Goal: Task Accomplishment & Management: Manage account settings

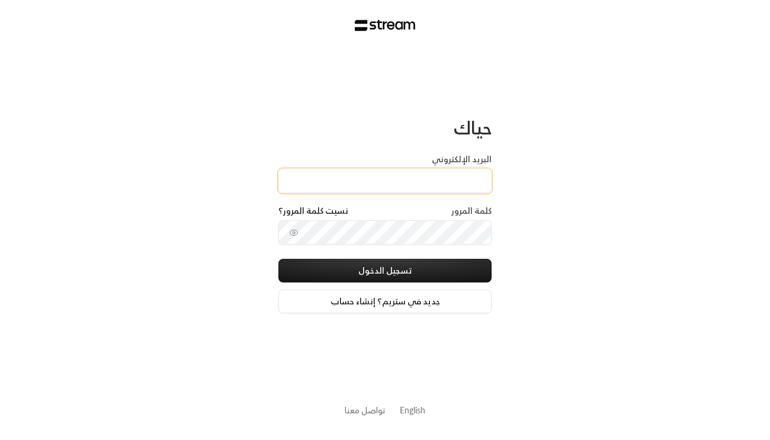
click at [400, 174] on input "البريد الإلكتروني" at bounding box center [384, 181] width 213 height 24
paste input "[EMAIL_ADDRESS][DOMAIN_NAME]"
type input "[EMAIL_ADDRESS][DOMAIN_NAME]"
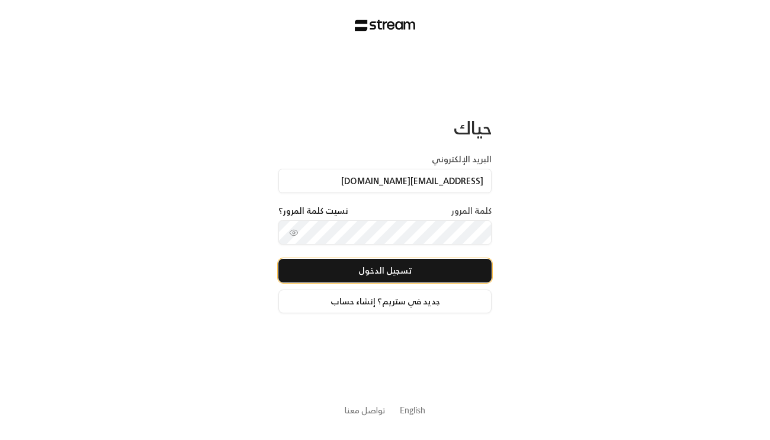
click at [344, 267] on button "تسجيل الدخول" at bounding box center [384, 271] width 213 height 24
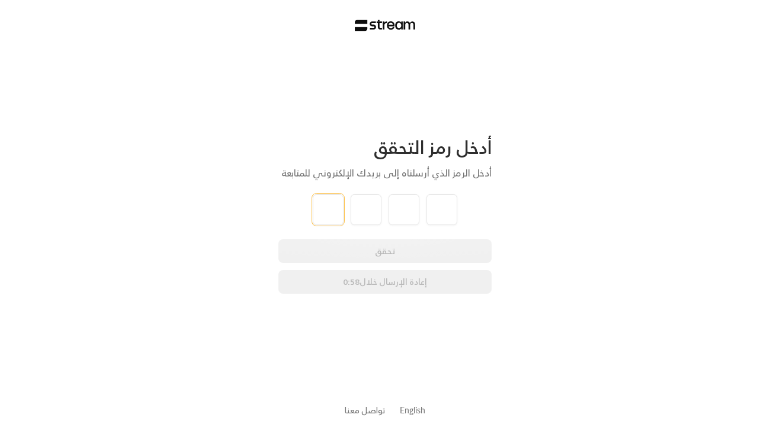
type input "1"
type input "2"
type input "3"
type input "4"
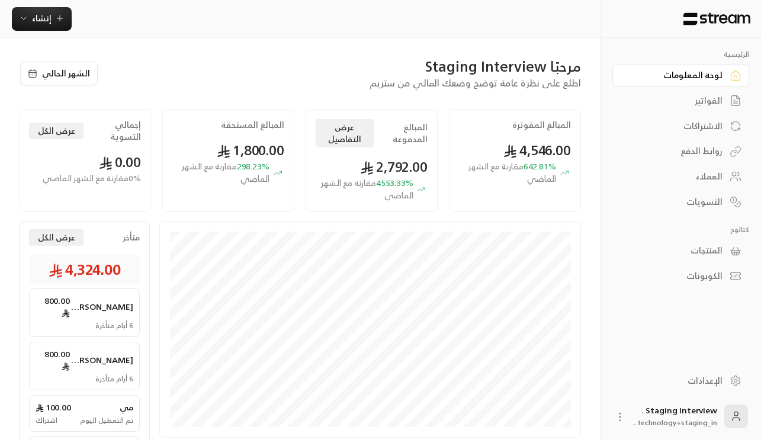
click at [698, 101] on div "الفواتير" at bounding box center [674, 101] width 95 height 12
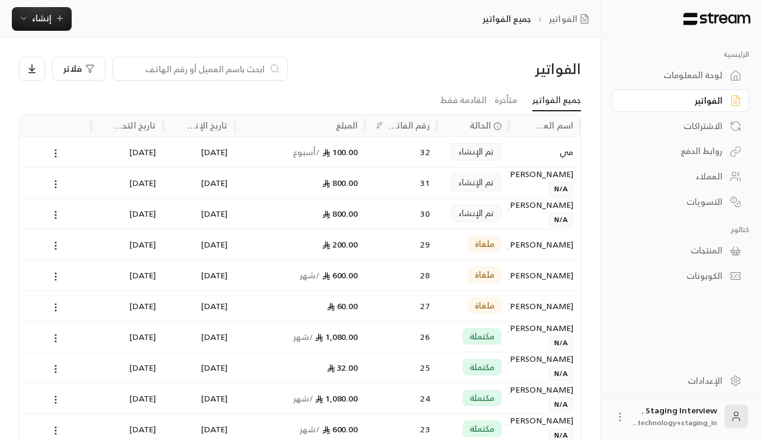
click at [702, 132] on div "الاشتراكات" at bounding box center [674, 126] width 95 height 12
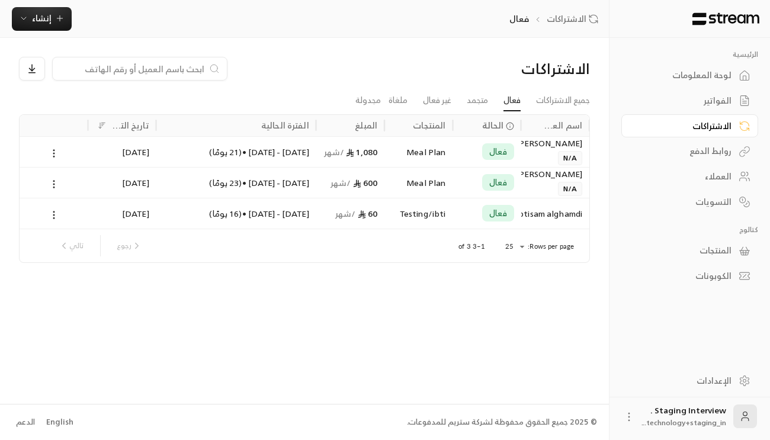
click at [710, 156] on div "روابط الدفع" at bounding box center [683, 151] width 95 height 12
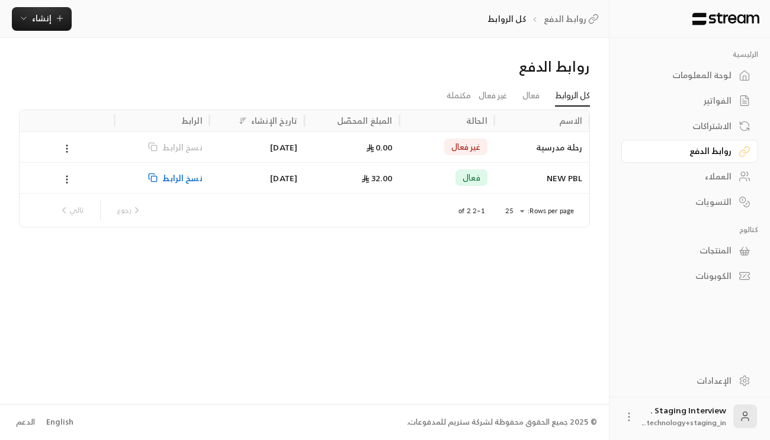
click at [716, 178] on div "العملاء" at bounding box center [683, 177] width 95 height 12
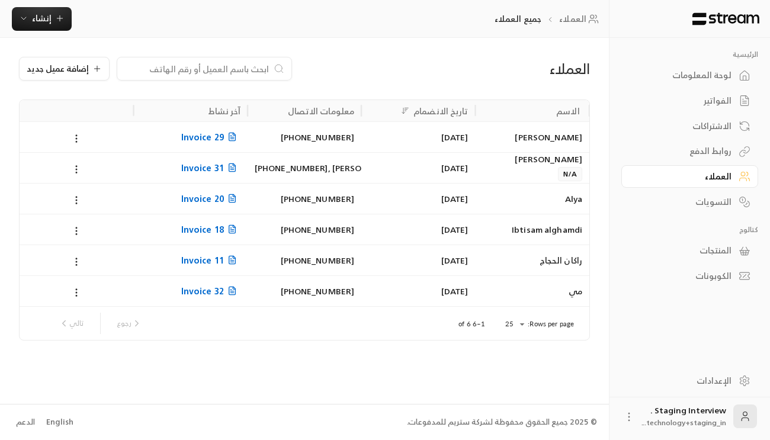
click at [221, 138] on span "Invoice 29" at bounding box center [210, 137] width 59 height 15
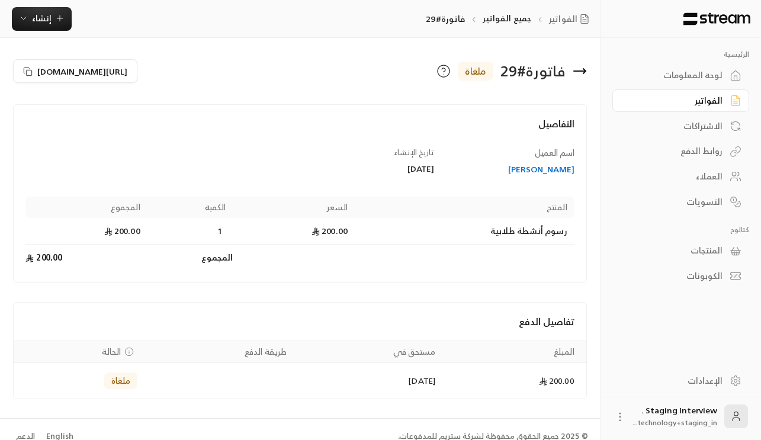
scroll to position [14, 0]
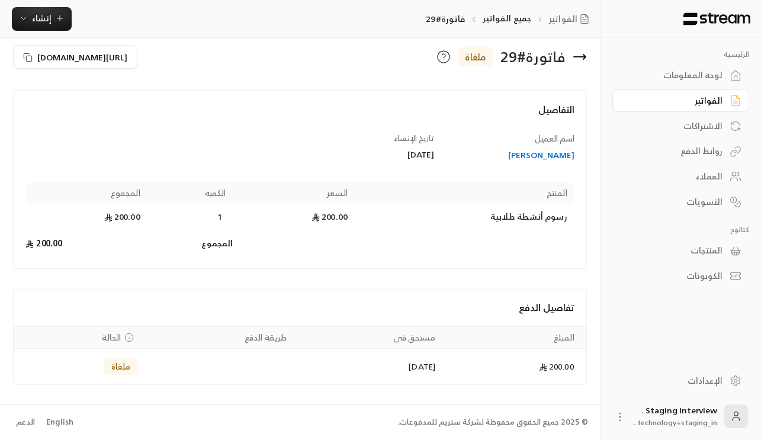
click at [706, 150] on div "روابط الدفع" at bounding box center [674, 151] width 95 height 12
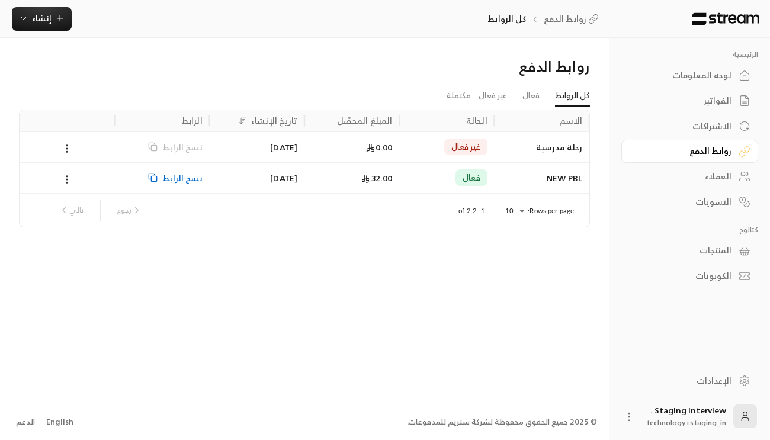
click at [704, 172] on div "العملاء" at bounding box center [683, 177] width 95 height 12
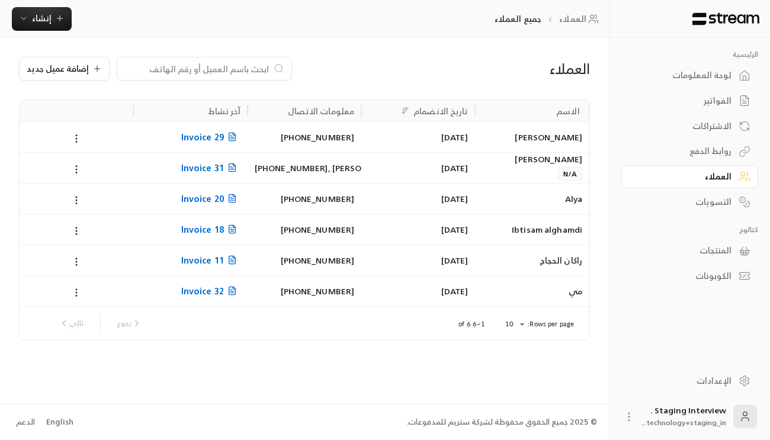
click at [230, 169] on icon at bounding box center [231, 167] width 9 height 9
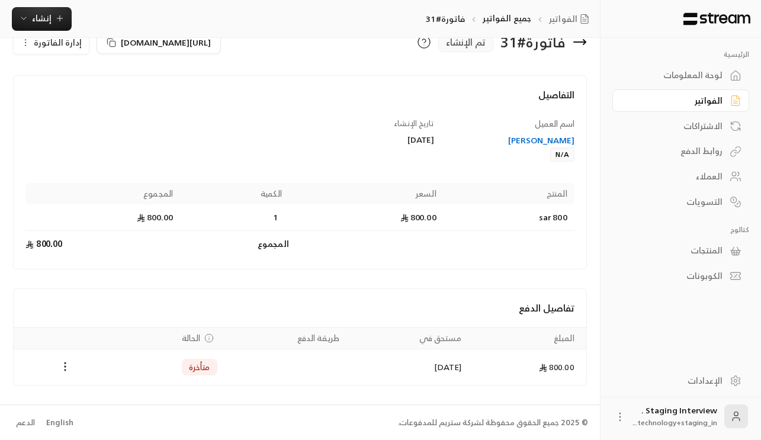
scroll to position [30, 0]
click at [710, 157] on div "روابط الدفع" at bounding box center [674, 151] width 95 height 12
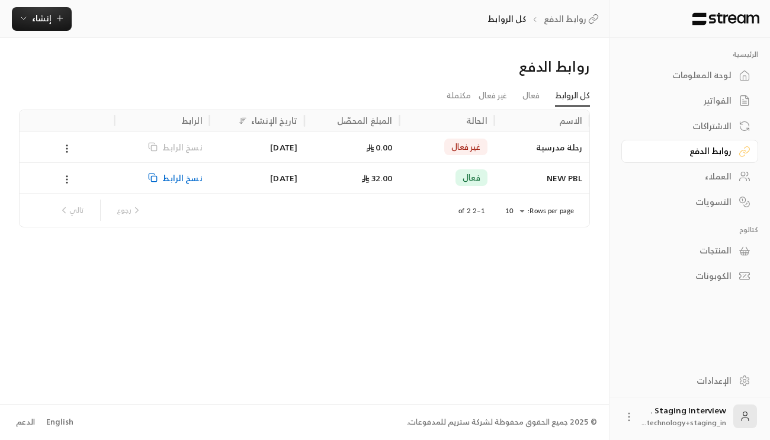
click at [714, 177] on div "العملاء" at bounding box center [683, 177] width 95 height 12
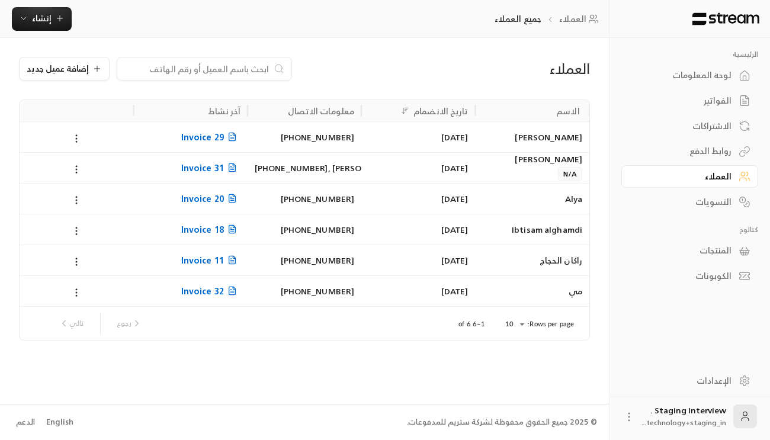
click at [632, 419] on icon at bounding box center [629, 417] width 12 height 12
click at [643, 379] on div at bounding box center [385, 220] width 770 height 440
click at [719, 208] on div "التسويات" at bounding box center [683, 202] width 95 height 12
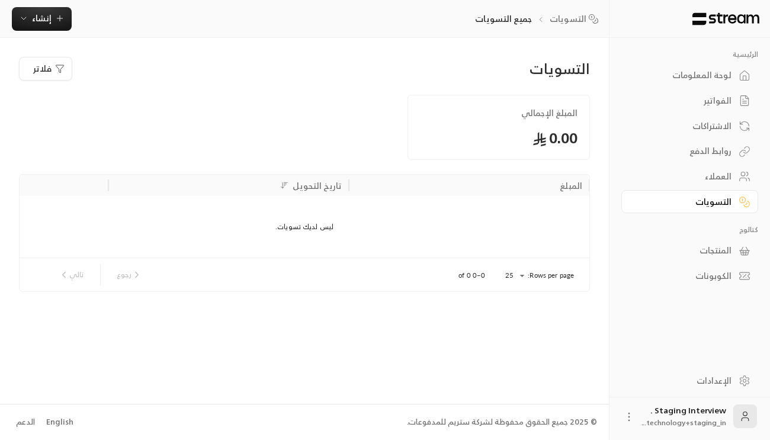
click at [725, 248] on div "المنتجات" at bounding box center [683, 251] width 95 height 12
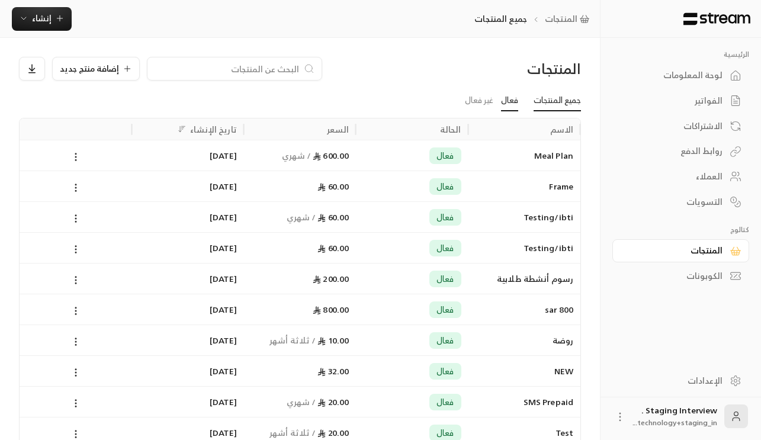
click at [503, 108] on link "فعال" at bounding box center [509, 100] width 17 height 21
click at [489, 101] on link "غير فعال" at bounding box center [479, 100] width 28 height 21
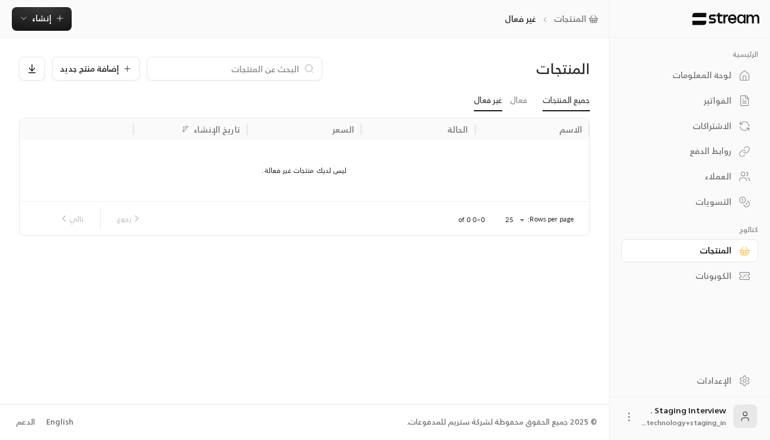
click at [550, 100] on link "جميع المنتجات" at bounding box center [566, 100] width 47 height 21
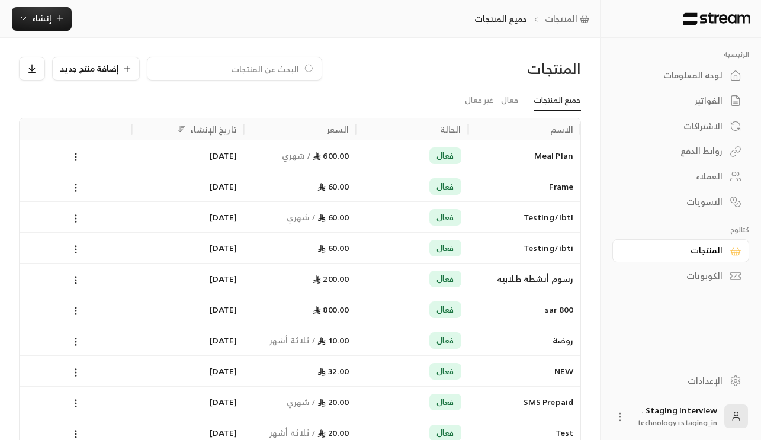
click at [707, 278] on div "الكوبونات" at bounding box center [674, 276] width 95 height 12
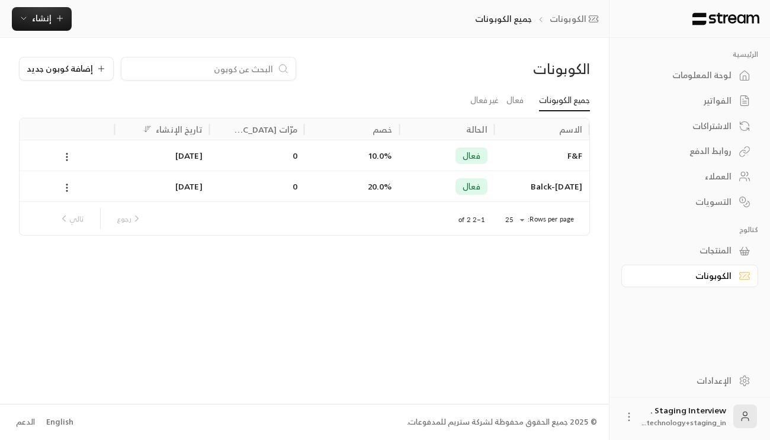
click at [715, 83] on link "لوحة المعلومات" at bounding box center [689, 75] width 137 height 23
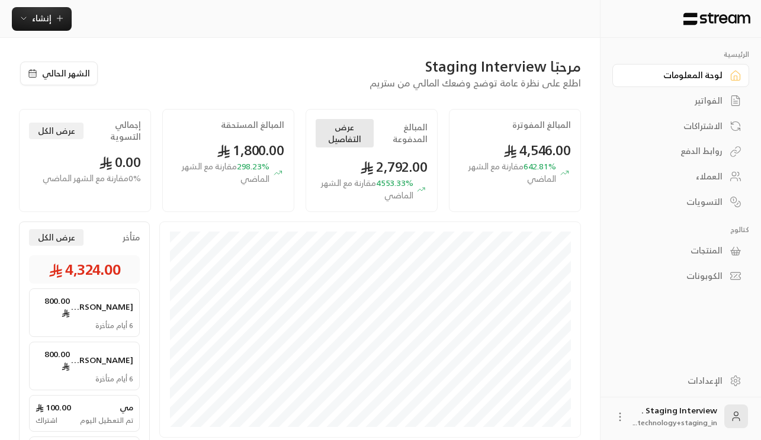
click at [348, 143] on button "عرض التفاصيل" at bounding box center [344, 133] width 57 height 28
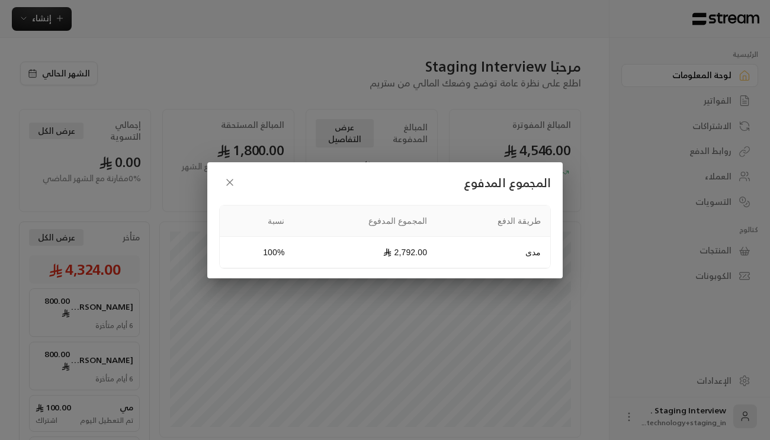
click at [322, 115] on div "المجموع المدفوع طريقة الدفع المجموع المدفوع نسبة مدى 2,792.00 100%" at bounding box center [385, 220] width 770 height 440
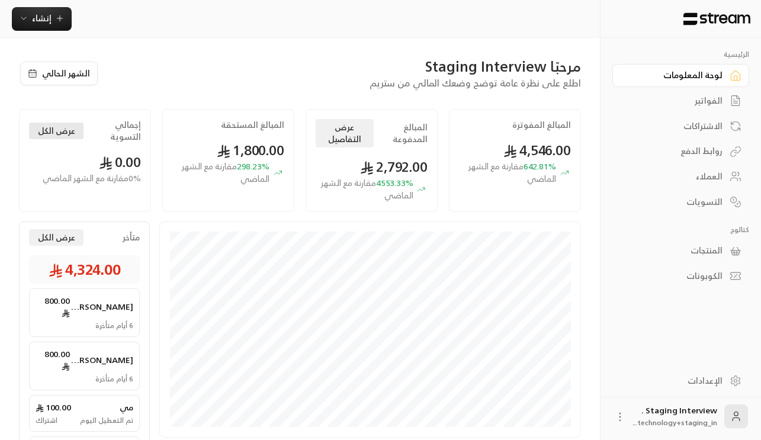
click at [75, 131] on button "عرض الكل" at bounding box center [56, 131] width 55 height 17
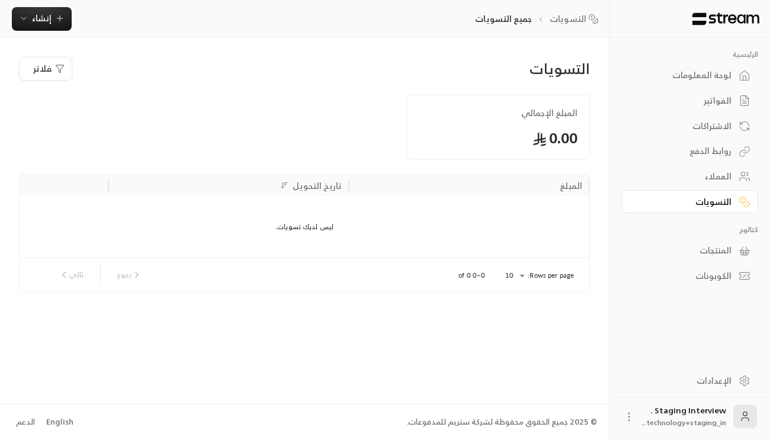
click at [713, 77] on div "لوحة المعلومات" at bounding box center [683, 75] width 95 height 12
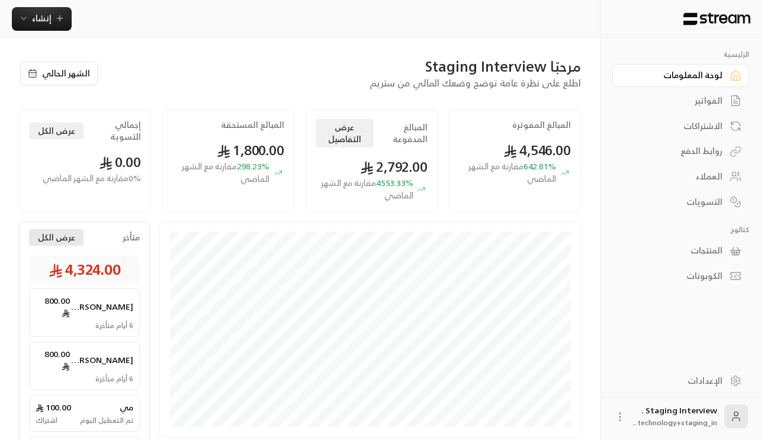
click at [74, 241] on button "عرض الكل" at bounding box center [56, 237] width 55 height 17
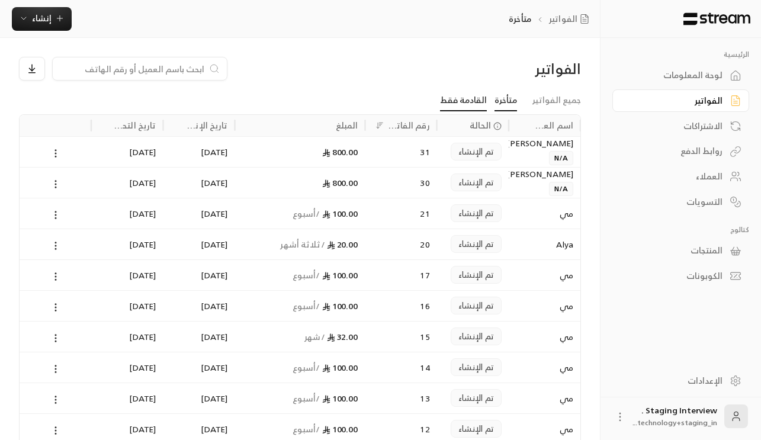
click at [469, 102] on link "القادمة فقط" at bounding box center [463, 100] width 47 height 21
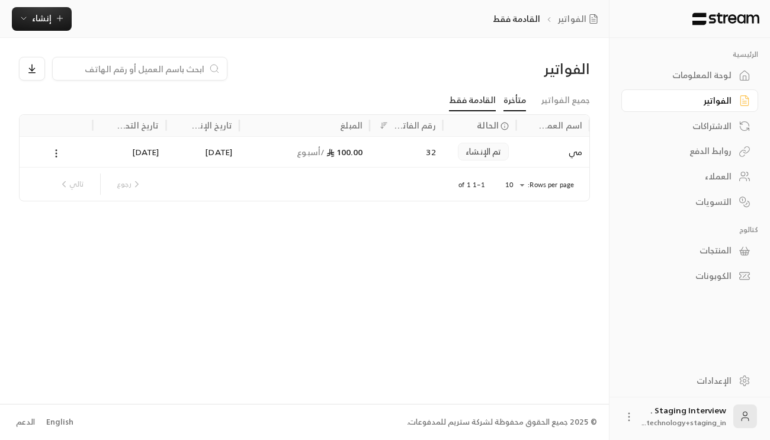
click at [523, 96] on link "متأخرة" at bounding box center [515, 100] width 23 height 21
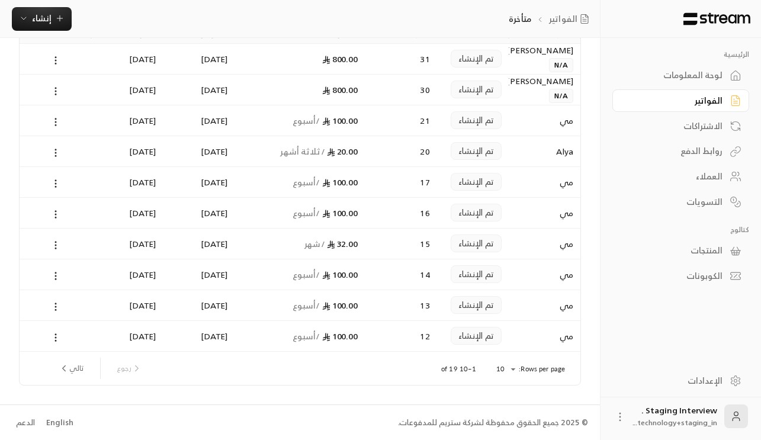
scroll to position [93, 0]
click at [691, 84] on link "لوحة المعلومات" at bounding box center [681, 75] width 137 height 23
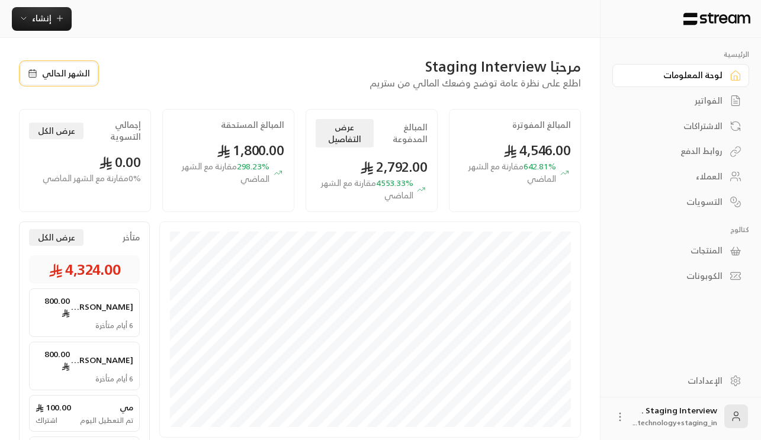
click at [59, 78] on button "الشهر الحالي" at bounding box center [59, 74] width 78 height 24
select select "*"
select select "****"
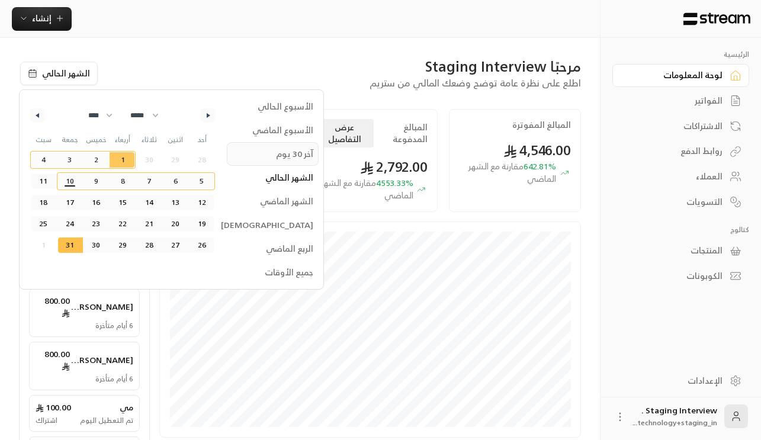
click at [287, 159] on span "آخر 30 يوم" at bounding box center [273, 154] width 92 height 24
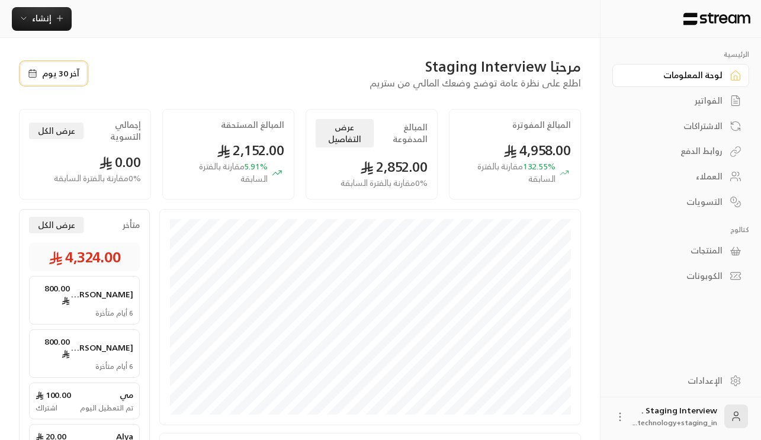
click at [46, 78] on button "آخر 30 يوم" at bounding box center [53, 74] width 67 height 24
select select "*"
select select "****"
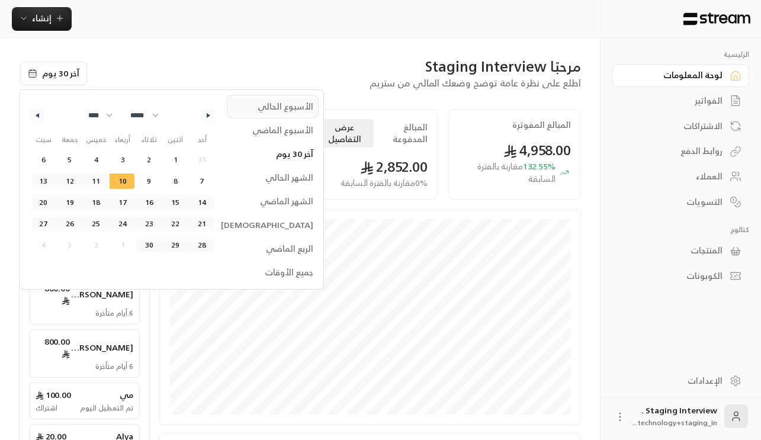
click at [296, 108] on span "الأسبوع الحالي" at bounding box center [273, 107] width 92 height 24
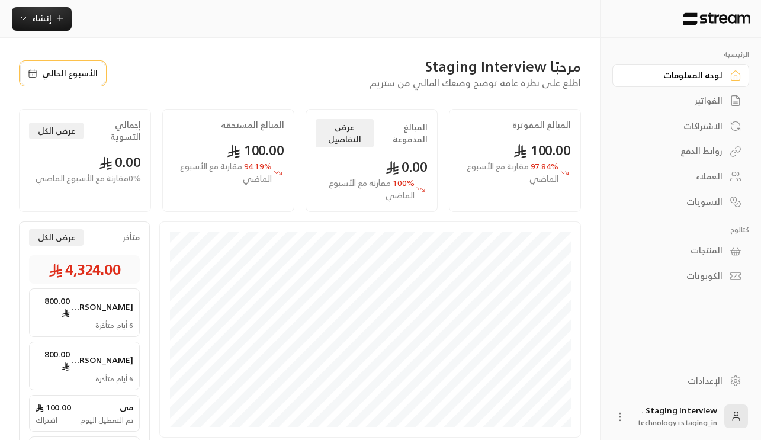
click at [96, 65] on button "الأسبوع الحالي" at bounding box center [62, 74] width 85 height 24
select select "*"
select select "****"
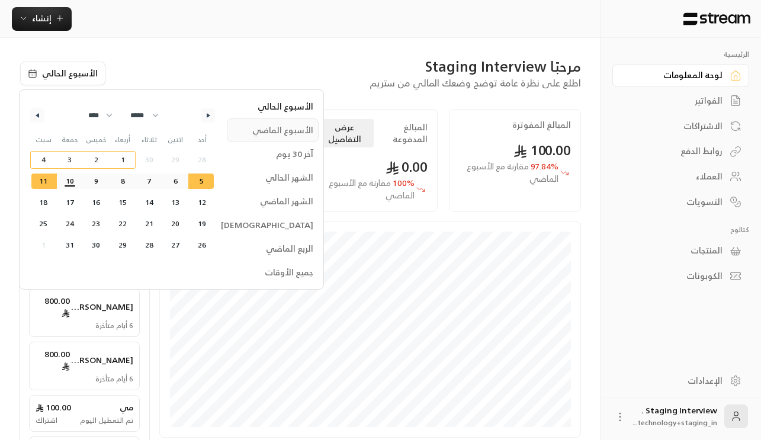
click at [288, 136] on span "الأسبوع الماضي" at bounding box center [273, 130] width 92 height 24
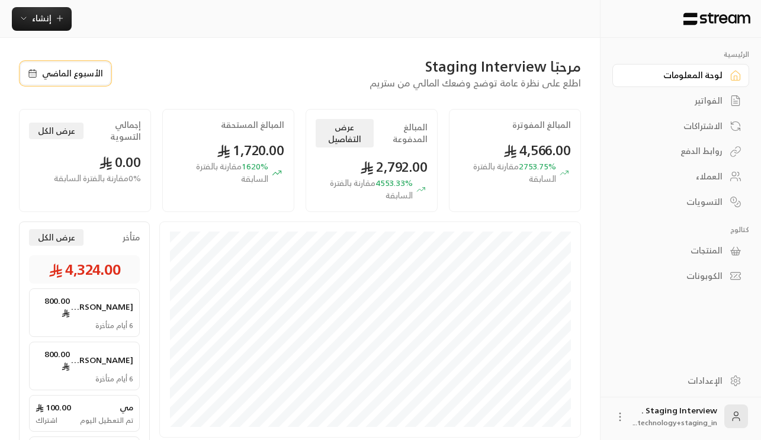
click at [83, 80] on button "الأسبوع الماضي" at bounding box center [65, 74] width 91 height 24
select select "*"
select select "****"
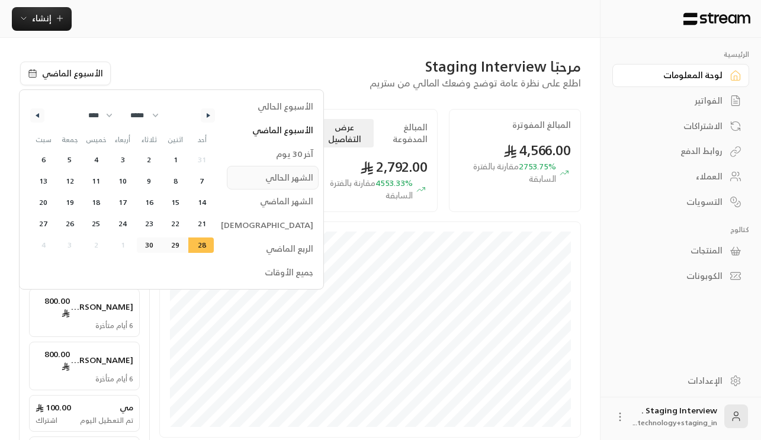
click at [291, 175] on span "الشهر الحالي" at bounding box center [273, 178] width 92 height 24
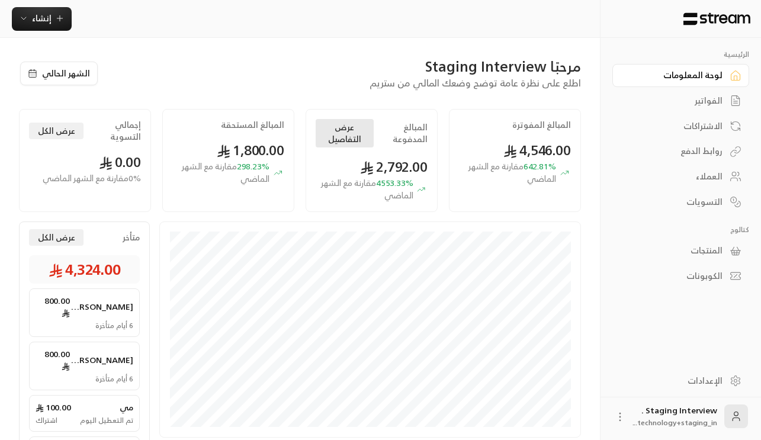
click at [357, 134] on button "عرض التفاصيل" at bounding box center [344, 133] width 57 height 28
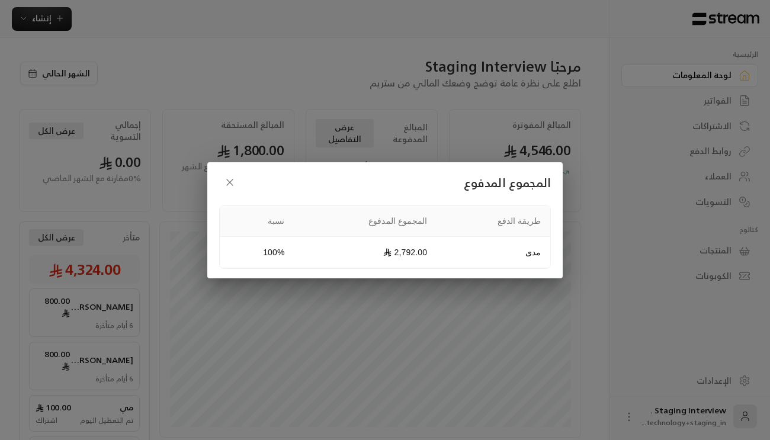
click at [361, 136] on div "المجموع المدفوع طريقة الدفع المجموع المدفوع نسبة مدى 2,792.00 100%" at bounding box center [385, 220] width 770 height 440
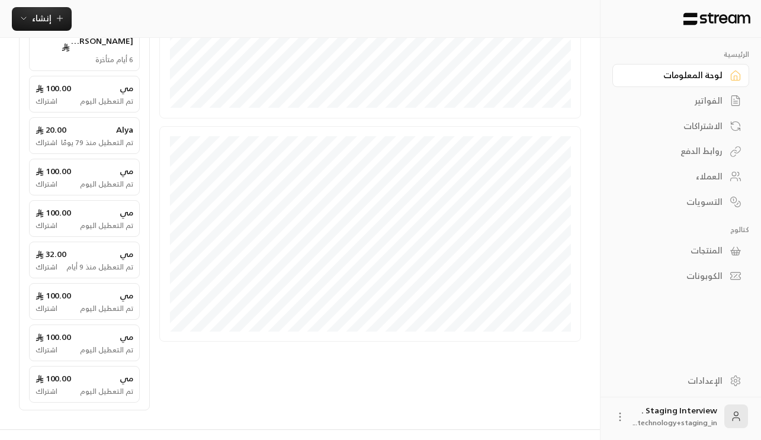
scroll to position [321, 0]
click at [65, 440] on div "English" at bounding box center [59, 446] width 27 height 12
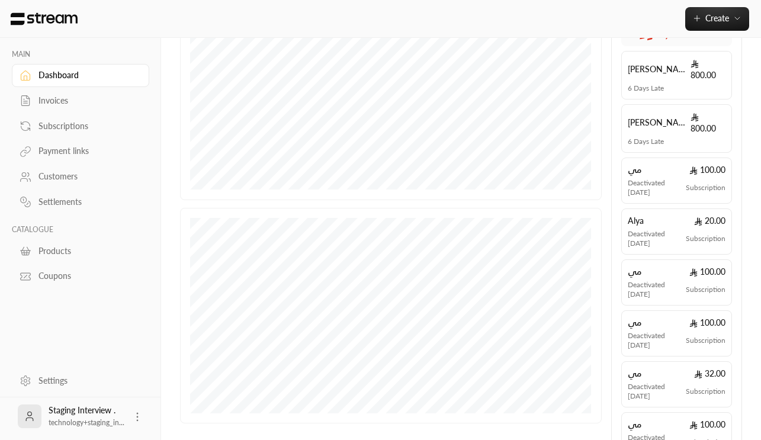
scroll to position [185, 0]
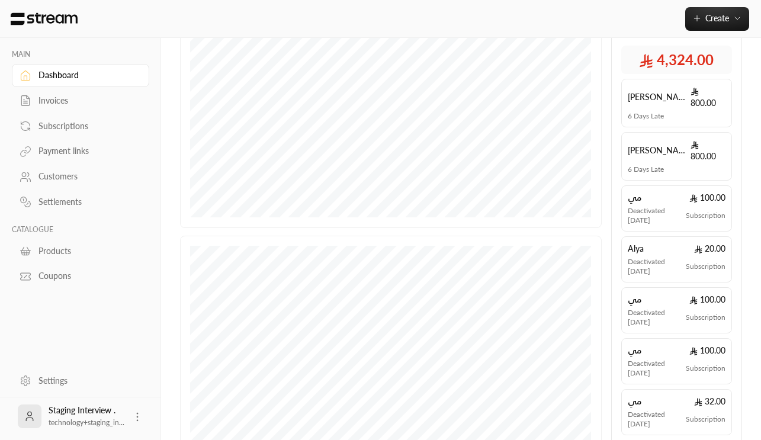
click at [47, 97] on div "Invoices" at bounding box center [87, 101] width 96 height 12
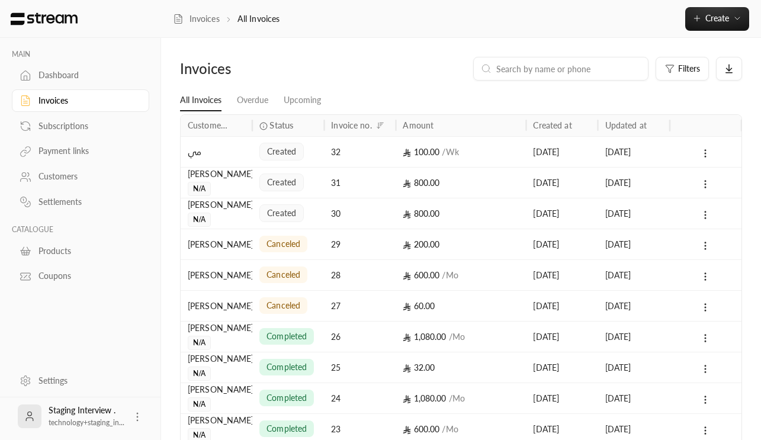
click at [291, 154] on span "created" at bounding box center [281, 152] width 29 height 12
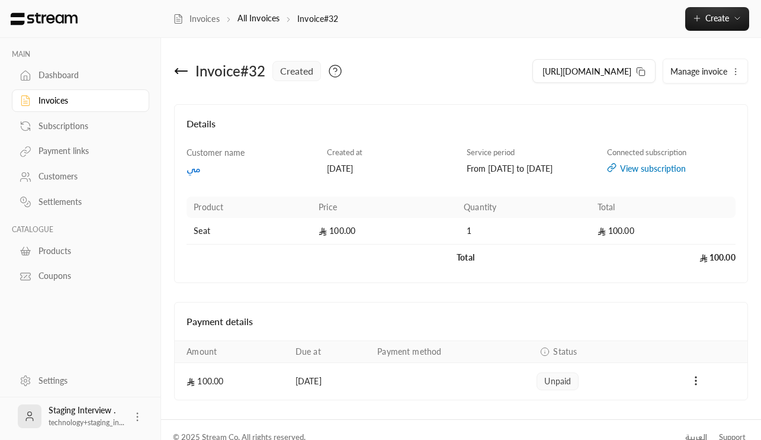
click at [636, 169] on div "View subscription" at bounding box center [671, 169] width 129 height 12
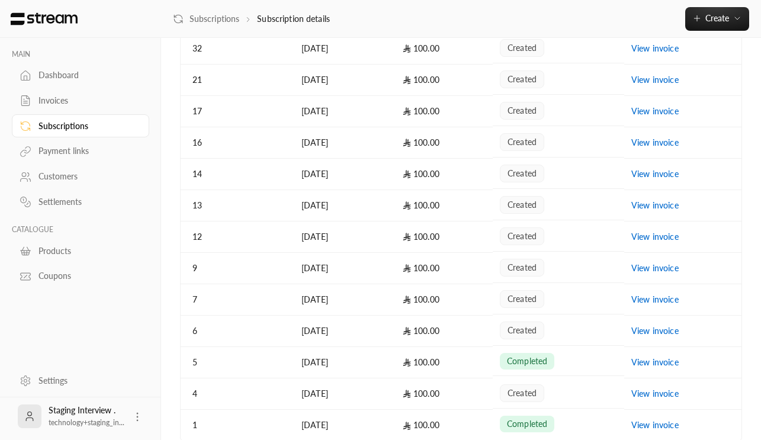
scroll to position [360, 0]
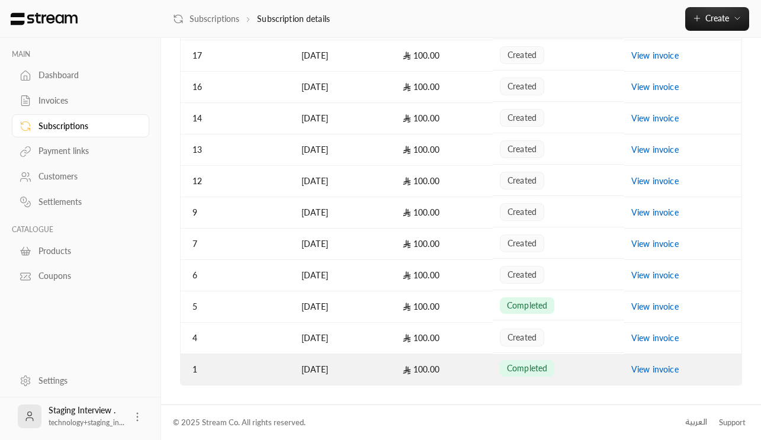
click at [662, 361] on td "View invoice" at bounding box center [682, 369] width 117 height 31
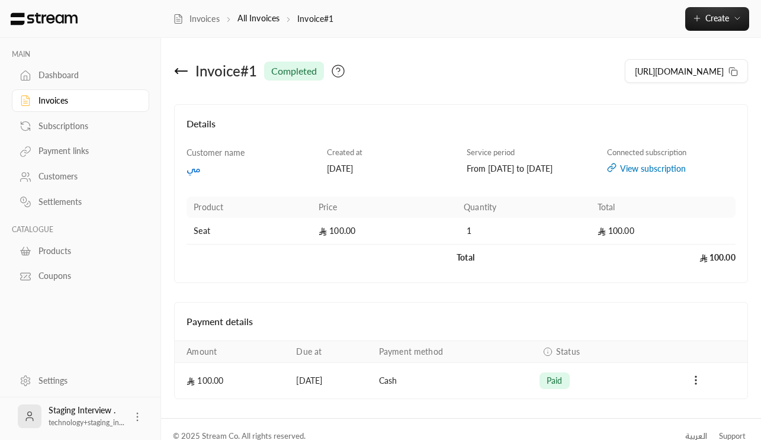
scroll to position [14, 0]
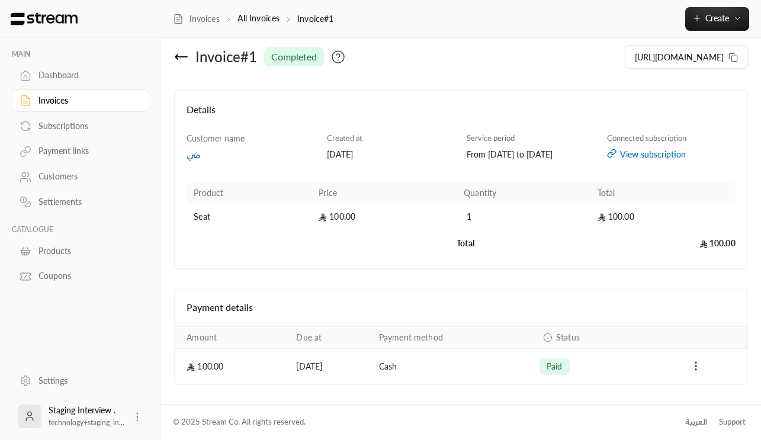
click at [667, 155] on div "View subscription" at bounding box center [671, 155] width 129 height 12
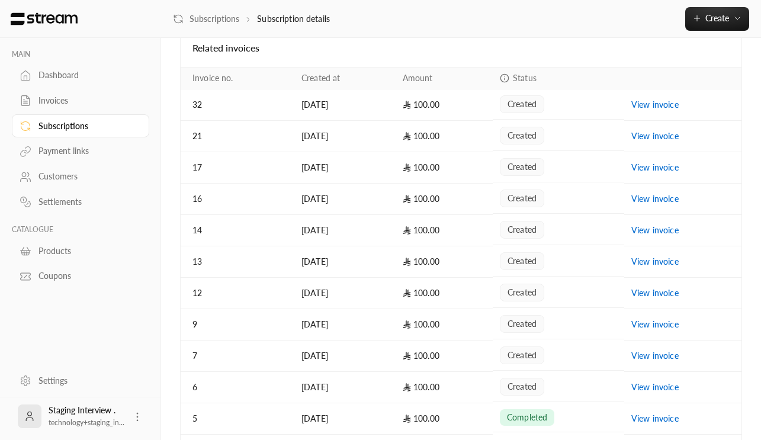
scroll to position [258, 0]
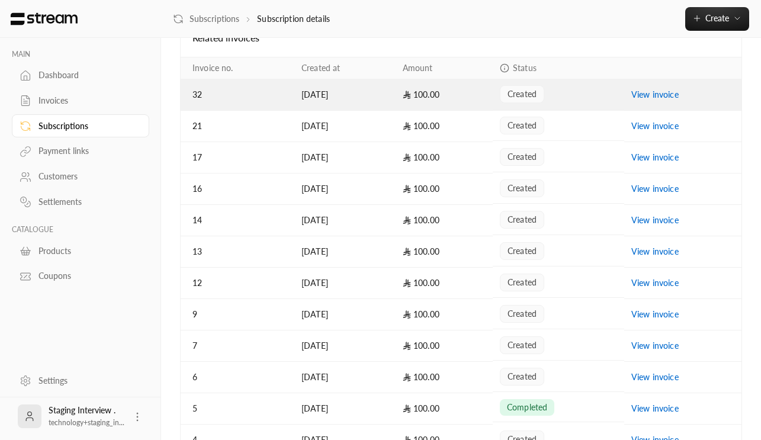
click at [644, 97] on link "View invoice" at bounding box center [655, 94] width 47 height 10
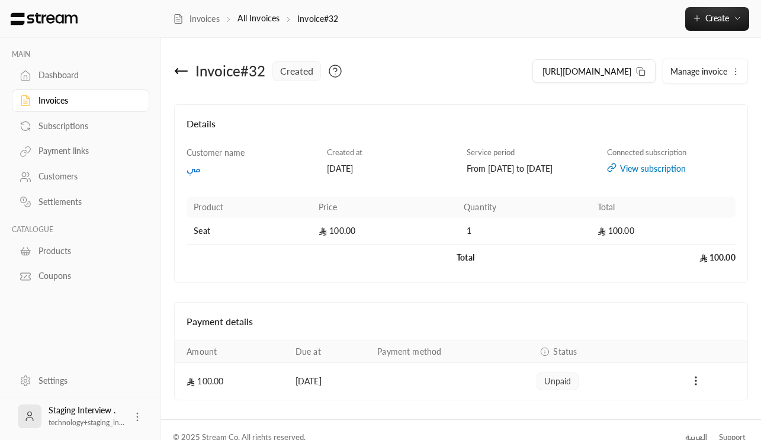
click at [649, 167] on div "View subscription" at bounding box center [671, 169] width 129 height 12
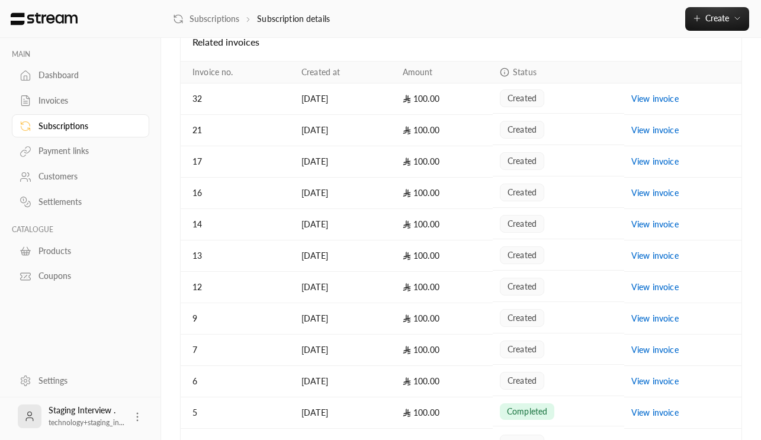
scroll to position [360, 0]
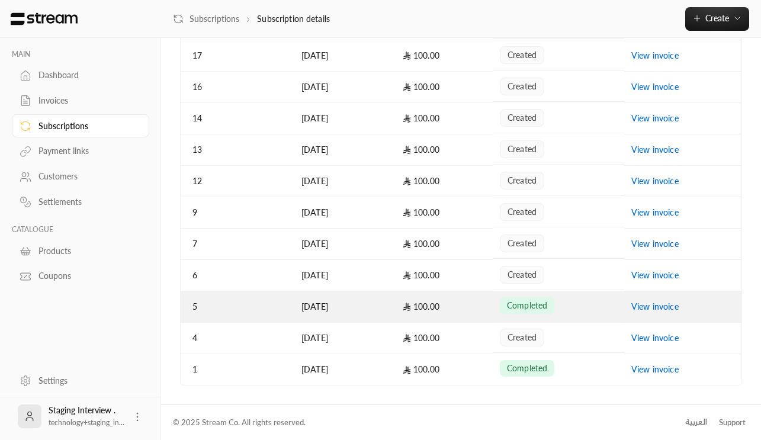
click at [649, 302] on link "View invoice" at bounding box center [655, 307] width 47 height 10
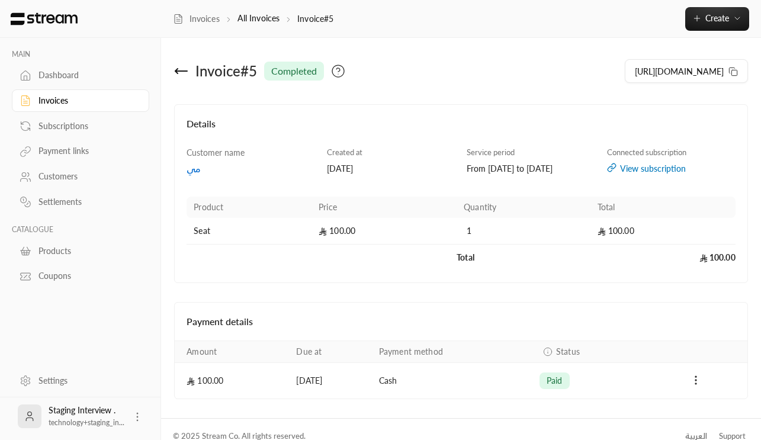
click at [73, 101] on div "Invoices" at bounding box center [87, 101] width 96 height 12
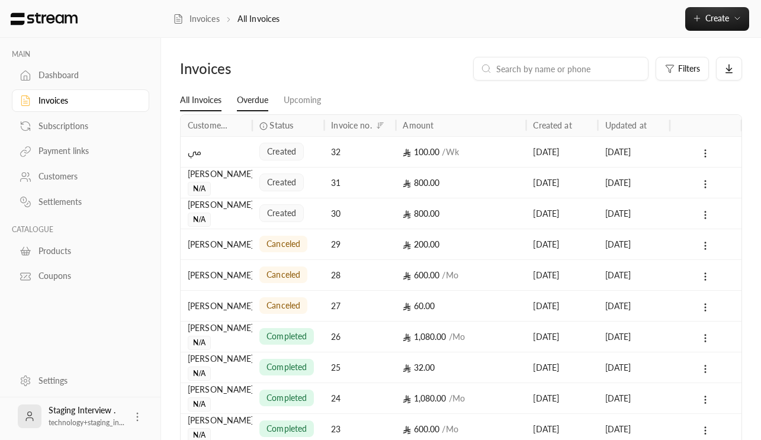
click at [257, 97] on link "Overdue" at bounding box center [252, 100] width 31 height 21
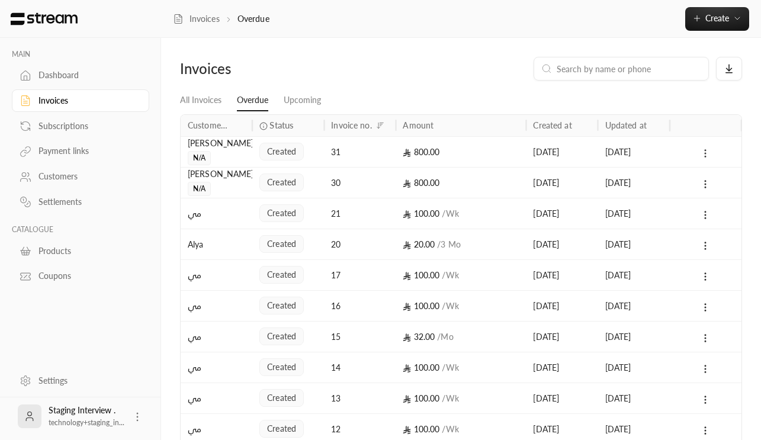
click at [709, 152] on icon at bounding box center [705, 153] width 11 height 11
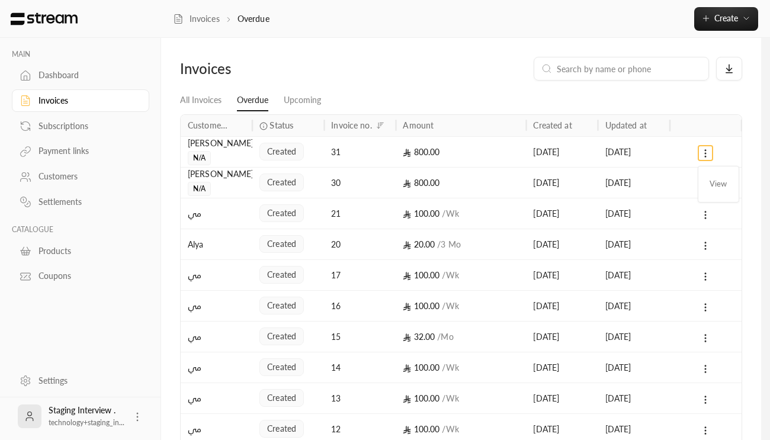
click at [673, 157] on div at bounding box center [385, 220] width 770 height 440
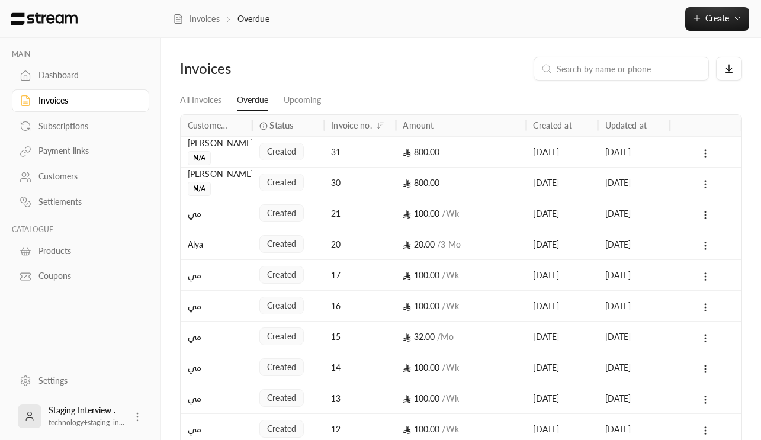
click at [707, 183] on icon at bounding box center [705, 184] width 11 height 11
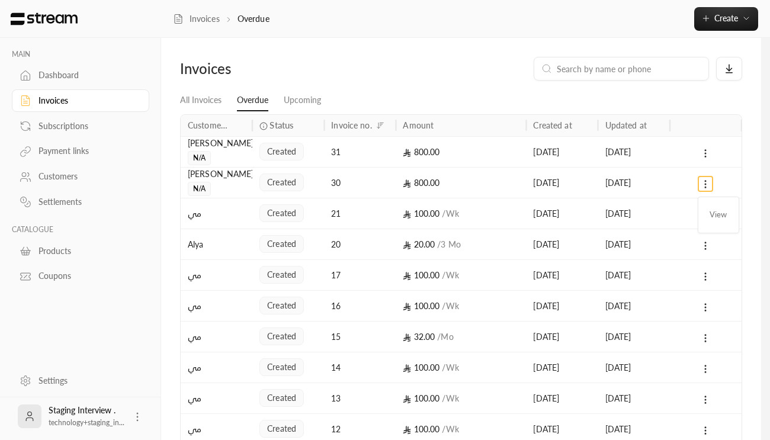
click at [687, 180] on div at bounding box center [385, 220] width 770 height 440
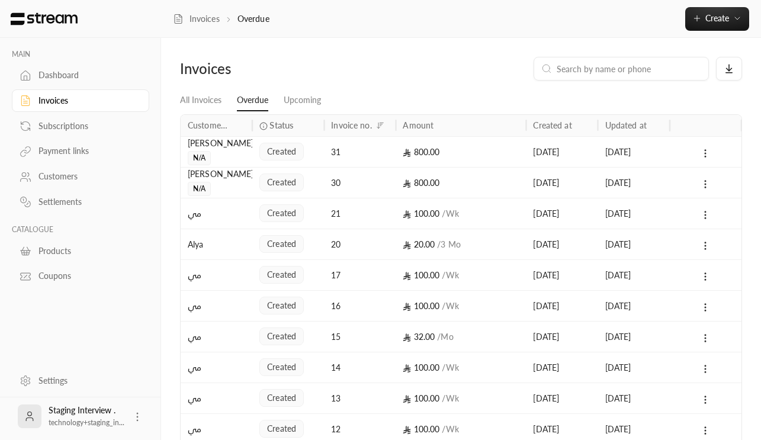
click at [56, 134] on link "Subscriptions" at bounding box center [80, 125] width 137 height 23
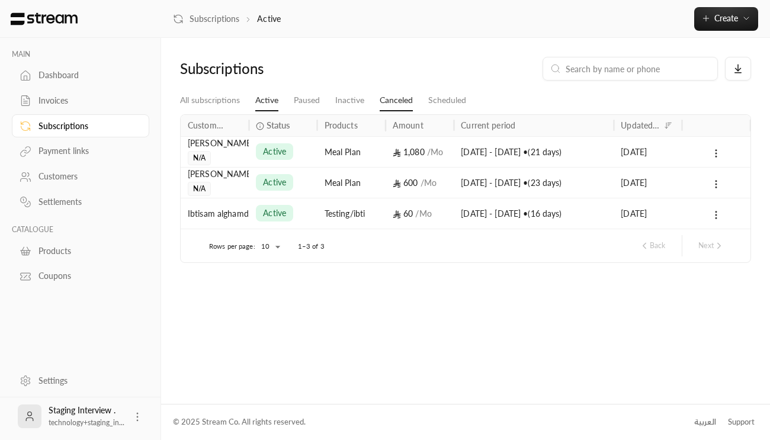
click at [406, 101] on link "Canceled" at bounding box center [396, 100] width 33 height 21
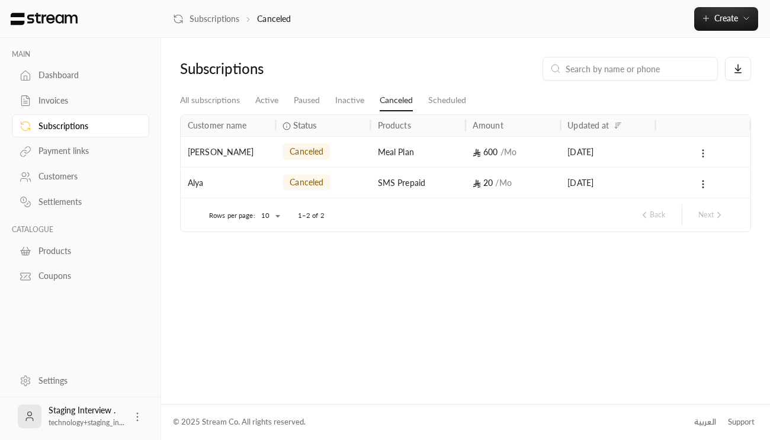
click at [697, 148] on button at bounding box center [703, 153] width 13 height 14
click at [459, 156] on div at bounding box center [385, 220] width 770 height 440
click at [700, 150] on icon at bounding box center [703, 153] width 11 height 11
click at [709, 175] on link "View" at bounding box center [716, 184] width 30 height 21
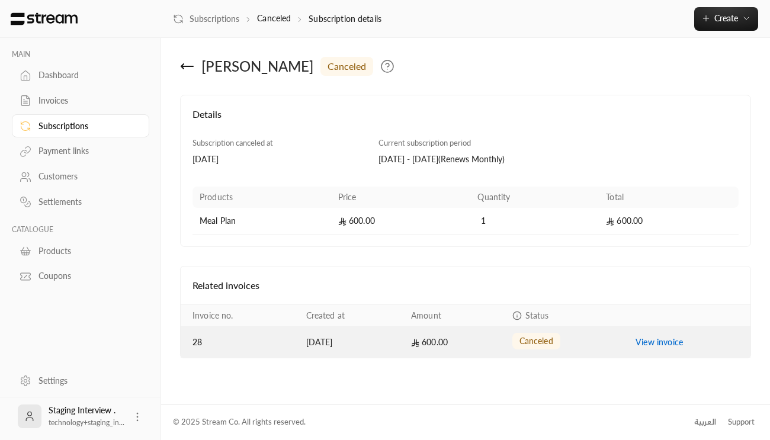
click at [677, 341] on link "View invoice" at bounding box center [659, 342] width 47 height 10
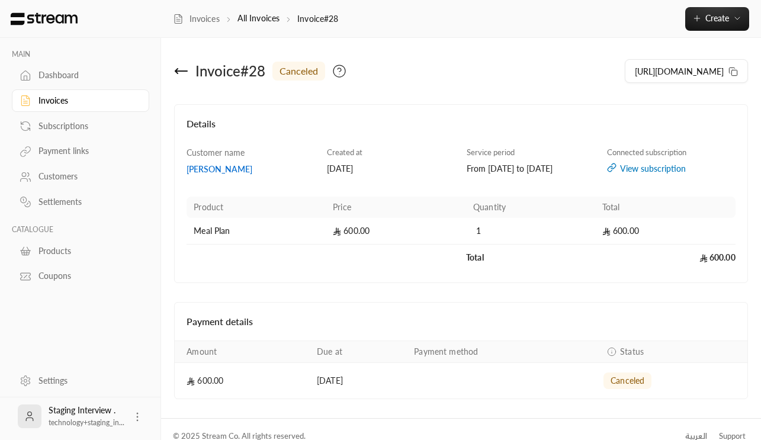
click at [178, 72] on icon at bounding box center [181, 71] width 14 height 14
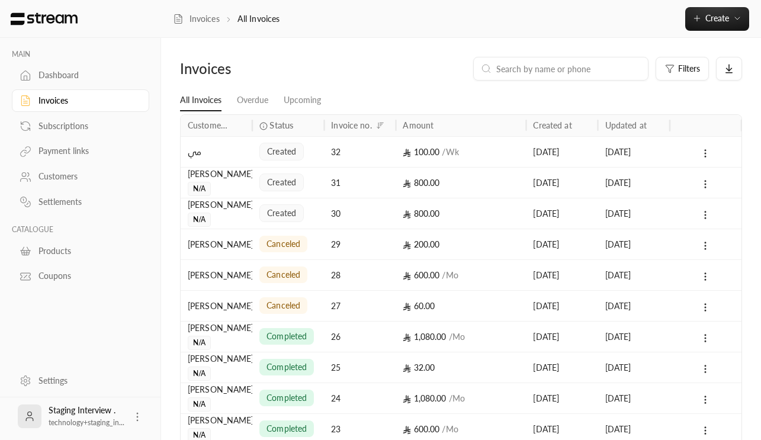
click at [64, 251] on div "Products" at bounding box center [87, 251] width 96 height 12
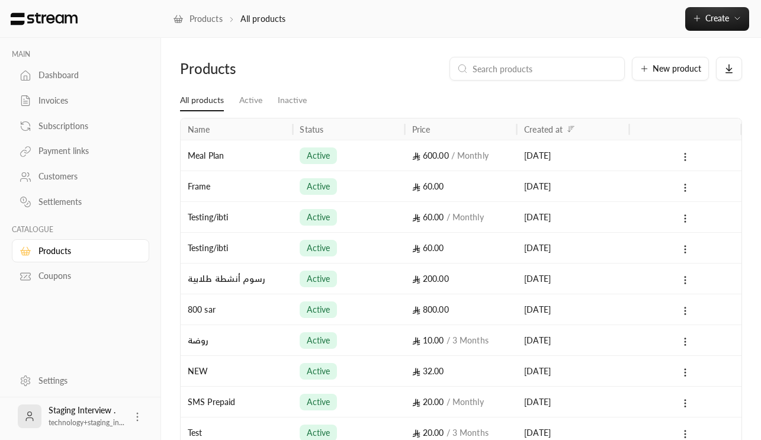
click at [56, 101] on div "Invoices" at bounding box center [87, 101] width 96 height 12
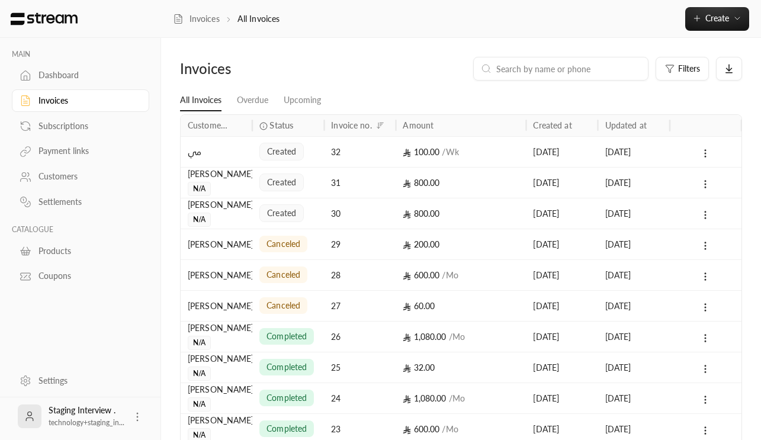
click at [69, 124] on div "Subscriptions" at bounding box center [87, 126] width 96 height 12
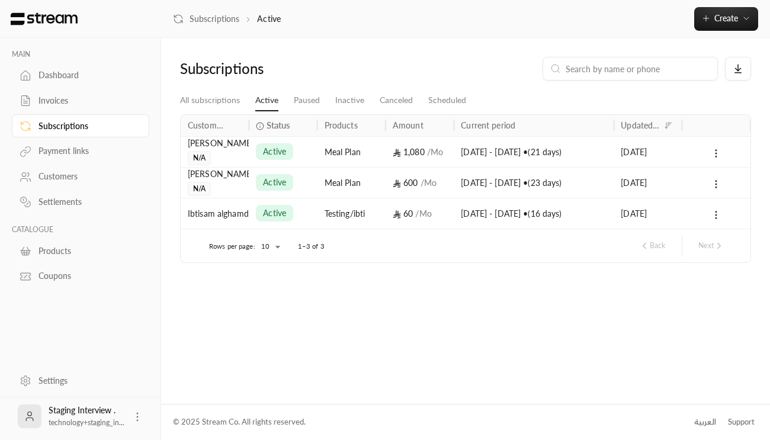
click at [281, 142] on div "active" at bounding box center [283, 152] width 54 height 30
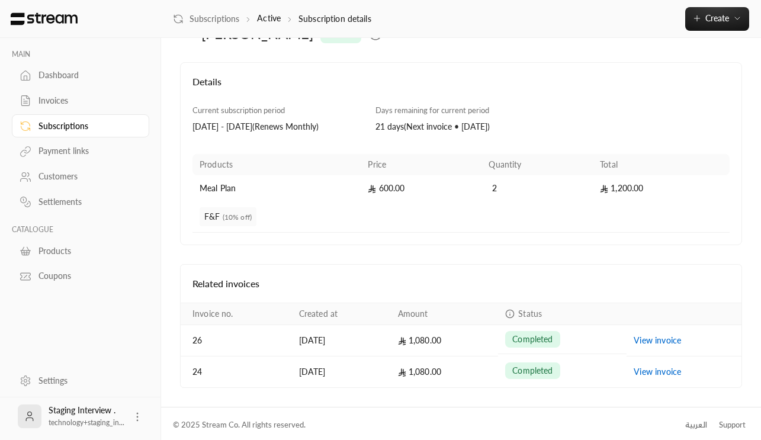
scroll to position [55, 0]
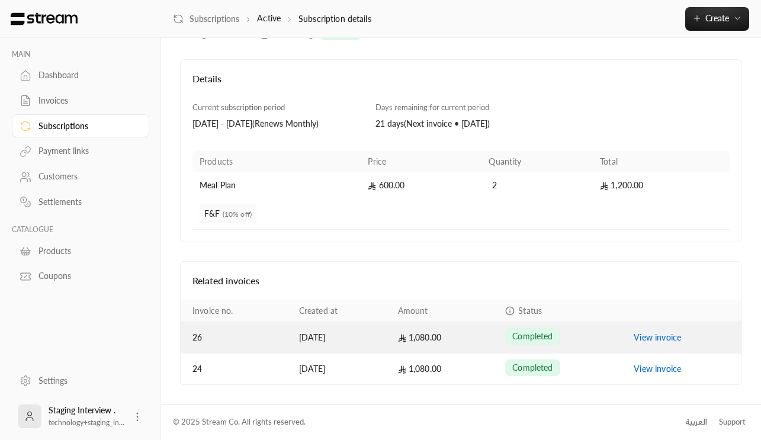
click at [668, 344] on td "View invoice" at bounding box center [684, 337] width 115 height 31
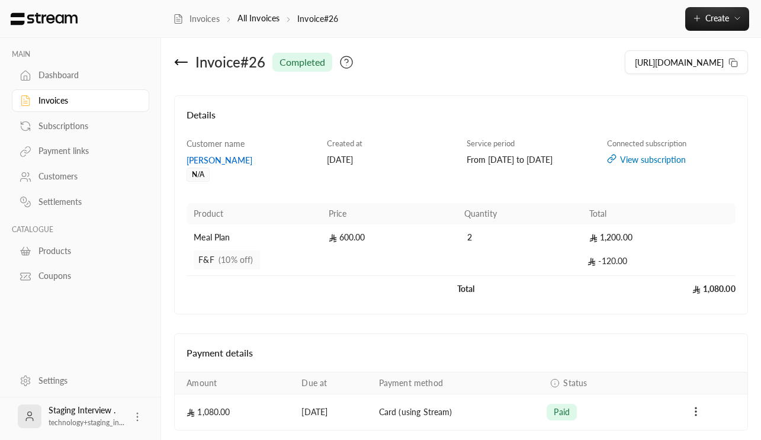
scroll to position [19, 0]
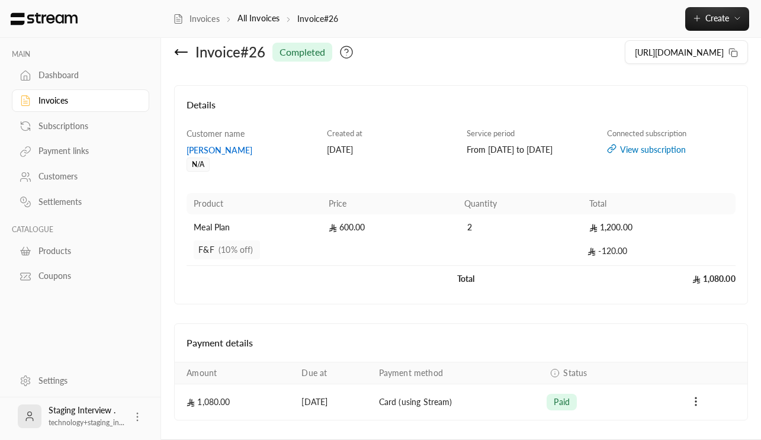
click at [206, 152] on div "[PERSON_NAME]" at bounding box center [251, 151] width 129 height 12
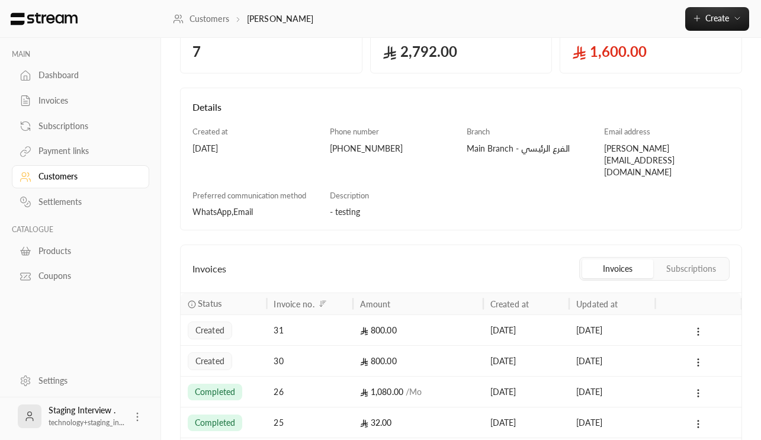
scroll to position [104, 0]
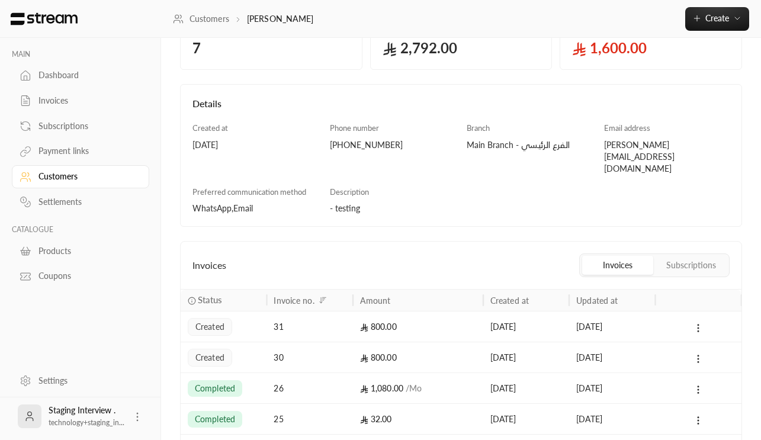
click at [669, 256] on button "Subscriptions" at bounding box center [691, 265] width 71 height 19
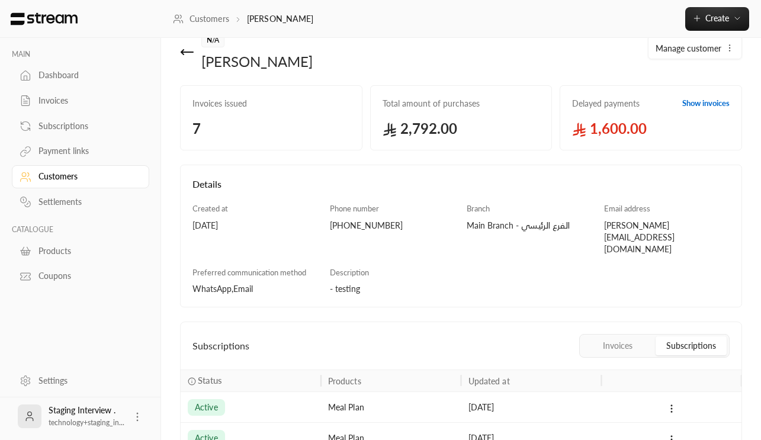
scroll to position [0, 0]
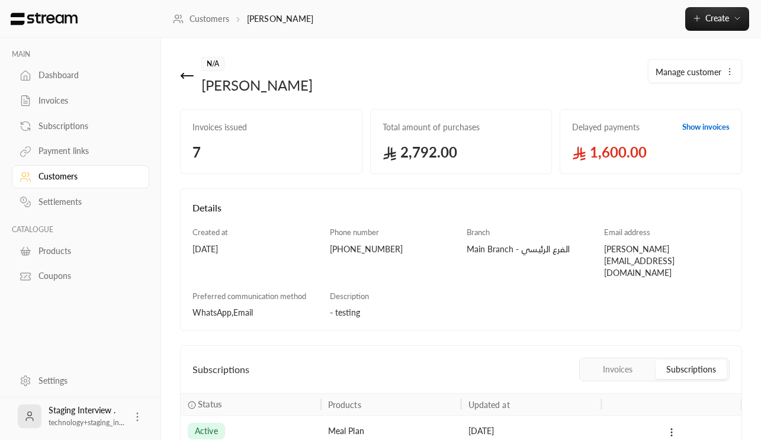
click at [84, 205] on div "Settlements" at bounding box center [87, 202] width 96 height 12
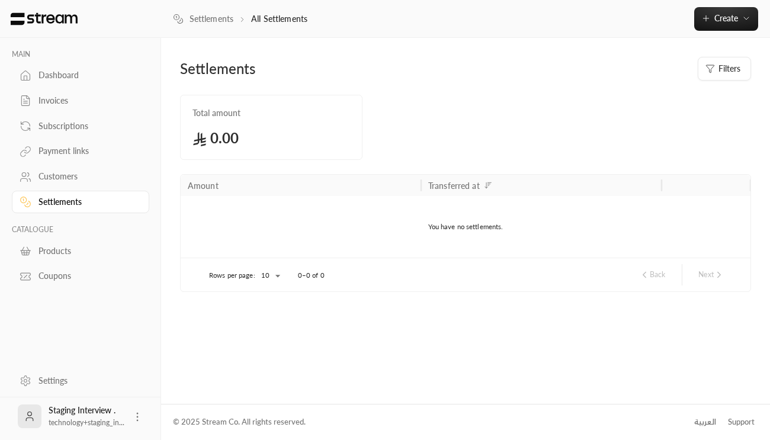
click at [63, 384] on div "Settings" at bounding box center [87, 381] width 96 height 12
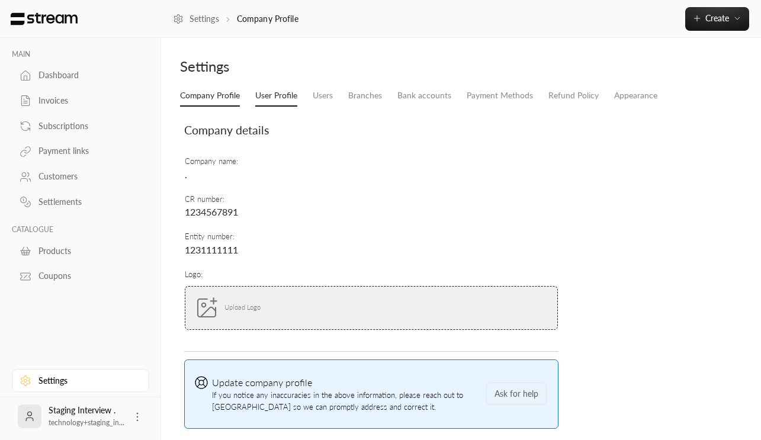
click at [275, 100] on link "User Profile" at bounding box center [276, 95] width 42 height 21
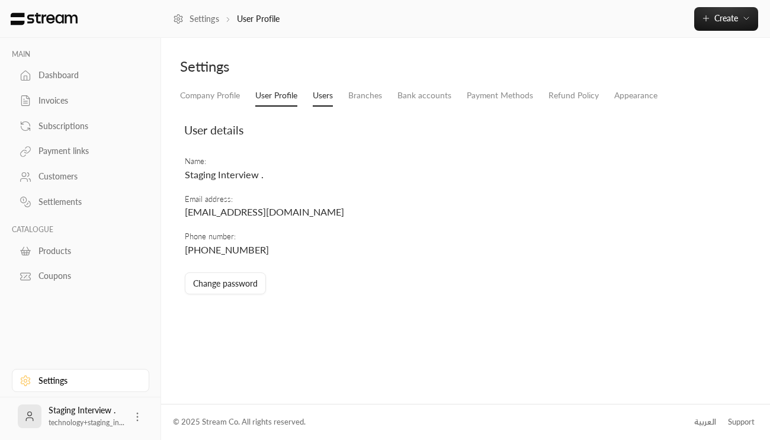
click at [327, 102] on link "Users" at bounding box center [323, 95] width 20 height 21
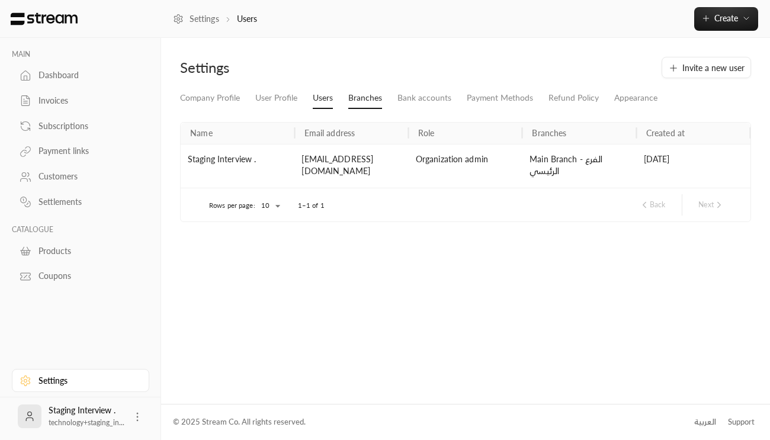
click at [358, 99] on link "Branches" at bounding box center [365, 98] width 34 height 21
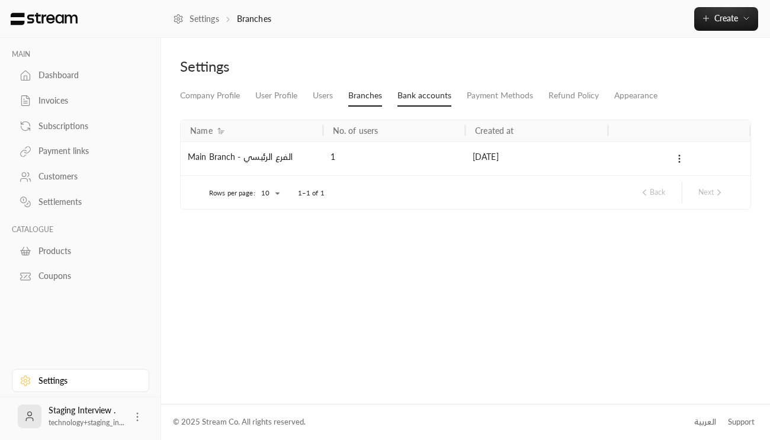
click at [419, 94] on link "Bank accounts" at bounding box center [425, 95] width 54 height 21
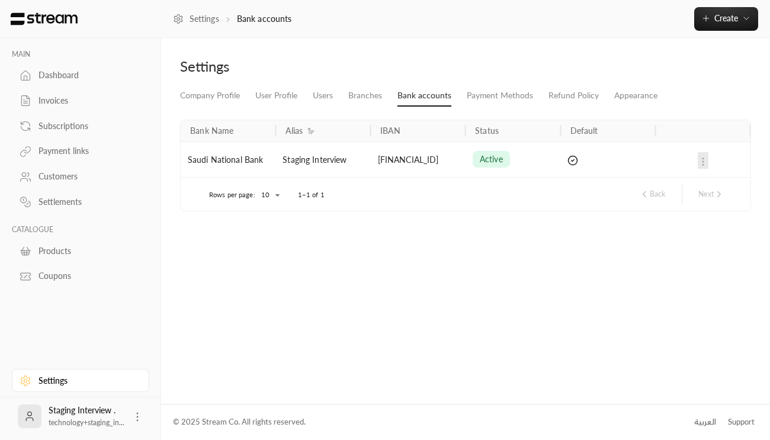
click at [441, 160] on div "[FINANCIAL_ID]" at bounding box center [418, 160] width 95 height 36
click at [707, 156] on div at bounding box center [703, 159] width 81 height 35
click at [502, 88] on link "Payment Methods" at bounding box center [500, 95] width 66 height 21
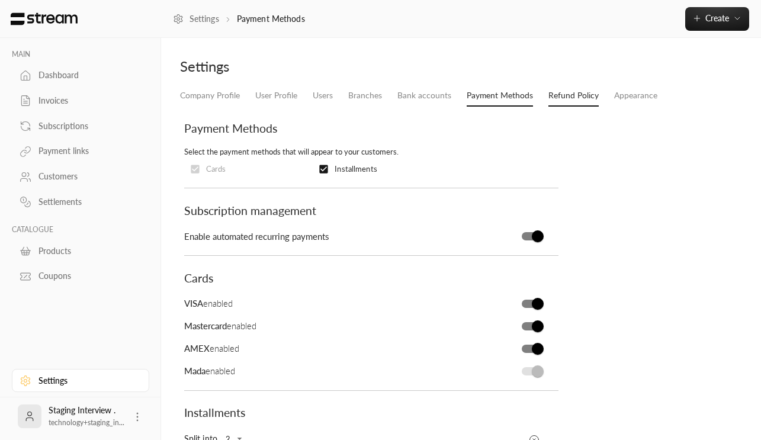
click at [552, 98] on link "Refund Policy" at bounding box center [574, 95] width 50 height 21
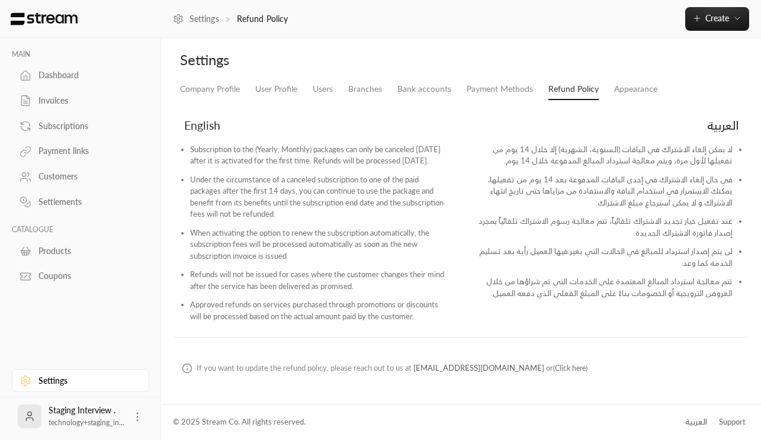
scroll to position [18, 0]
click at [634, 79] on link "Appearance" at bounding box center [635, 89] width 43 height 21
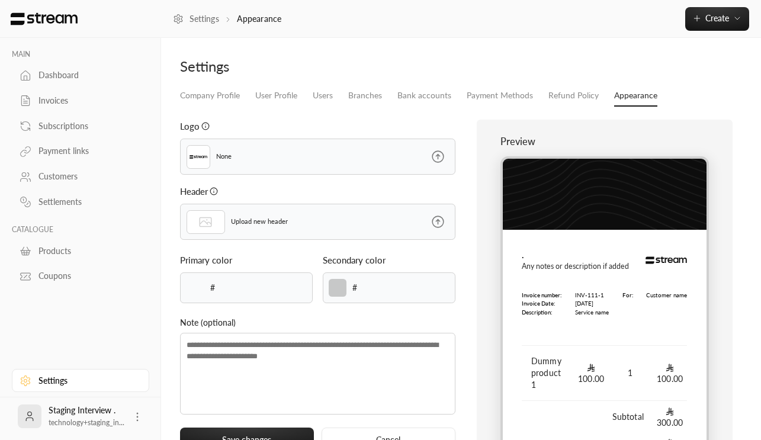
type input "******"
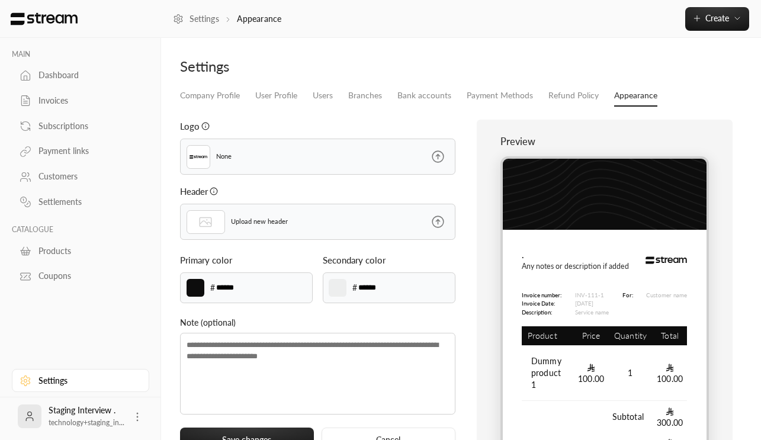
click at [65, 73] on div "Dashboard" at bounding box center [87, 75] width 96 height 12
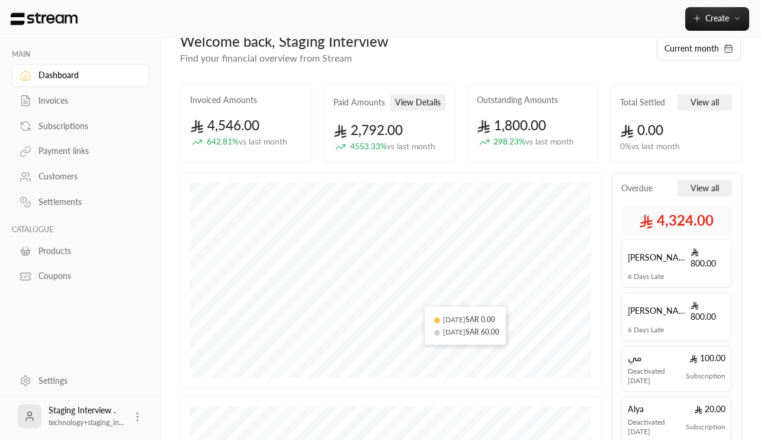
scroll to position [7, 0]
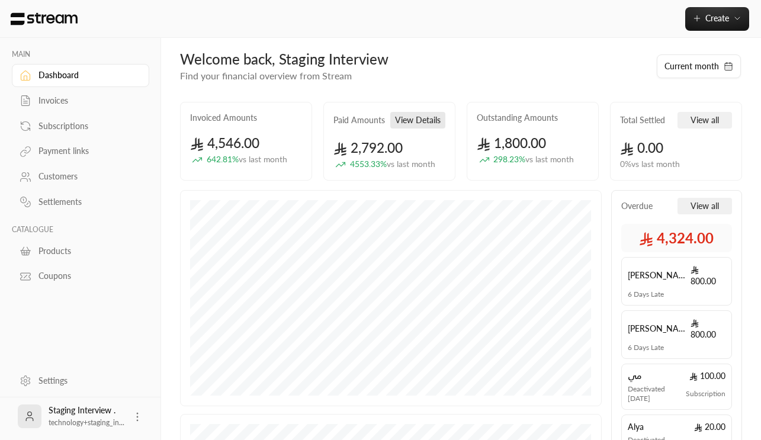
click at [416, 116] on button "View Details" at bounding box center [417, 120] width 55 height 17
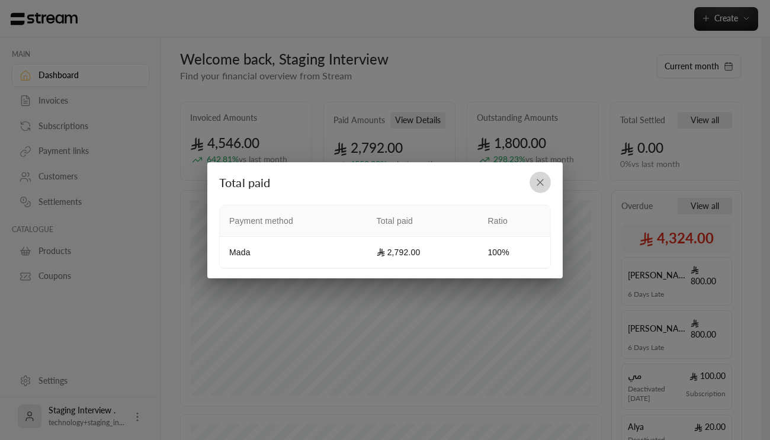
click at [543, 177] on icon "button" at bounding box center [540, 183] width 12 height 12
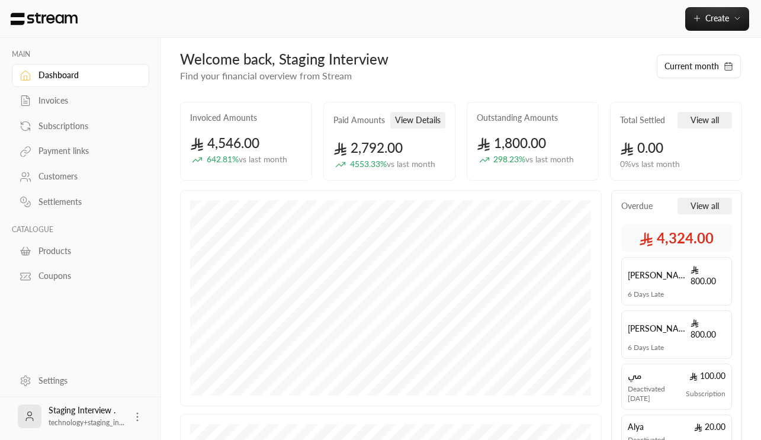
click at [510, 163] on span "298.23 % vs last month" at bounding box center [533, 159] width 81 height 12
click at [57, 94] on link "Invoices" at bounding box center [80, 100] width 137 height 23
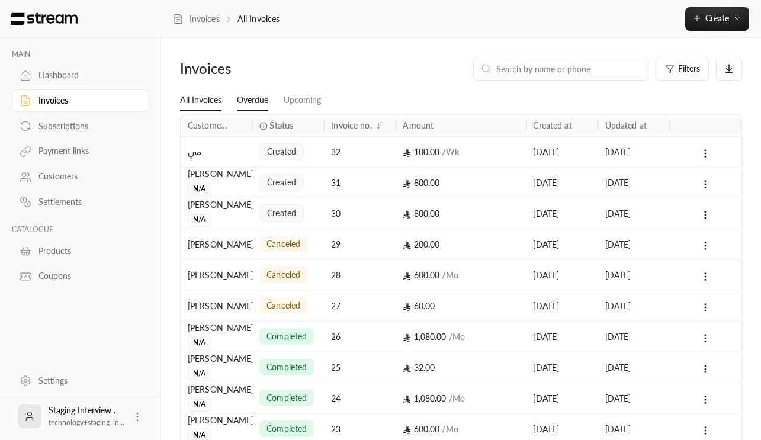
click at [252, 106] on link "Overdue" at bounding box center [252, 100] width 31 height 21
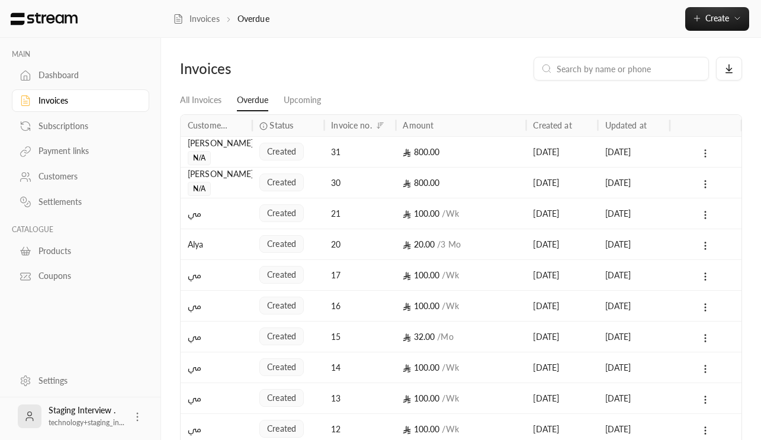
click at [703, 156] on icon at bounding box center [705, 153] width 11 height 11
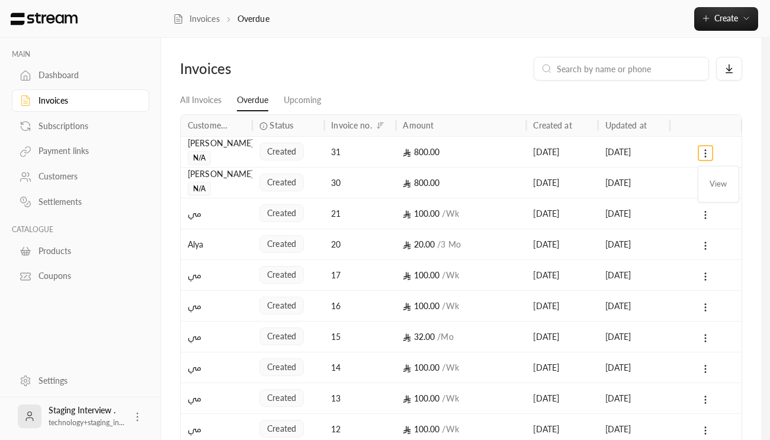
click at [714, 172] on ul "View" at bounding box center [719, 184] width 36 height 31
click at [714, 174] on li "View" at bounding box center [719, 184] width 30 height 21
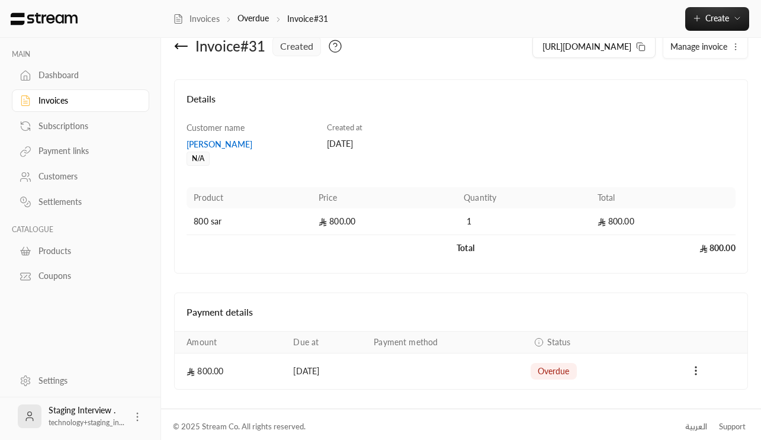
scroll to position [30, 0]
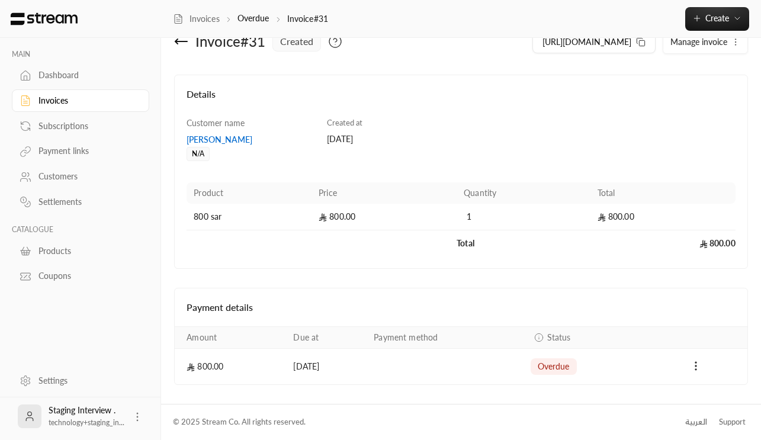
click at [56, 133] on link "Subscriptions" at bounding box center [80, 125] width 137 height 23
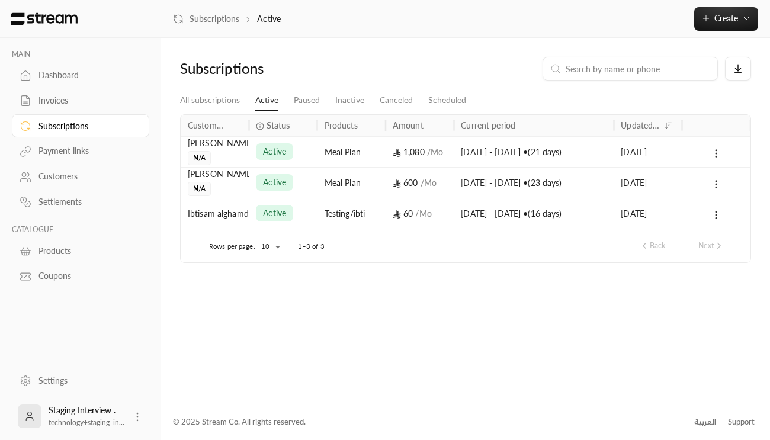
click at [75, 153] on div "Payment links" at bounding box center [87, 151] width 96 height 12
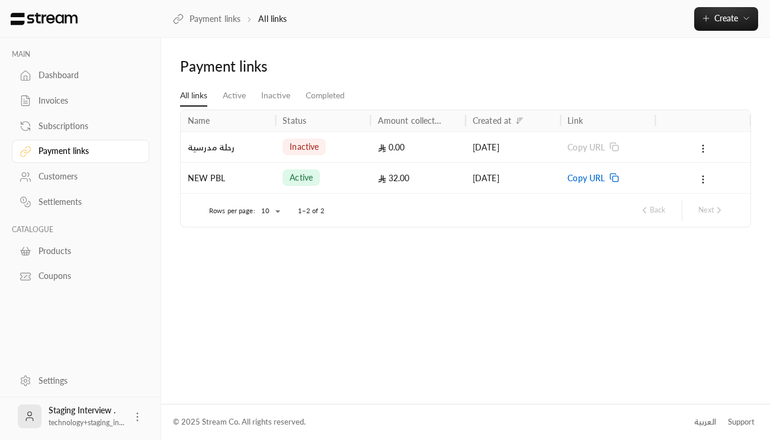
click at [597, 178] on span "Copy URL" at bounding box center [586, 178] width 37 height 30
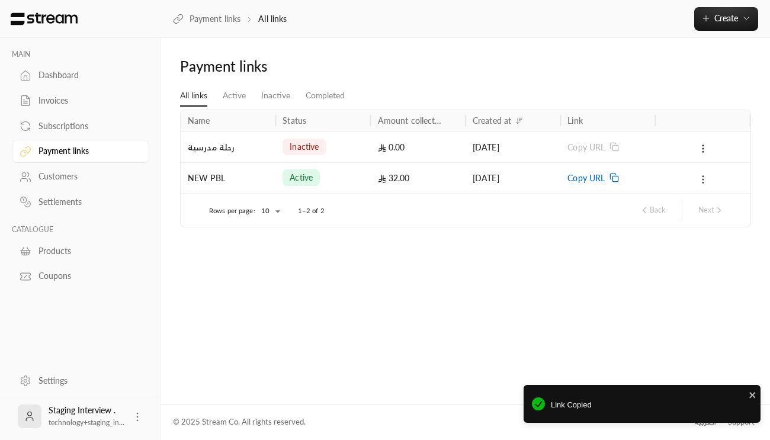
click at [700, 178] on icon at bounding box center [703, 179] width 11 height 11
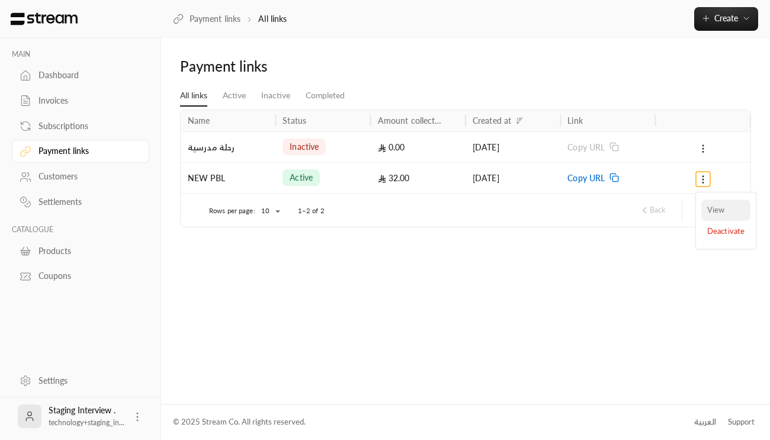
click at [714, 206] on link "View" at bounding box center [725, 210] width 49 height 21
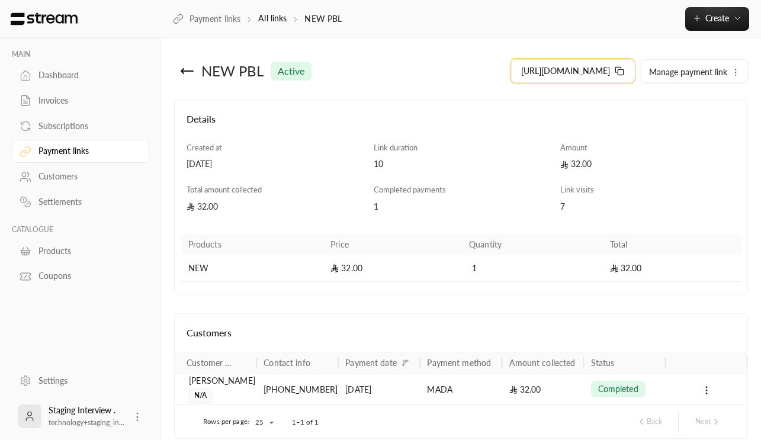
click at [621, 69] on icon at bounding box center [619, 70] width 9 height 9
click at [692, 63] on button "Manage payment link" at bounding box center [694, 72] width 105 height 24
click at [486, 141] on div "Details" at bounding box center [461, 127] width 560 height 30
click at [179, 70] on div "NEW PBL active" at bounding box center [320, 71] width 293 height 28
click at [185, 69] on icon at bounding box center [187, 71] width 14 height 14
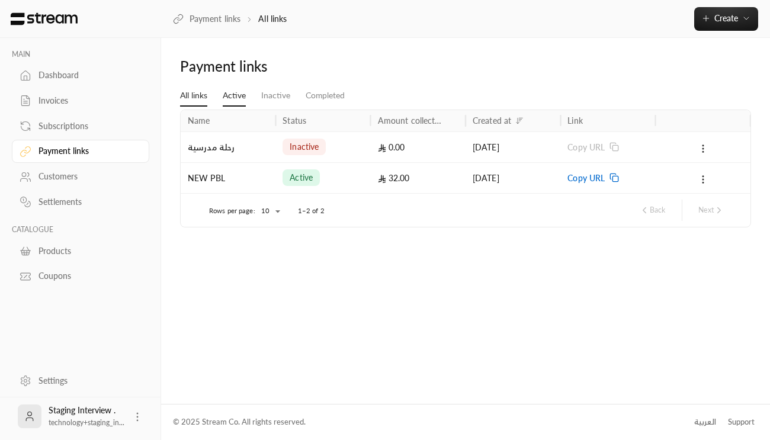
click at [230, 93] on link "Active" at bounding box center [234, 95] width 23 height 21
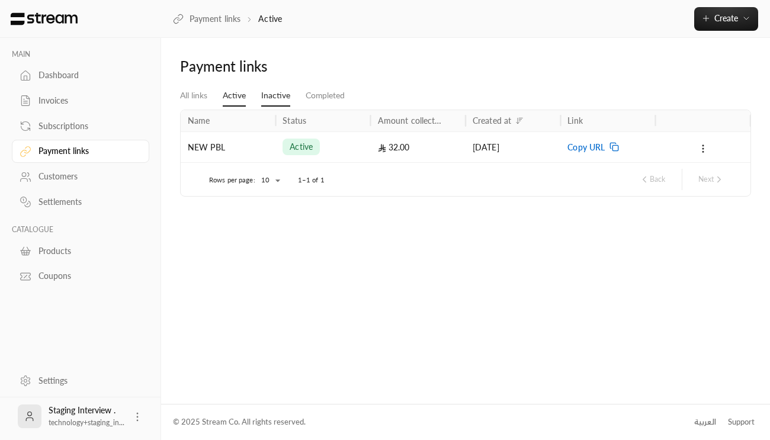
click at [274, 92] on link "Inactive" at bounding box center [275, 95] width 29 height 21
click at [318, 94] on link "Completed" at bounding box center [325, 95] width 39 height 21
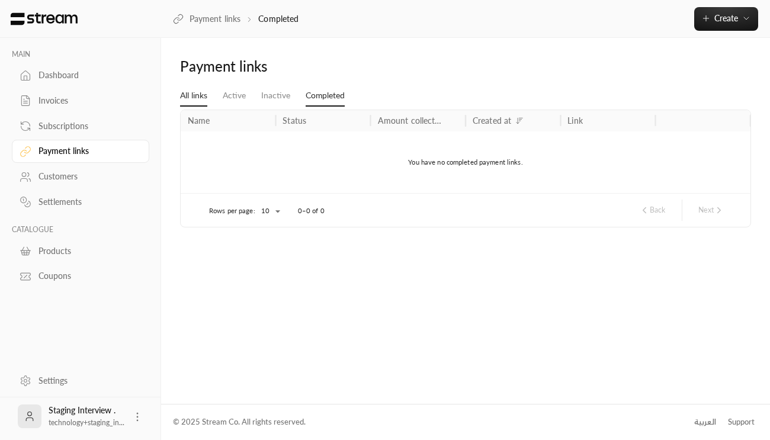
click at [202, 97] on link "All links" at bounding box center [193, 95] width 27 height 21
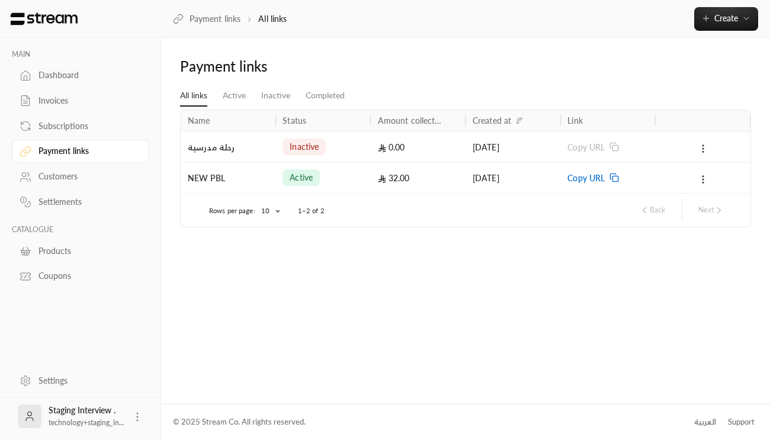
click at [63, 175] on div "Customers" at bounding box center [87, 177] width 96 height 12
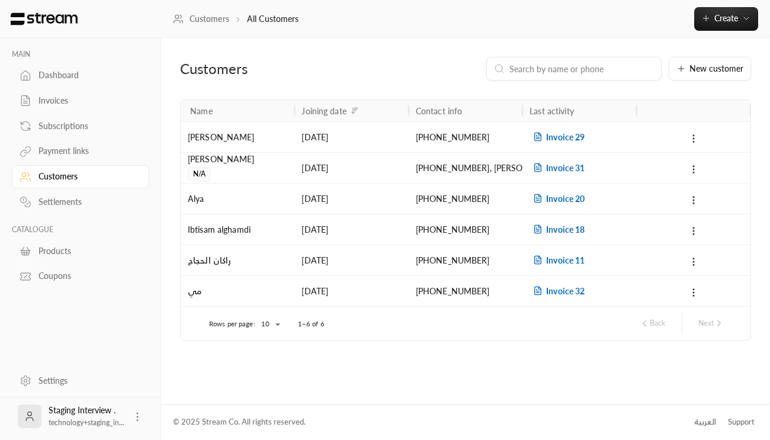
click at [696, 140] on icon at bounding box center [693, 138] width 11 height 11
click at [649, 129] on div at bounding box center [385, 220] width 770 height 440
click at [704, 65] on span "New customer" at bounding box center [717, 69] width 54 height 8
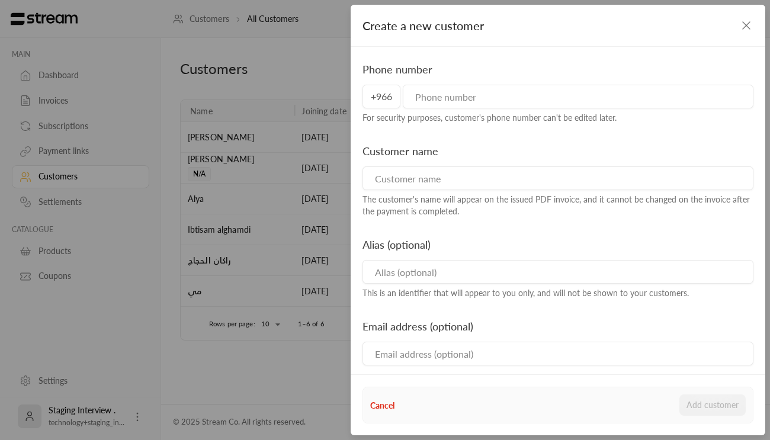
click at [745, 23] on icon "button" at bounding box center [746, 25] width 7 height 7
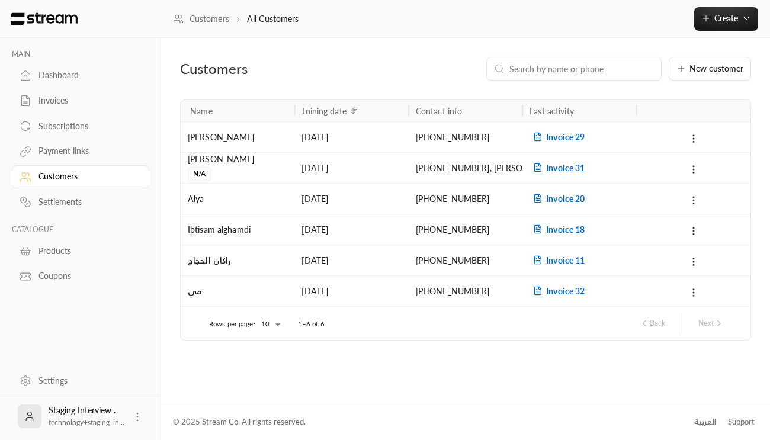
click at [78, 157] on div "Payment links" at bounding box center [87, 151] width 96 height 12
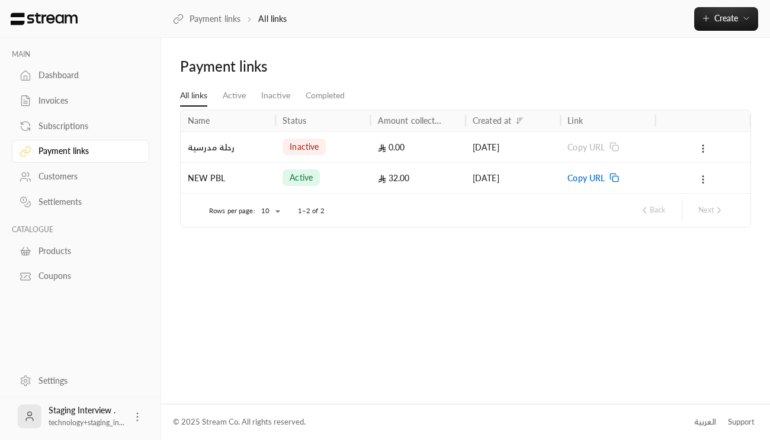
click at [705, 174] on icon at bounding box center [703, 179] width 11 height 11
click at [655, 213] on div at bounding box center [385, 220] width 770 height 440
click at [296, 179] on span "active" at bounding box center [301, 178] width 23 height 12
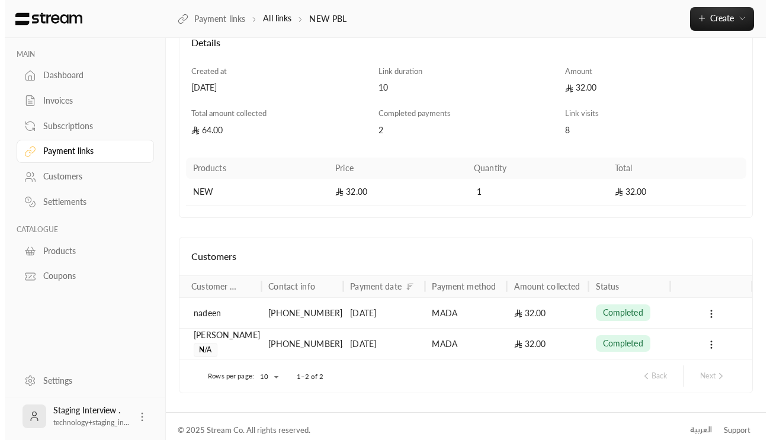
scroll to position [84, 0]
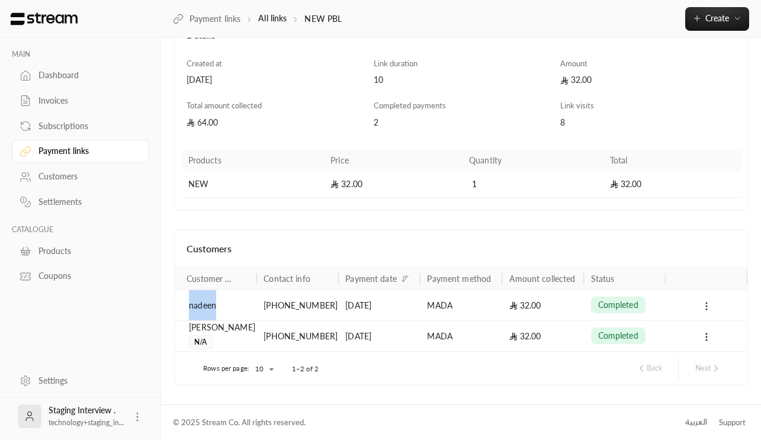
click at [704, 306] on icon at bounding box center [706, 306] width 11 height 11
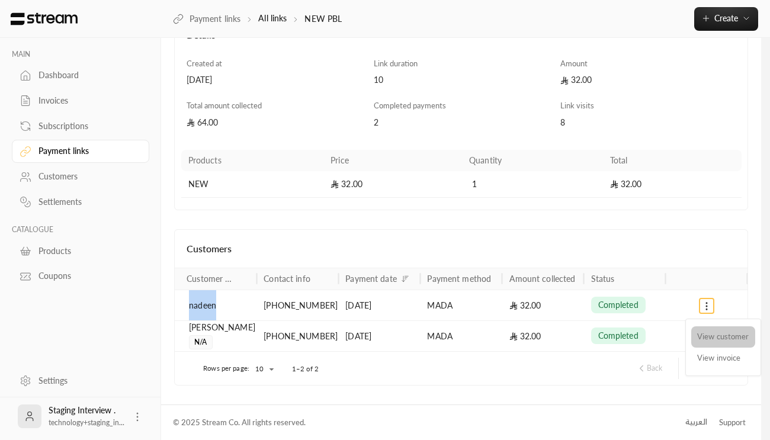
click at [698, 336] on li "View customer" at bounding box center [723, 336] width 64 height 21
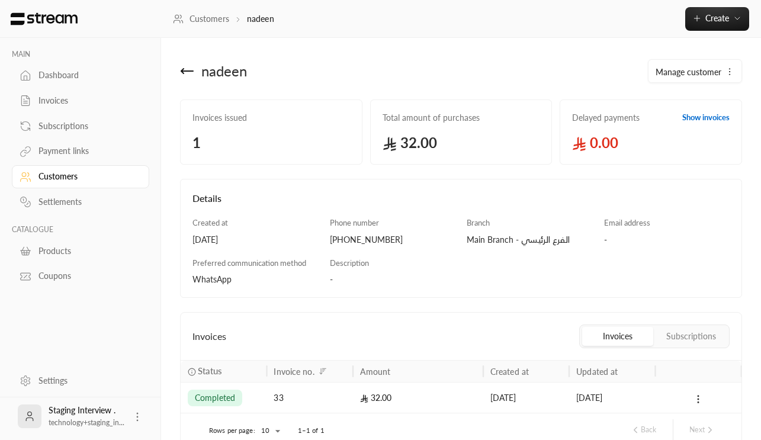
click at [184, 71] on icon at bounding box center [187, 71] width 12 height 0
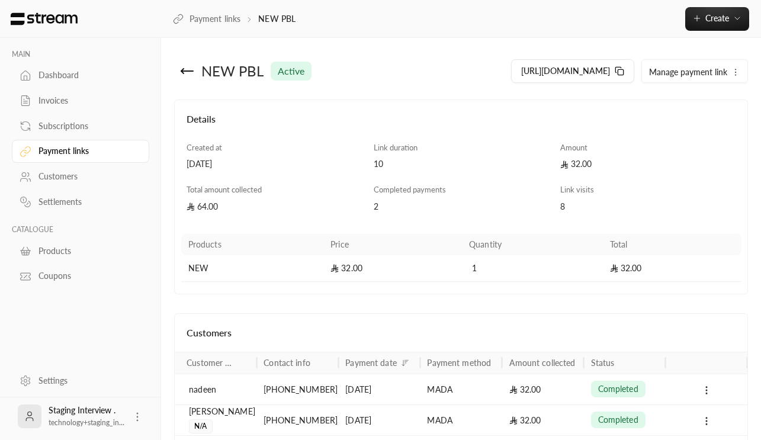
click at [79, 181] on div "Customers" at bounding box center [87, 177] width 96 height 12
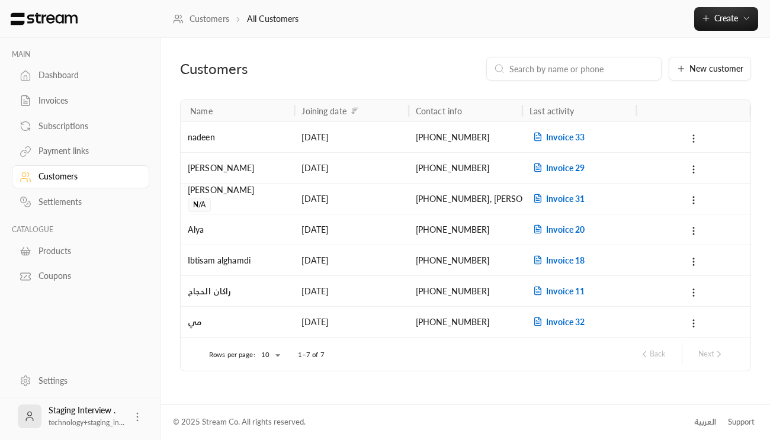
click at [693, 137] on icon at bounding box center [693, 138] width 11 height 11
click at [664, 104] on div at bounding box center [385, 220] width 770 height 440
click at [79, 73] on div "Dashboard" at bounding box center [87, 75] width 96 height 12
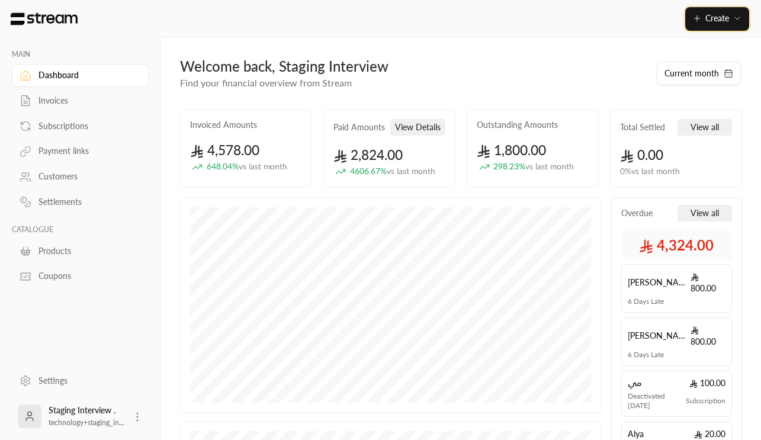
click at [736, 18] on icon "button" at bounding box center [737, 18] width 9 height 9
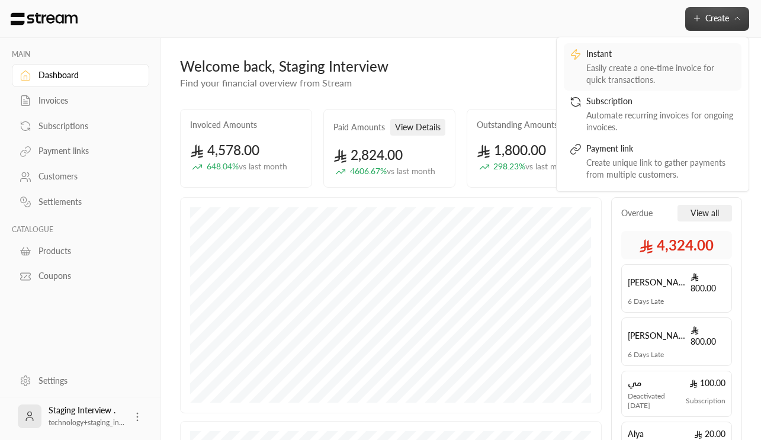
click at [636, 74] on div "Easily create a one-time invoice for quick transactions." at bounding box center [660, 74] width 149 height 24
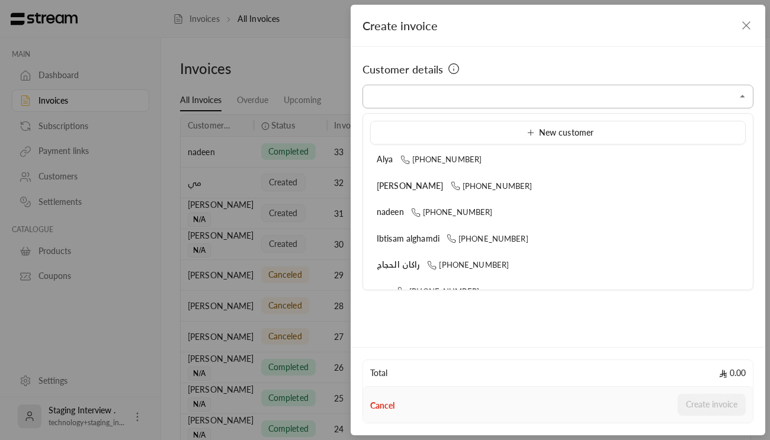
click at [601, 99] on input "Select customer" at bounding box center [558, 96] width 391 height 21
click at [522, 206] on div "[PERSON_NAME] [PHONE_NUMBER]" at bounding box center [558, 210] width 363 height 12
type input "**********"
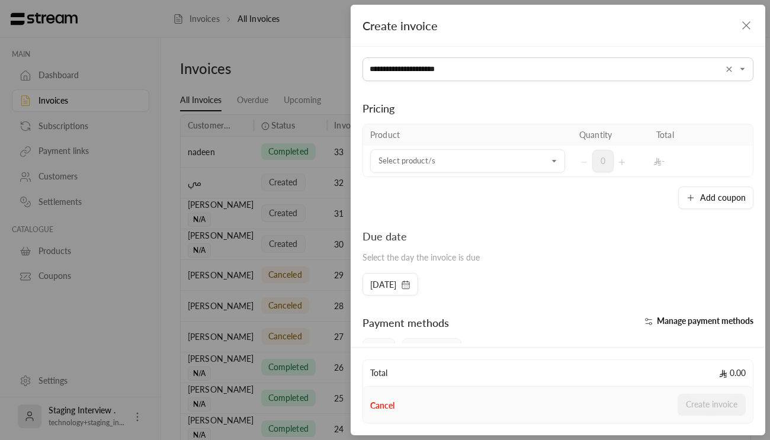
scroll to position [46, 0]
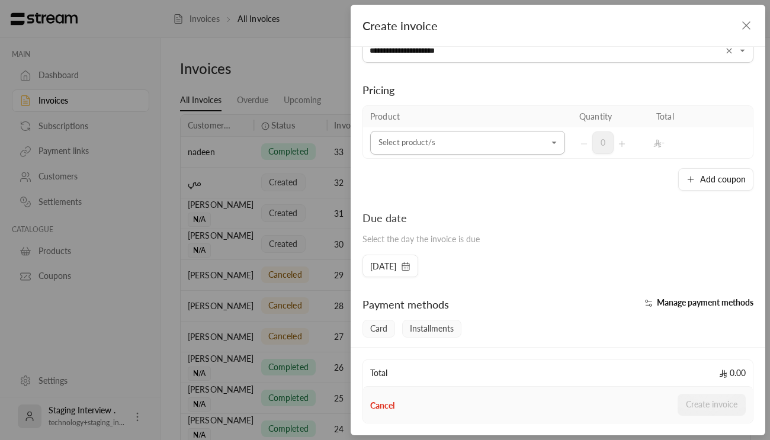
click at [549, 137] on icon "Open" at bounding box center [555, 143] width 12 height 12
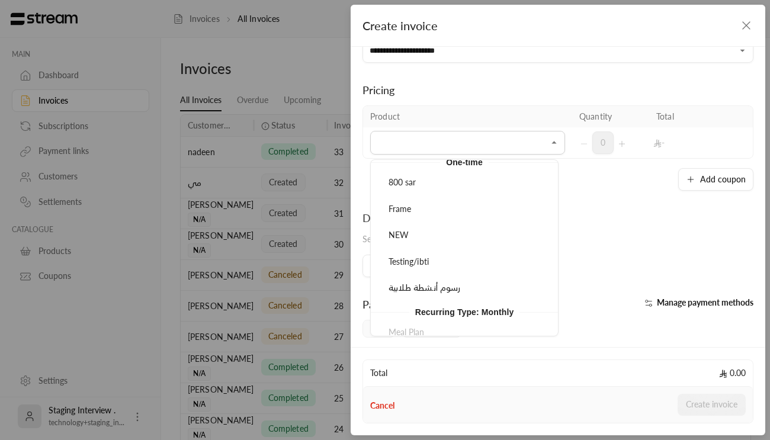
scroll to position [44, 0]
click at [462, 287] on div "رسوم أنشطة طلابية" at bounding box center [464, 284] width 160 height 12
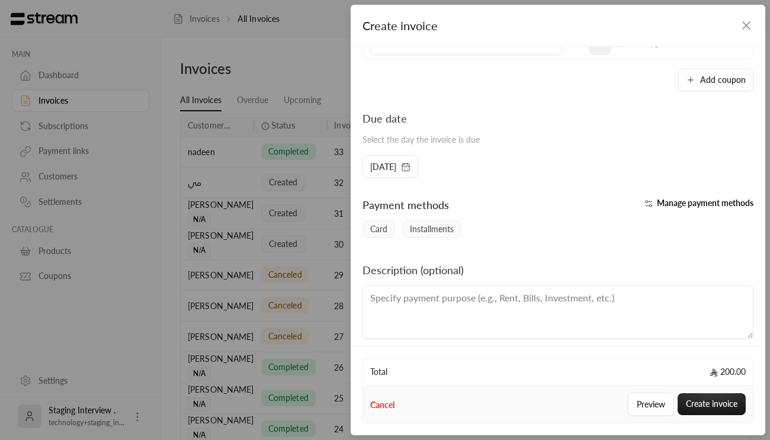
scroll to position [186, 0]
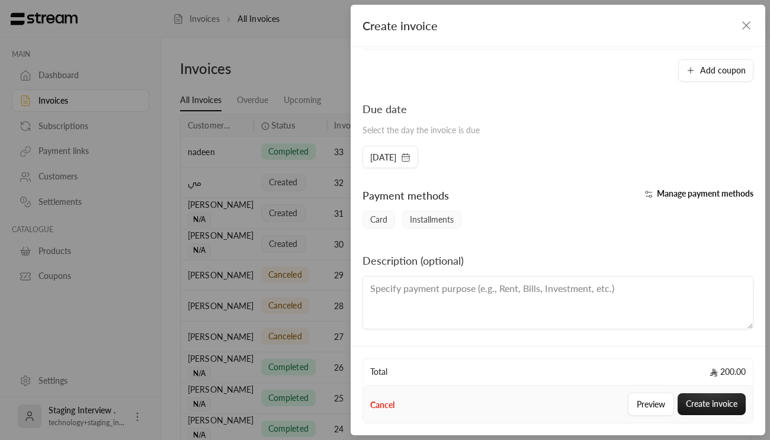
click at [386, 222] on span "Card" at bounding box center [379, 220] width 33 height 18
click at [717, 400] on button "Create invoice" at bounding box center [712, 404] width 68 height 22
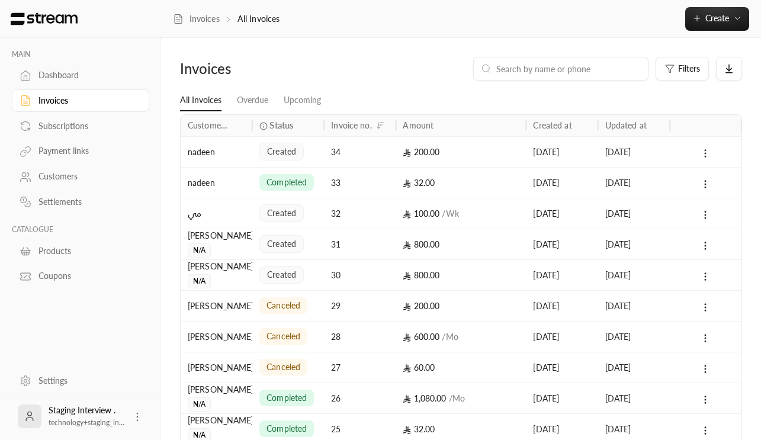
click at [710, 157] on icon at bounding box center [705, 153] width 11 height 11
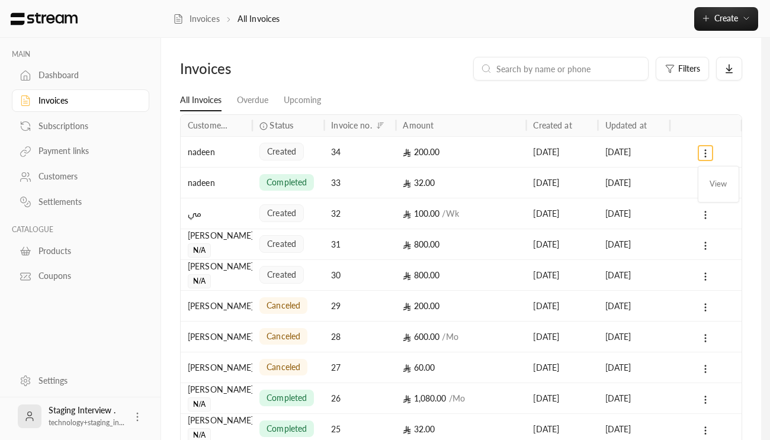
click at [678, 102] on div at bounding box center [385, 220] width 770 height 440
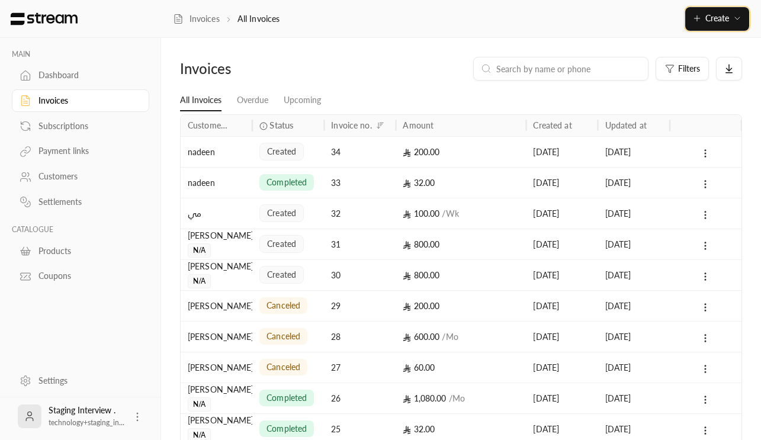
click at [722, 18] on span "Create" at bounding box center [718, 18] width 24 height 10
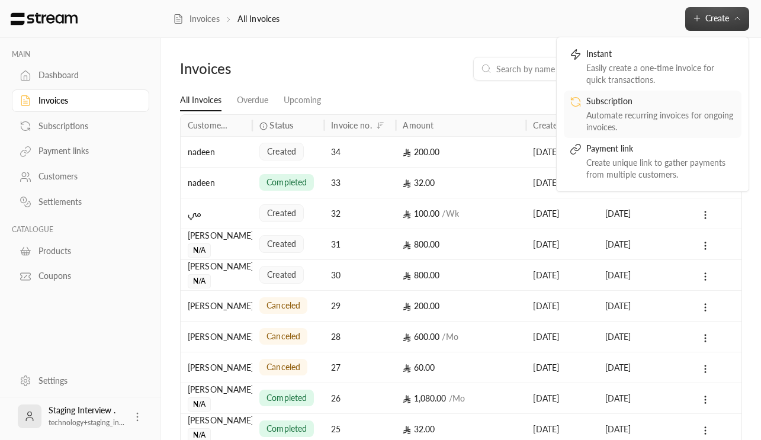
click at [638, 102] on div "Subscription" at bounding box center [660, 102] width 149 height 14
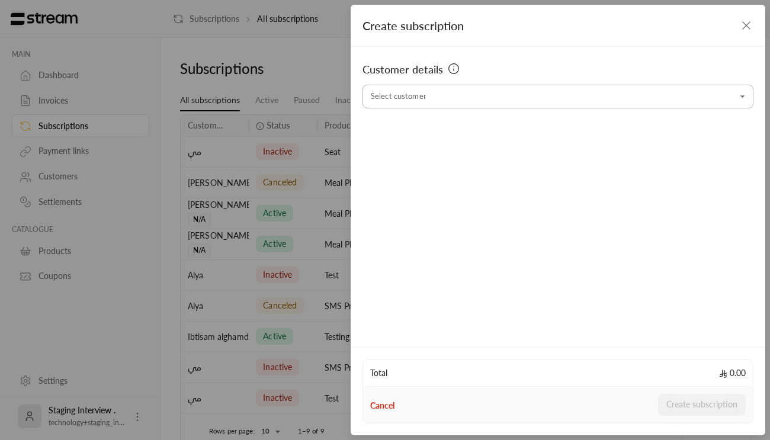
click at [743, 95] on icon "Open" at bounding box center [743, 97] width 12 height 12
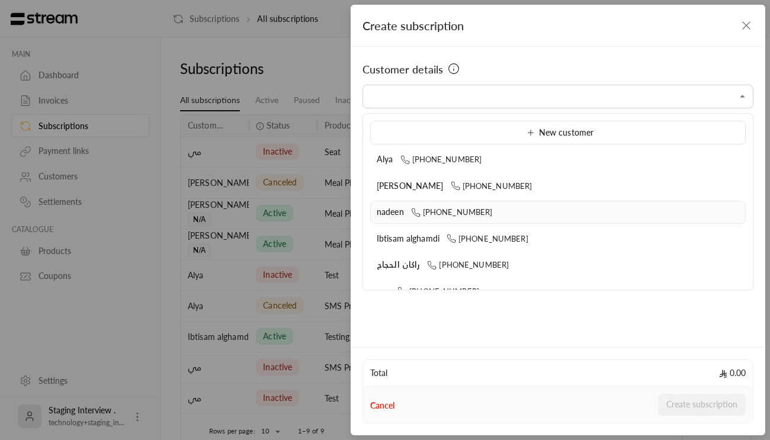
click at [498, 211] on div "[PERSON_NAME] [PHONE_NUMBER]" at bounding box center [558, 212] width 363 height 12
type input "**********"
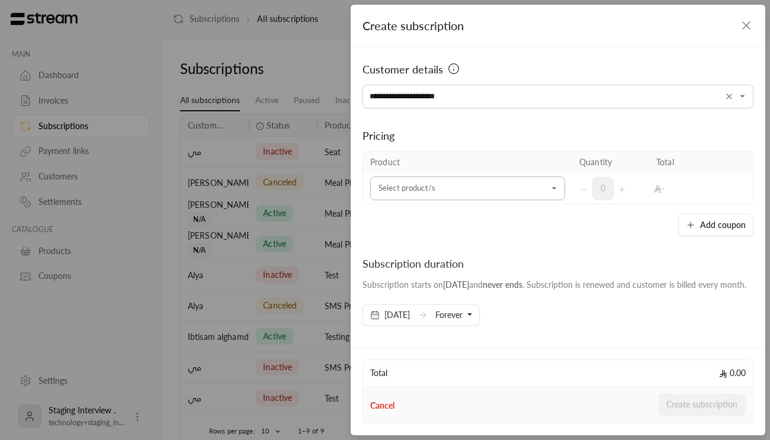
click at [513, 188] on input "Select customer" at bounding box center [467, 188] width 195 height 21
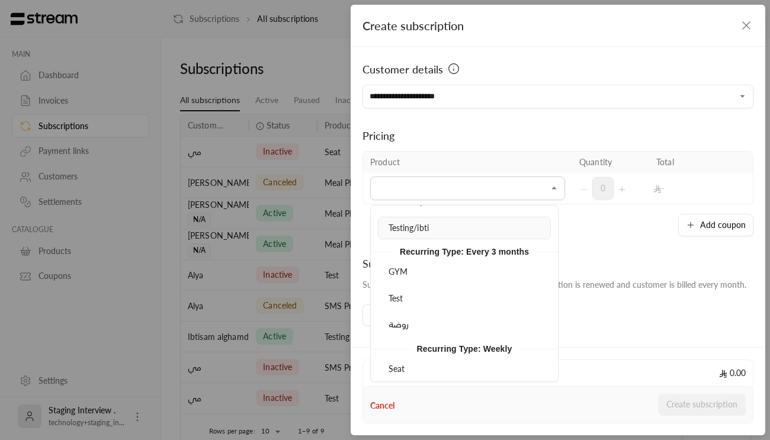
scroll to position [247, 0]
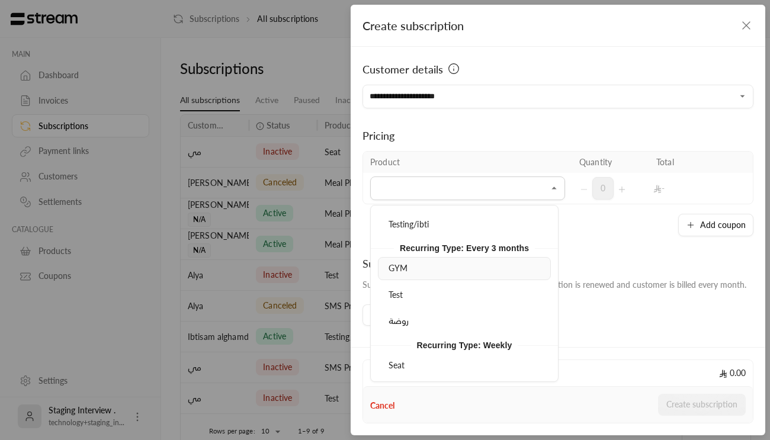
click at [432, 271] on div "GYM" at bounding box center [464, 268] width 160 height 12
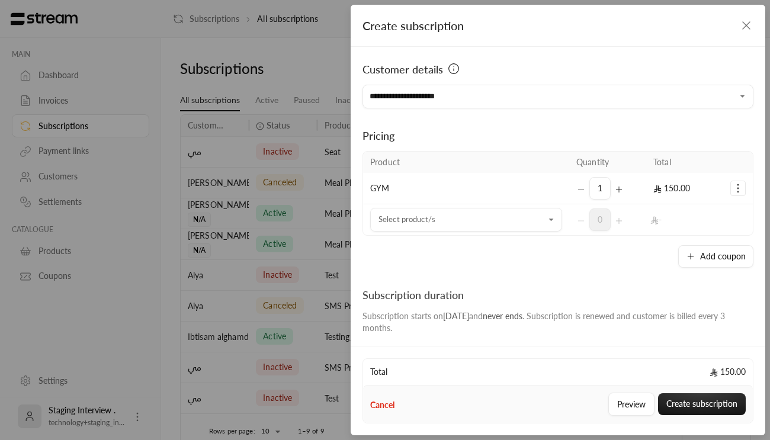
scroll to position [20, 0]
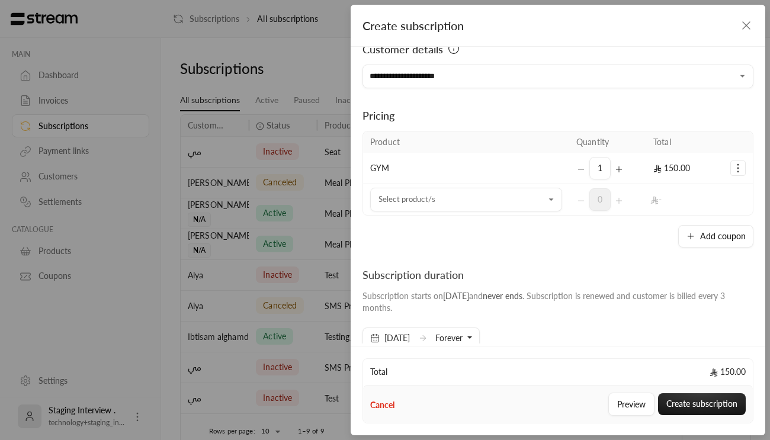
click at [581, 172] on div "1" at bounding box center [607, 168] width 63 height 23
click at [576, 172] on div "1" at bounding box center [607, 168] width 63 height 23
click at [732, 166] on icon "Selected Products" at bounding box center [738, 168] width 12 height 12
click at [706, 212] on link "Remove product" at bounding box center [700, 219] width 73 height 21
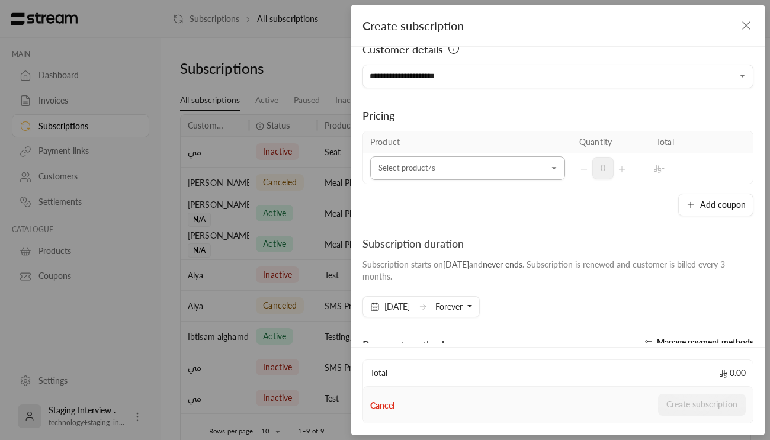
click at [553, 171] on button "Open" at bounding box center [554, 168] width 14 height 14
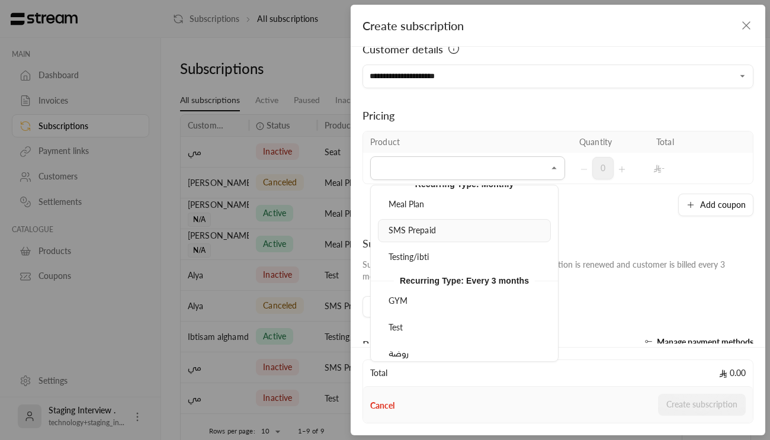
scroll to position [199, 0]
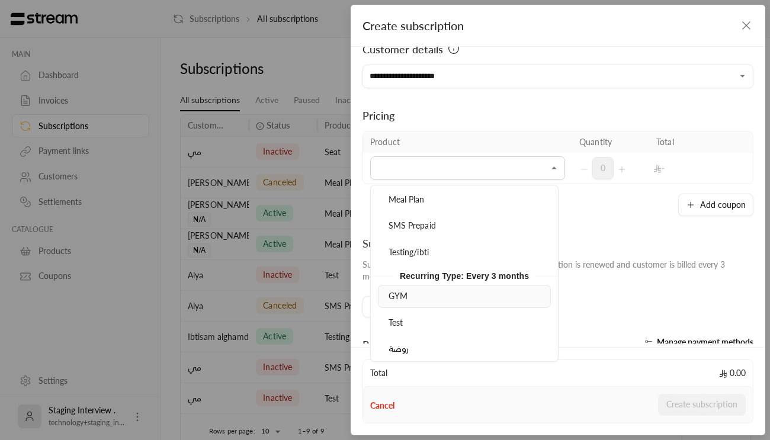
click at [422, 297] on div "GYM" at bounding box center [464, 296] width 160 height 12
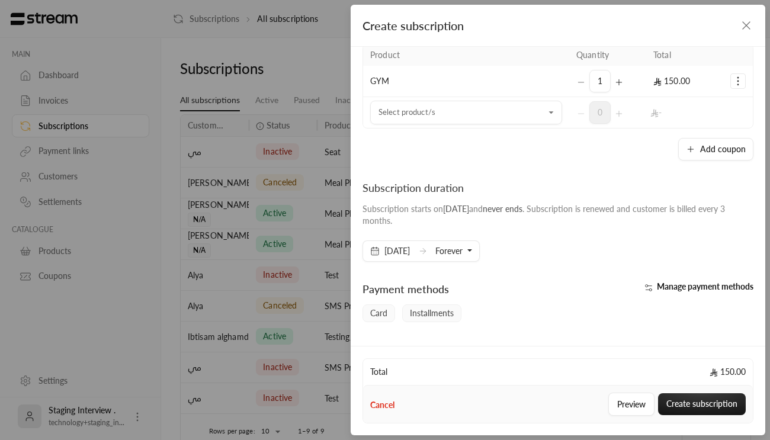
scroll to position [110, 0]
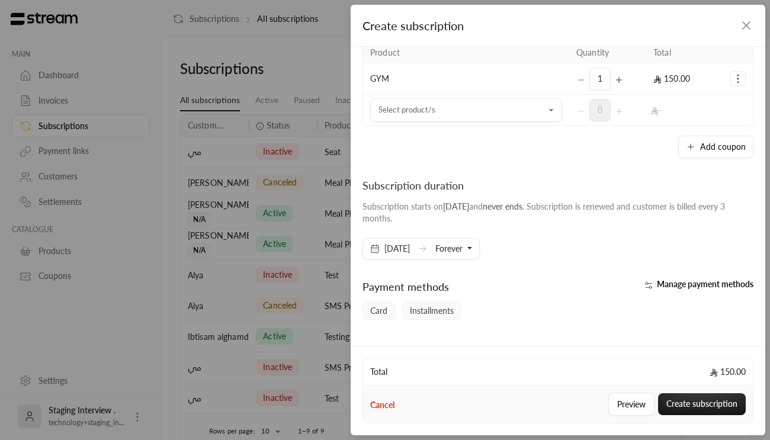
click at [472, 251] on button "Forever" at bounding box center [453, 249] width 37 height 20
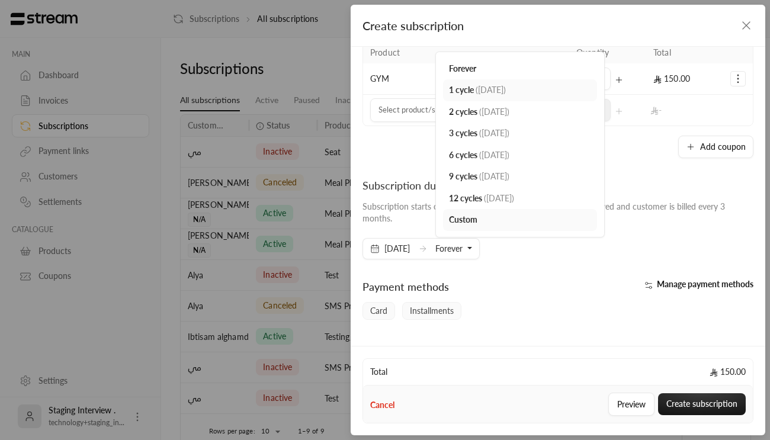
click at [474, 91] on span "1 cycle" at bounding box center [461, 90] width 25 height 10
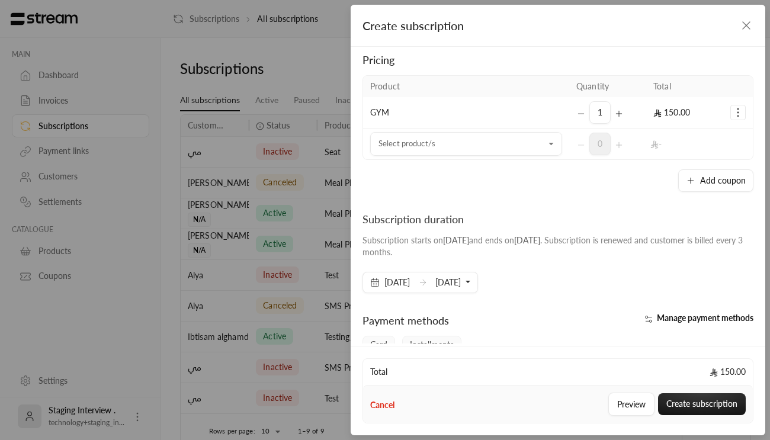
scroll to position [75, 0]
click at [732, 117] on icon "Selected Products" at bounding box center [738, 113] width 12 height 12
click at [705, 157] on link "Remove product" at bounding box center [700, 163] width 73 height 21
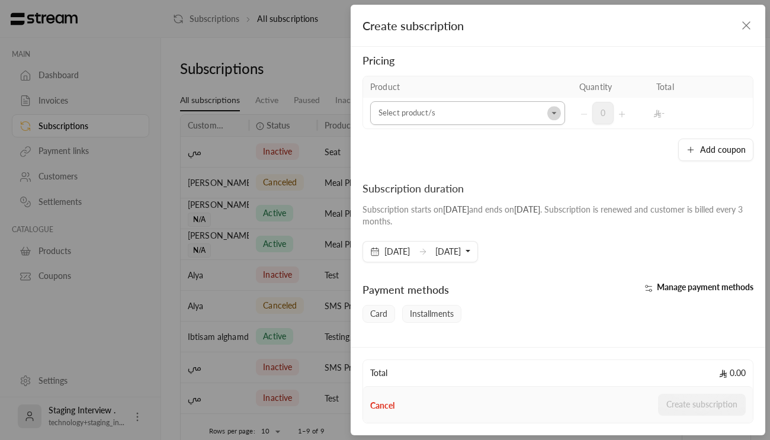
click at [550, 110] on icon "Open" at bounding box center [555, 113] width 12 height 12
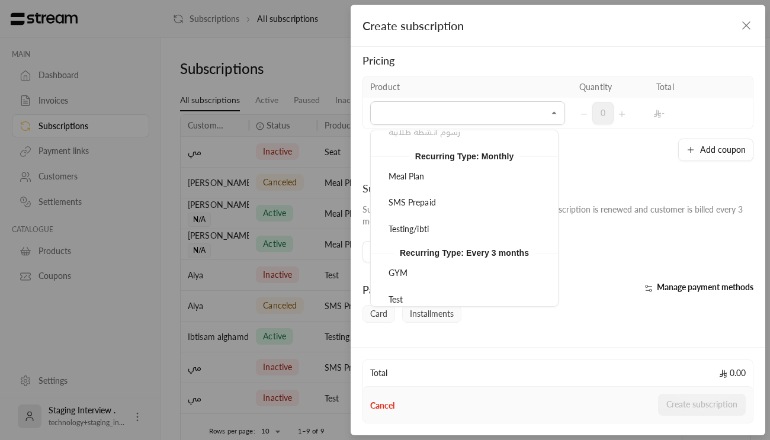
scroll to position [169, 0]
click at [435, 178] on div "Meal Plan" at bounding box center [464, 174] width 160 height 12
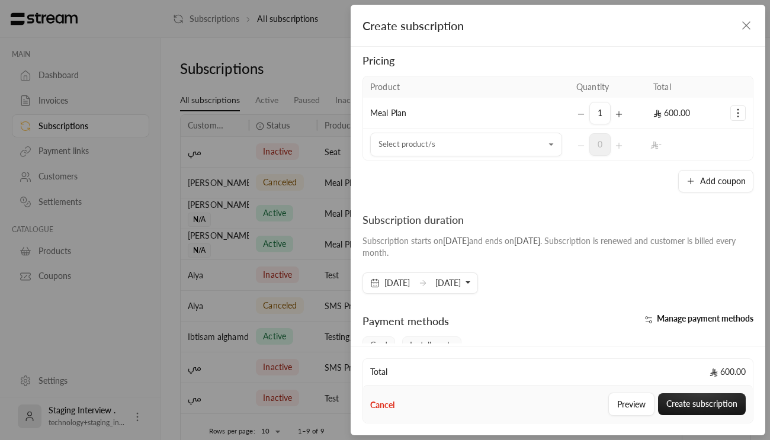
click at [732, 114] on icon "Selected Products" at bounding box center [738, 113] width 12 height 12
click at [702, 157] on link "Remove product" at bounding box center [700, 163] width 73 height 21
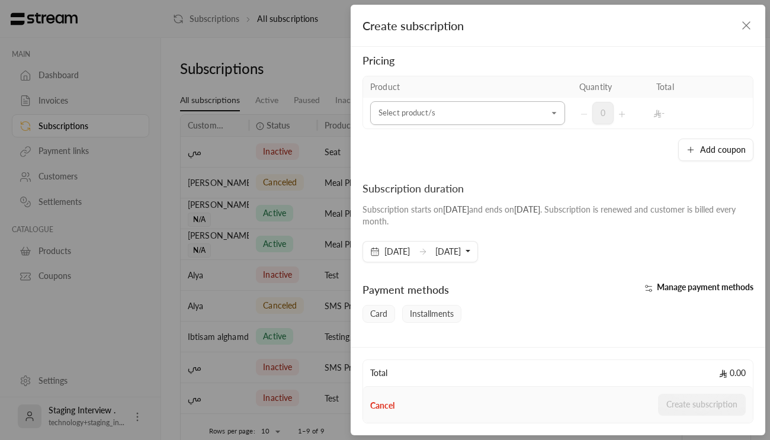
click at [549, 117] on icon "Open" at bounding box center [555, 113] width 12 height 12
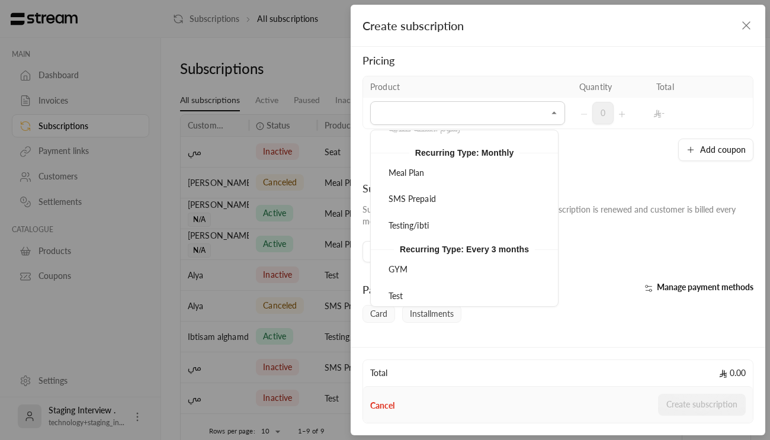
scroll to position [174, 0]
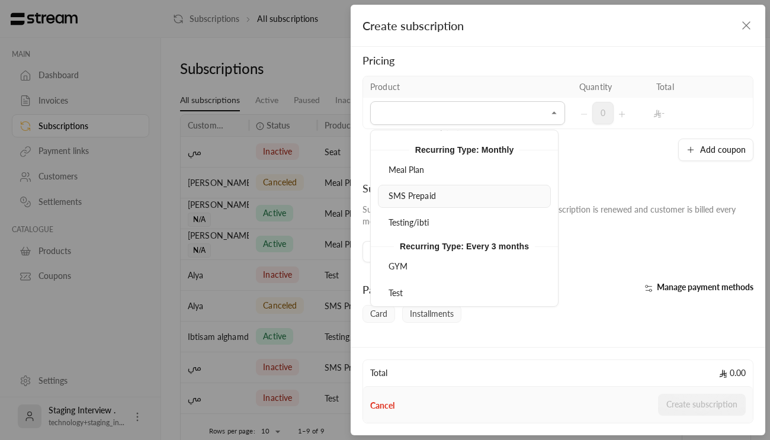
click at [438, 203] on li "SMS Prepaid" at bounding box center [464, 196] width 173 height 23
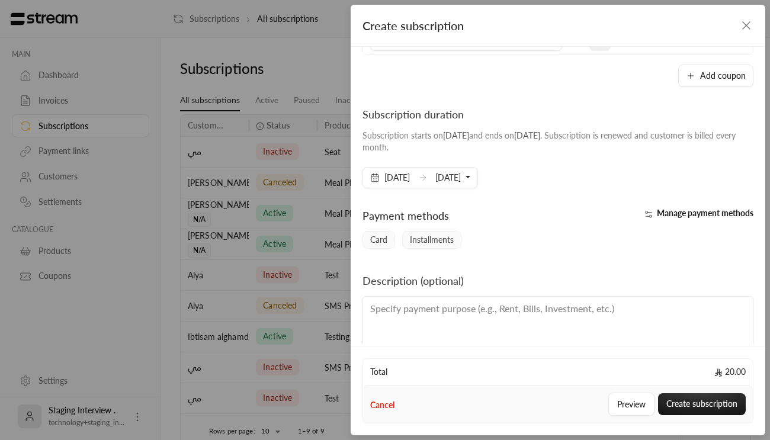
scroll to position [193, 0]
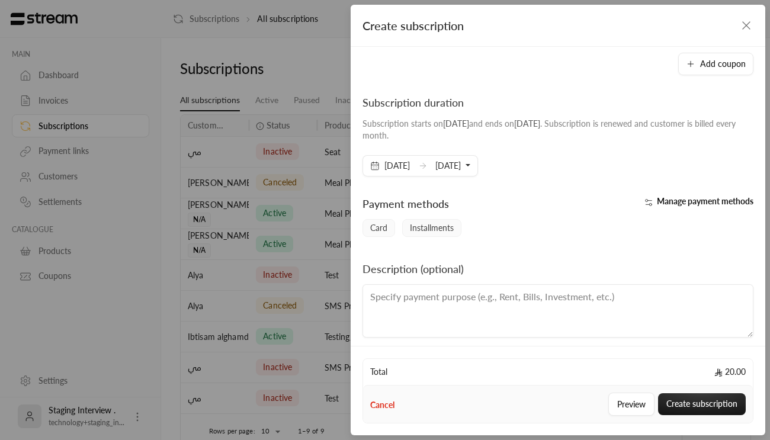
click at [470, 166] on button "[DATE]" at bounding box center [452, 166] width 35 height 20
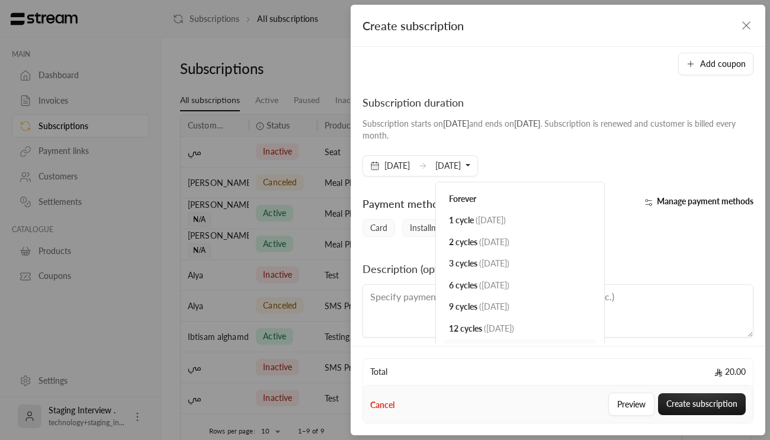
click at [543, 143] on label "Subscription duration Subscription starts on [DATE] and ends on [DATE] . Subscr…" at bounding box center [558, 122] width 391 height 57
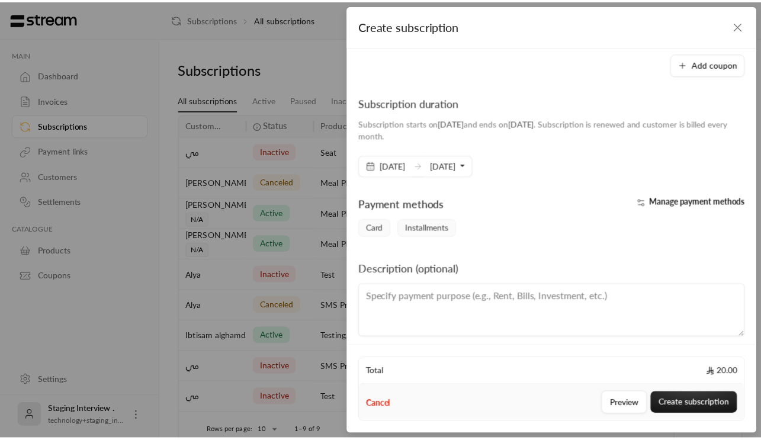
scroll to position [200, 0]
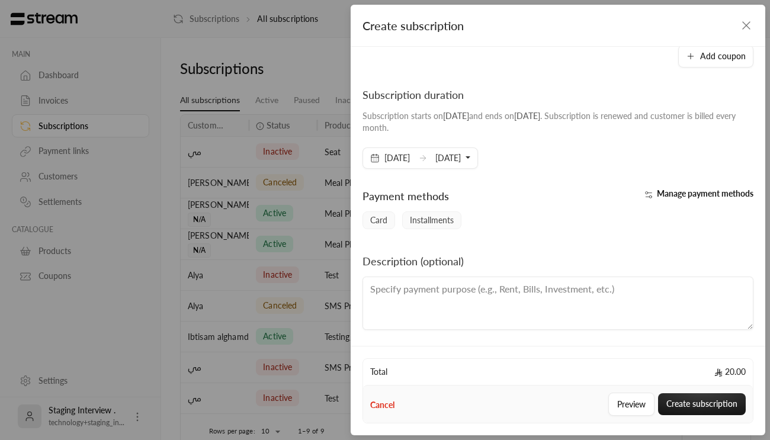
click at [657, 190] on span "Manage payment methods" at bounding box center [705, 193] width 97 height 10
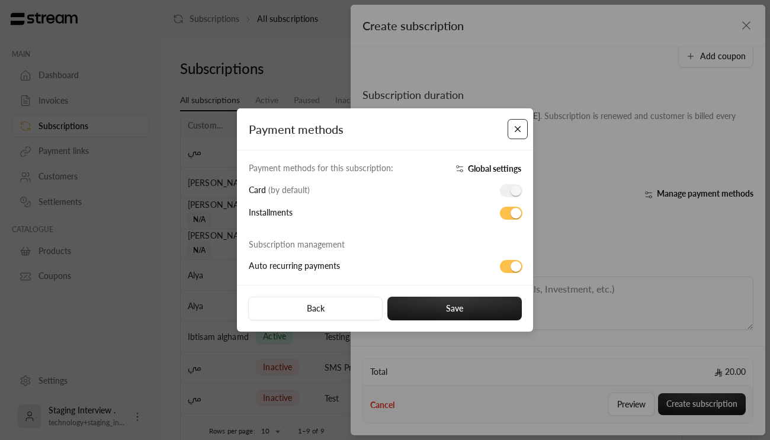
click at [524, 132] on button "Close" at bounding box center [518, 129] width 21 height 21
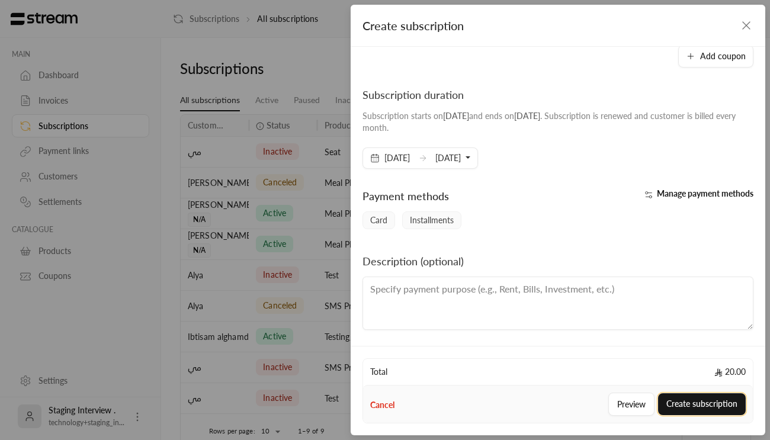
click at [679, 406] on button "Create subscription" at bounding box center [702, 404] width 88 height 22
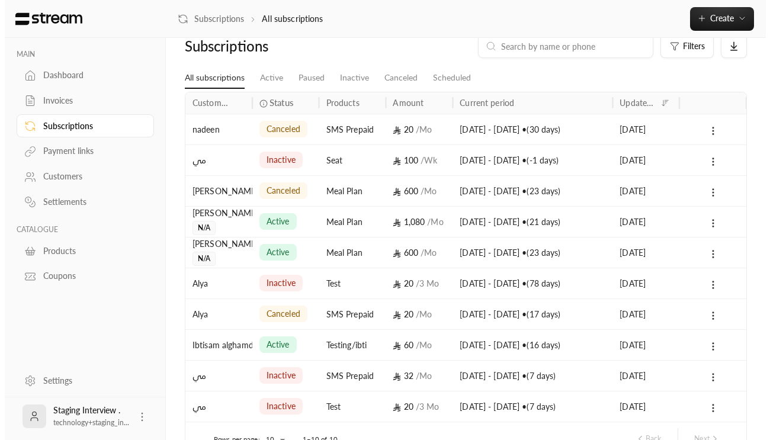
scroll to position [0, 0]
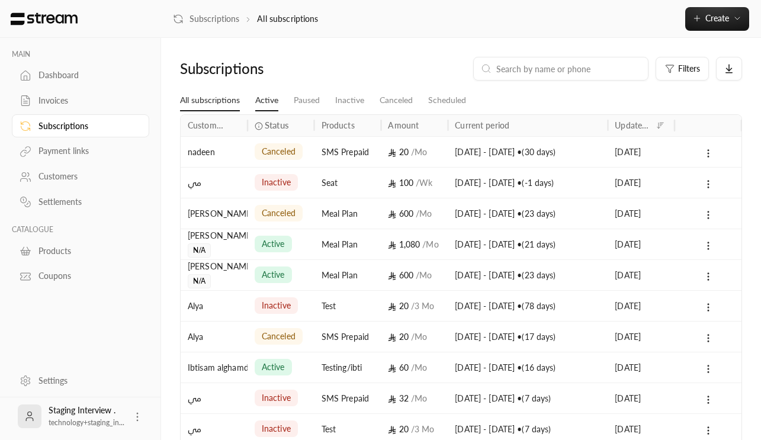
click at [267, 102] on link "Active" at bounding box center [266, 100] width 23 height 21
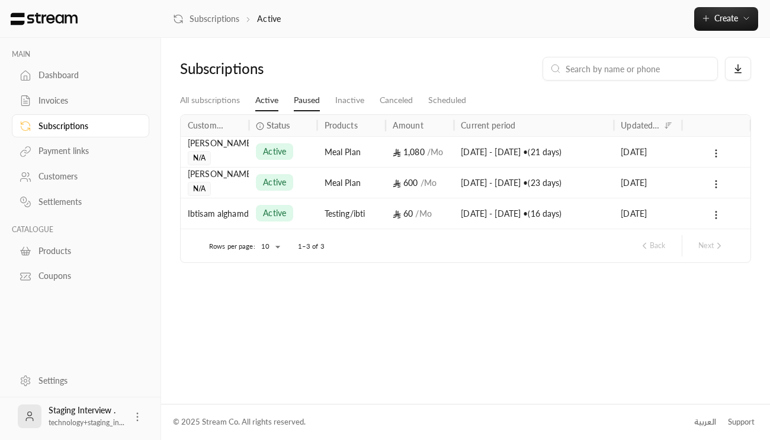
click at [309, 96] on link "Paused" at bounding box center [307, 100] width 26 height 21
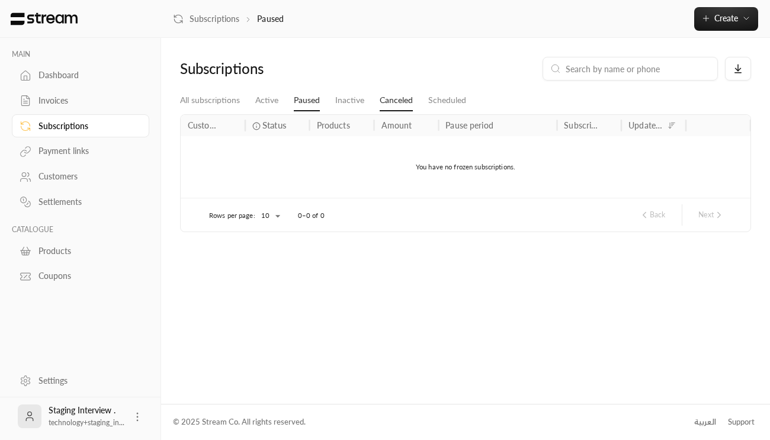
click at [388, 91] on link "Canceled" at bounding box center [396, 100] width 33 height 21
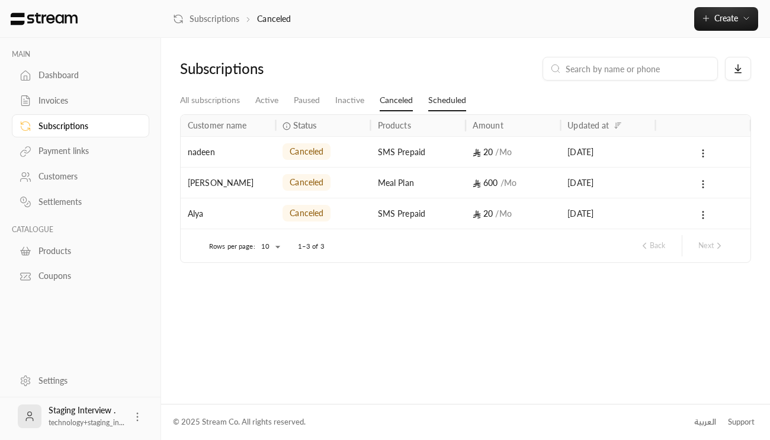
click at [439, 99] on link "Scheduled" at bounding box center [447, 100] width 38 height 21
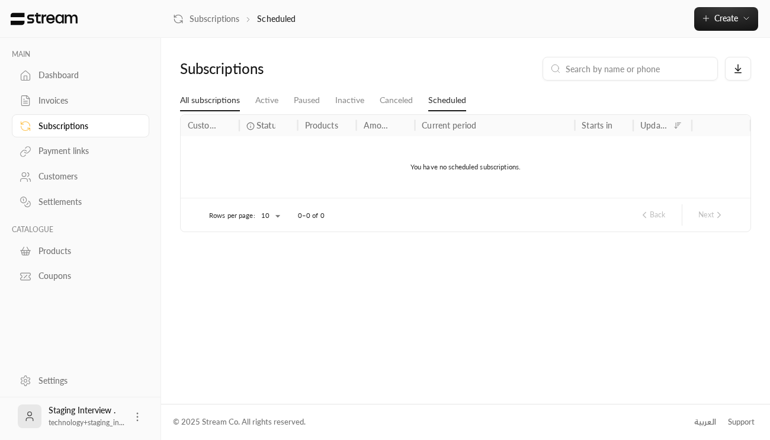
click at [214, 101] on link "All subscriptions" at bounding box center [210, 100] width 60 height 21
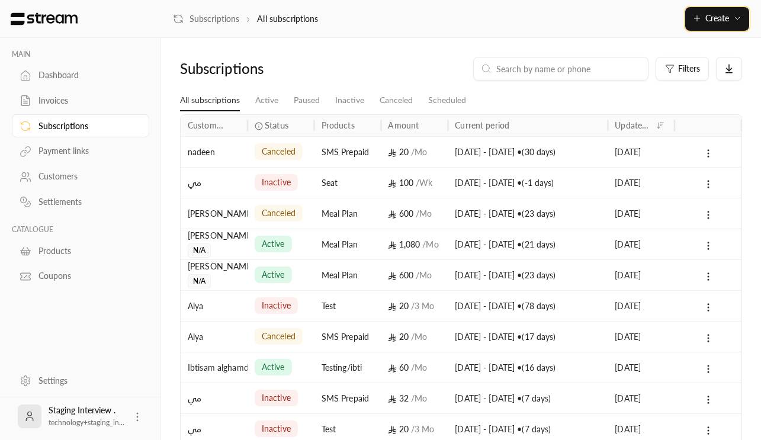
click at [741, 12] on button "Create" at bounding box center [717, 19] width 64 height 24
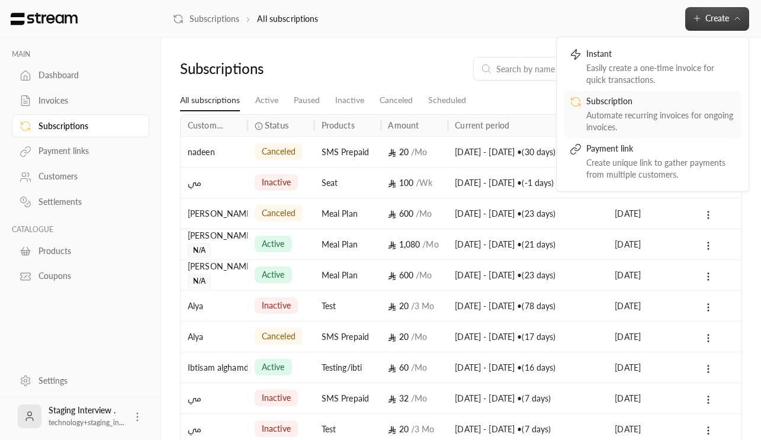
click at [637, 121] on div "Automate recurring invoices for ongoing invoices." at bounding box center [660, 122] width 149 height 24
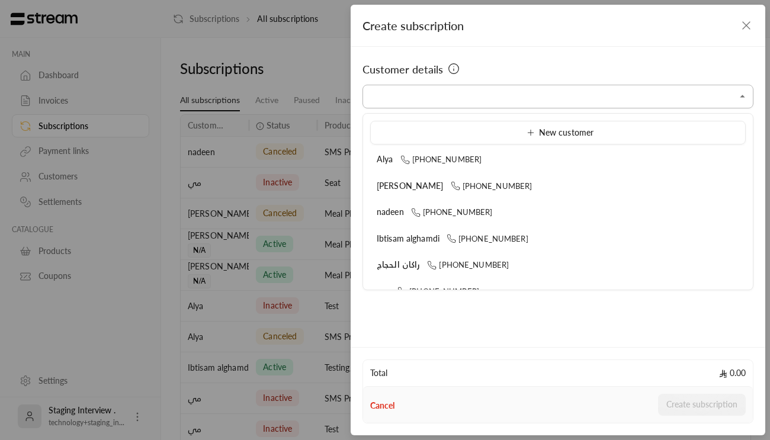
click at [527, 105] on input "Select customer" at bounding box center [558, 96] width 391 height 21
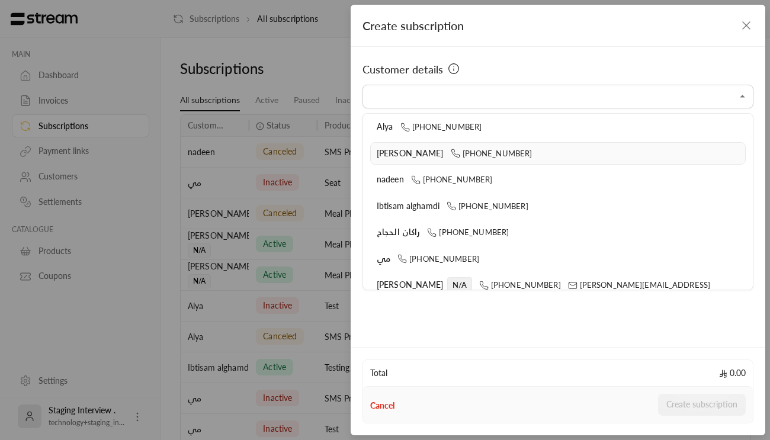
scroll to position [44, 0]
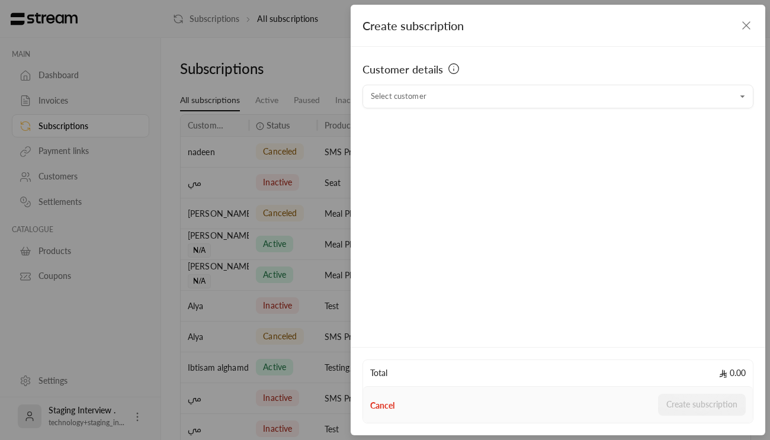
click at [493, 301] on div "Customer details Select customer Select customer" at bounding box center [558, 195] width 415 height 297
click at [749, 27] on icon "button" at bounding box center [746, 25] width 14 height 14
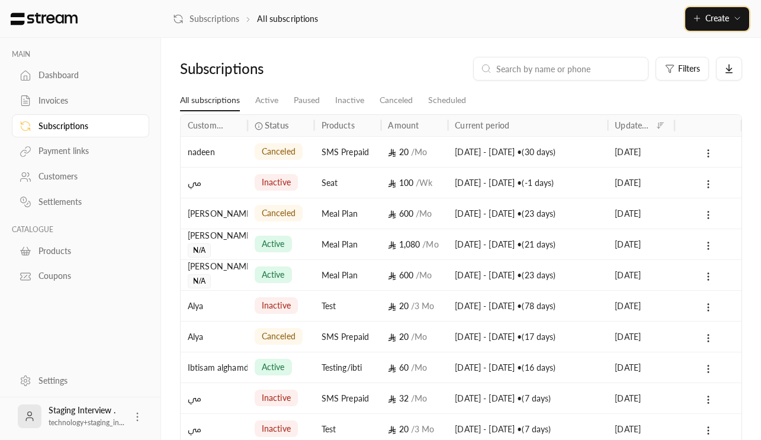
click at [712, 13] on span "Create" at bounding box center [718, 18] width 24 height 10
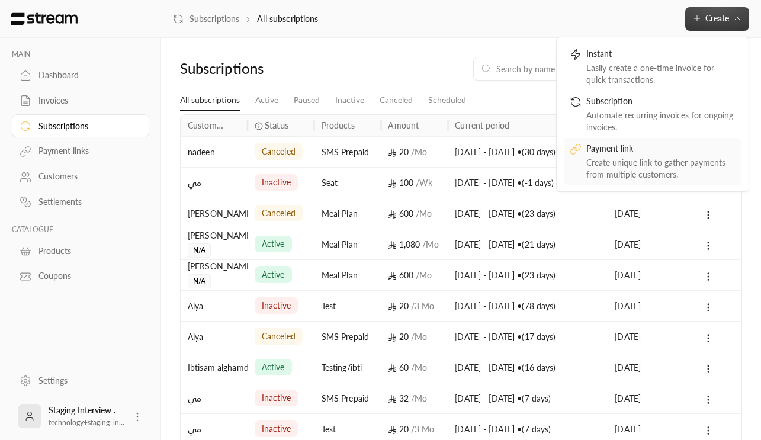
click at [684, 139] on link "Payment link Create unique link to gather payments from multiple customers." at bounding box center [653, 161] width 178 height 47
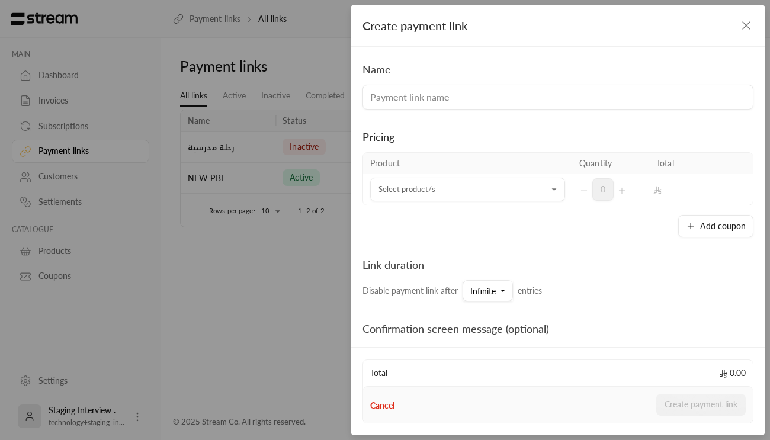
click at [466, 105] on input at bounding box center [558, 97] width 391 height 25
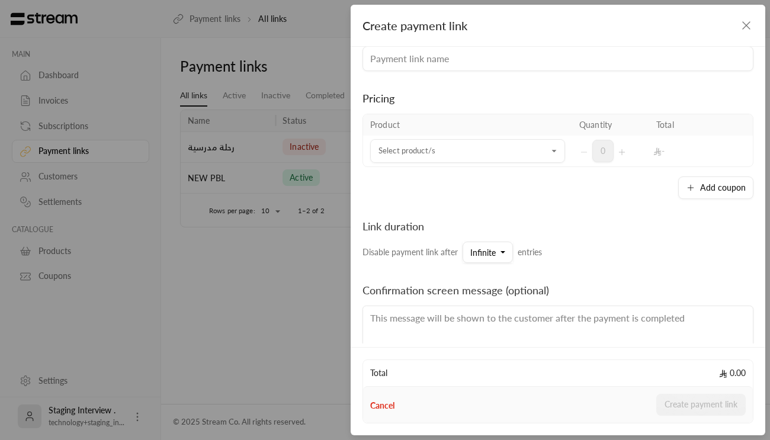
scroll to position [39, 0]
click at [550, 152] on icon "Open" at bounding box center [555, 151] width 12 height 12
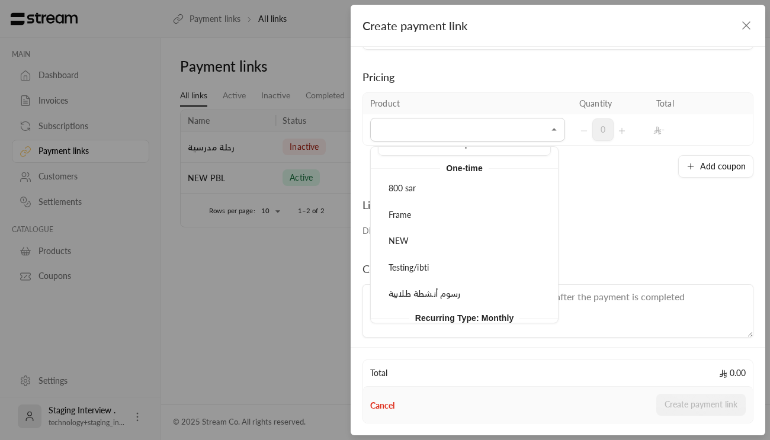
scroll to position [56, 0]
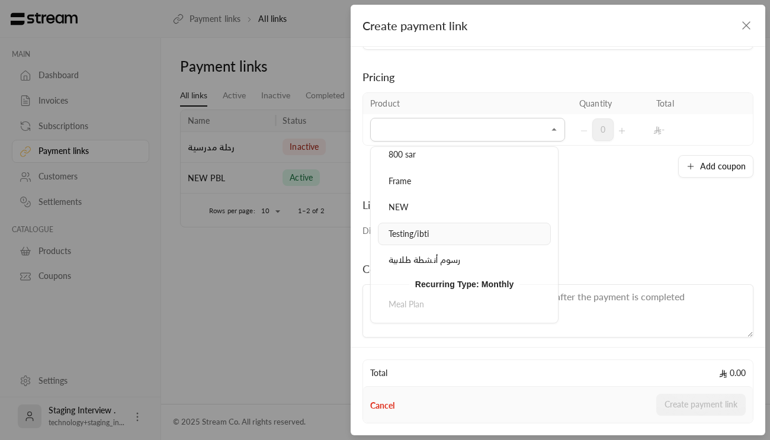
click at [447, 225] on li "Testing/ibti" at bounding box center [464, 234] width 173 height 23
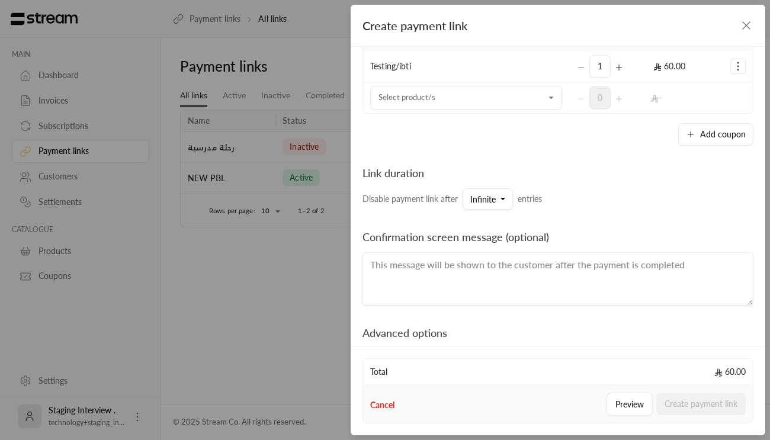
scroll to position [128, 0]
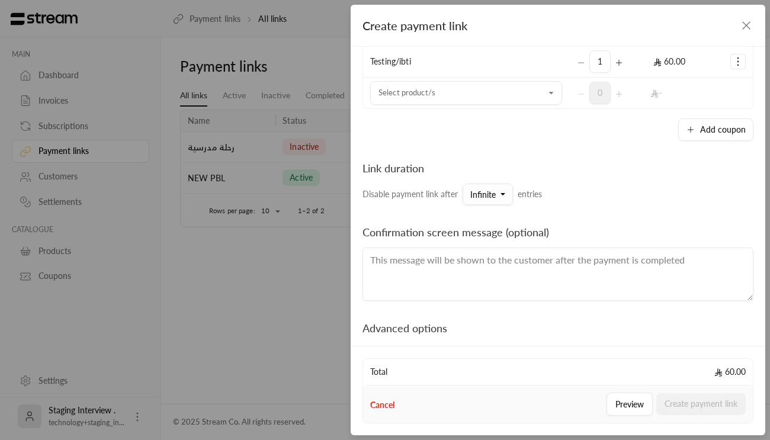
click at [502, 193] on button "Infinite" at bounding box center [488, 194] width 50 height 21
click at [509, 245] on div "10" at bounding box center [547, 250] width 142 height 12
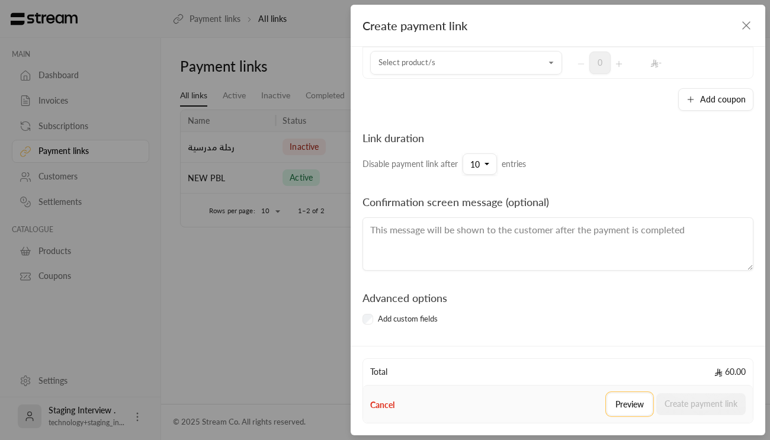
click at [633, 403] on button "Preview" at bounding box center [630, 404] width 46 height 23
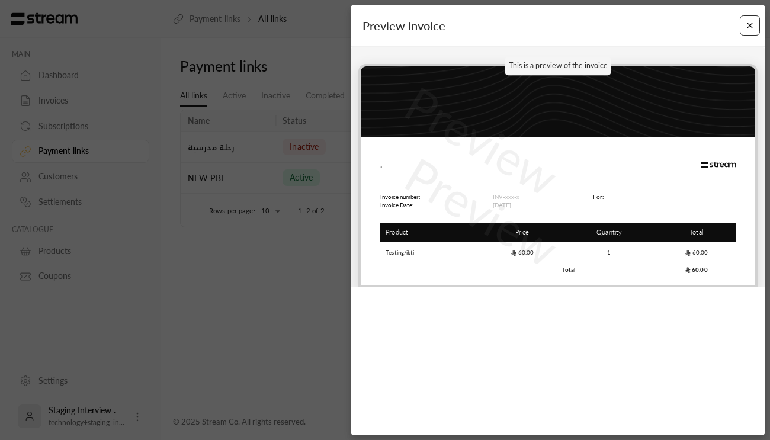
click at [751, 25] on button "Close" at bounding box center [750, 25] width 21 height 21
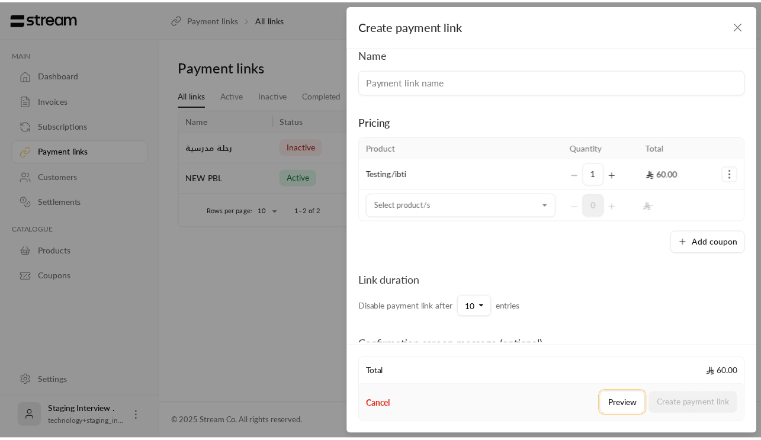
scroll to position [0, 0]
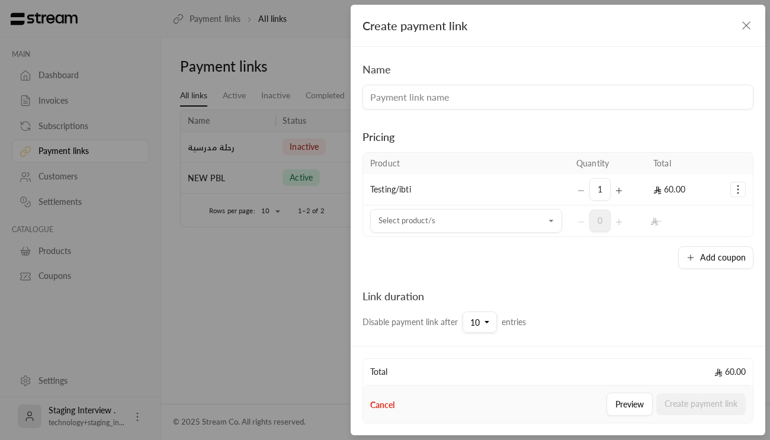
click at [741, 27] on icon "button" at bounding box center [746, 25] width 14 height 14
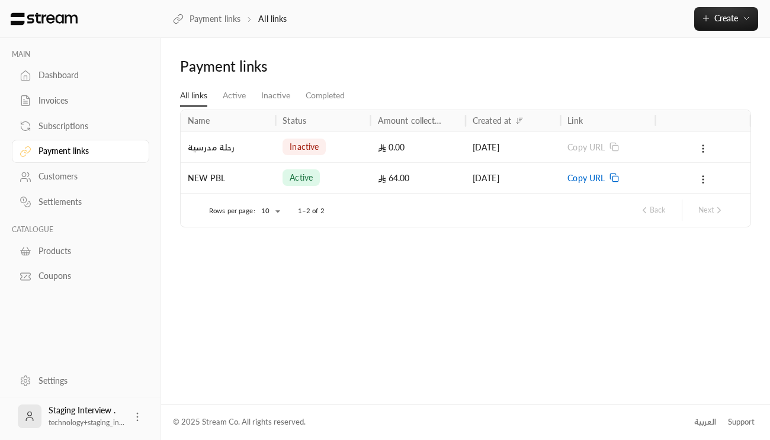
click at [210, 180] on div "NEW PBL" at bounding box center [228, 178] width 81 height 30
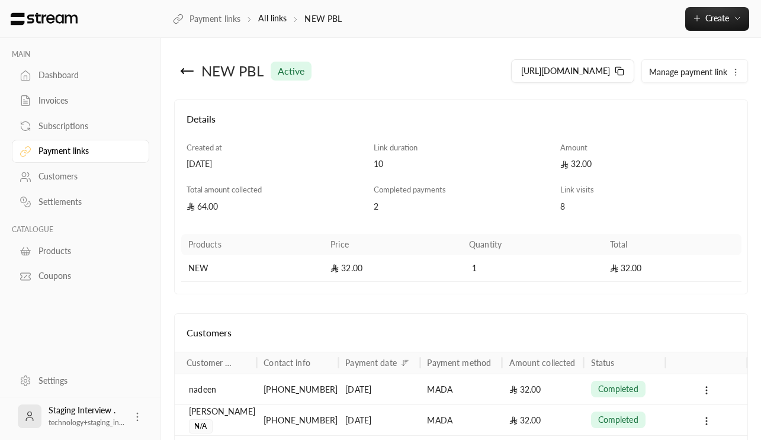
click at [73, 126] on div "Subscriptions" at bounding box center [87, 126] width 96 height 12
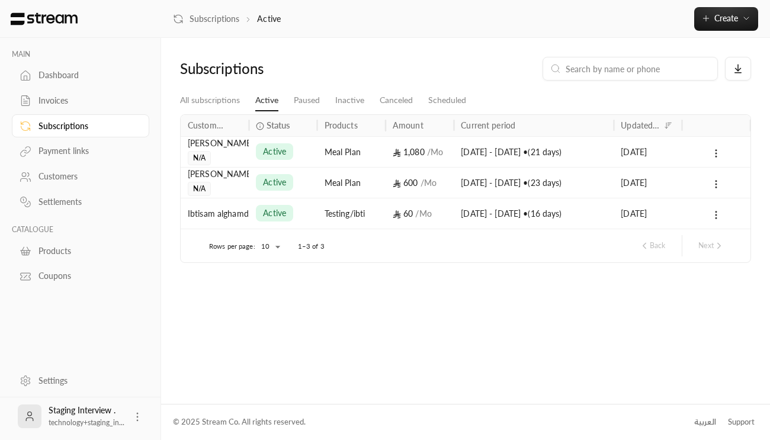
click at [56, 79] on div "Dashboard" at bounding box center [87, 75] width 96 height 12
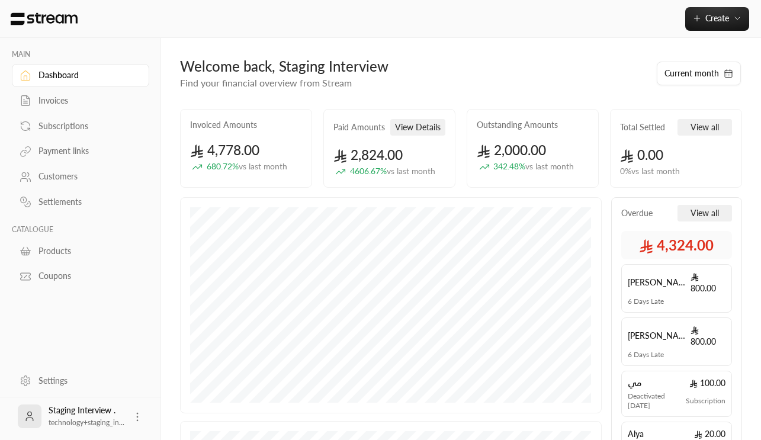
click at [64, 179] on div "Customers" at bounding box center [87, 177] width 96 height 12
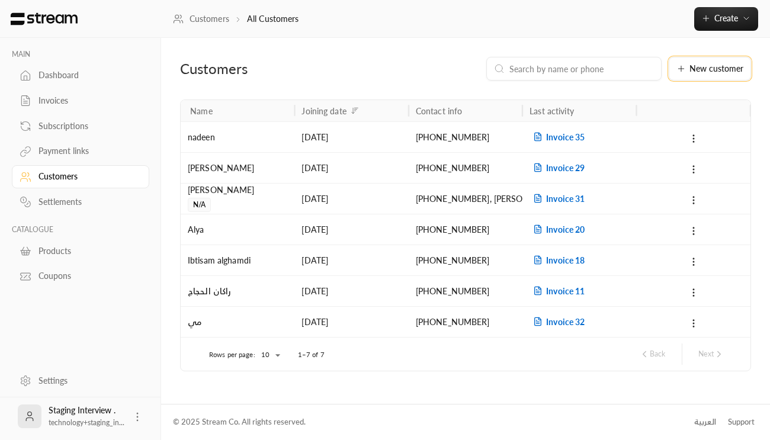
click at [697, 65] on span "New customer" at bounding box center [717, 69] width 54 height 8
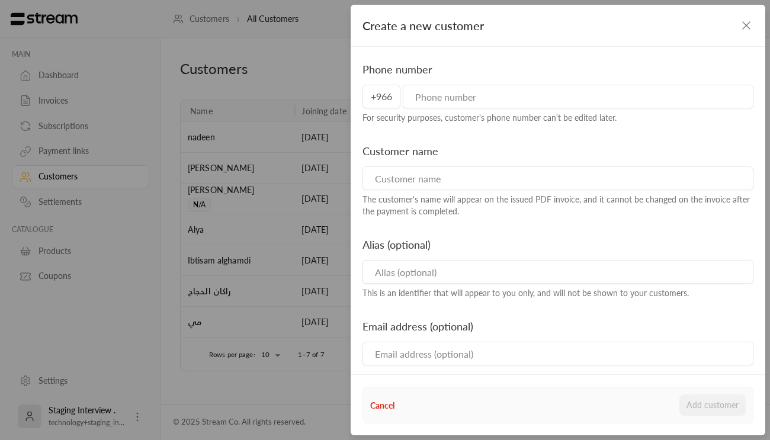
click at [472, 101] on input "tel" at bounding box center [578, 97] width 351 height 24
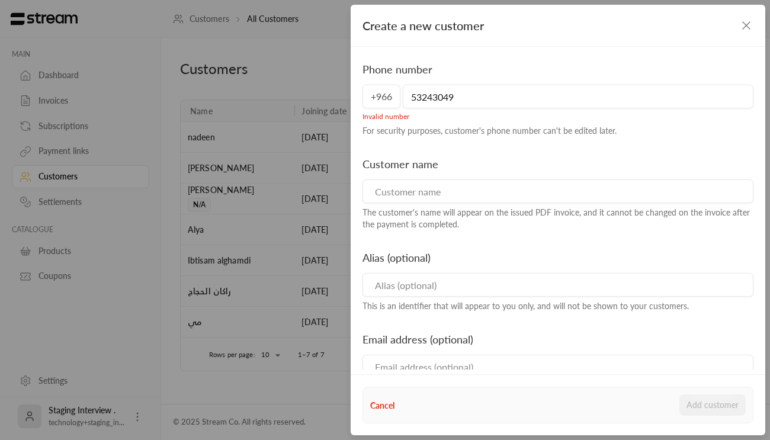
click at [414, 97] on input "53243049" at bounding box center [578, 97] width 351 height 24
click at [425, 97] on input "53243049" at bounding box center [578, 97] width 351 height 24
click at [423, 97] on input "53243049" at bounding box center [578, 97] width 351 height 24
type input "537243049"
click at [748, 32] on icon "button" at bounding box center [746, 25] width 14 height 14
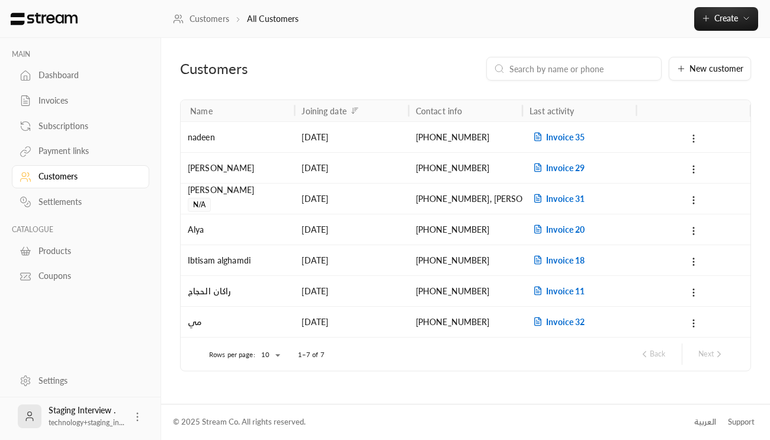
click at [691, 139] on icon at bounding box center [693, 138] width 11 height 11
click at [706, 172] on li "Edit" at bounding box center [710, 169] width 36 height 21
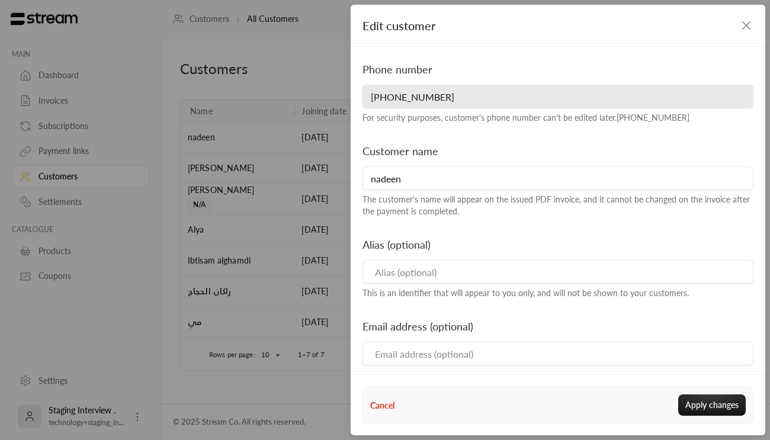
click at [376, 178] on input "nadeen" at bounding box center [558, 178] width 391 height 24
click at [395, 179] on input "nadeen" at bounding box center [558, 178] width 391 height 24
click at [444, 149] on div "Customer name [PERSON_NAME] The customer's name will appear on the issued PDF i…" at bounding box center [558, 180] width 403 height 75
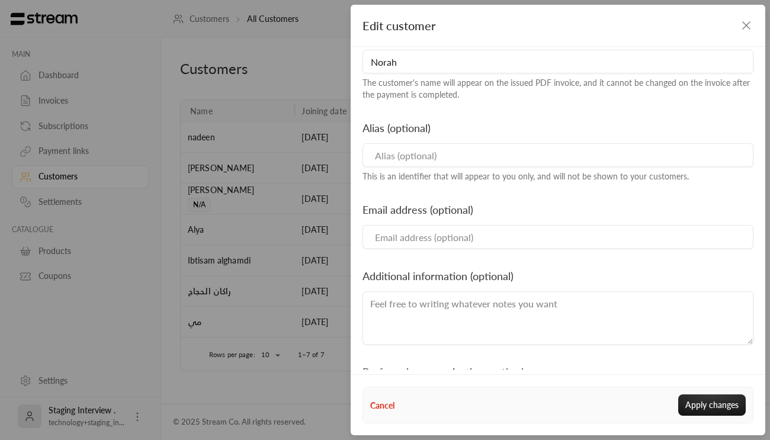
scroll to position [166, 0]
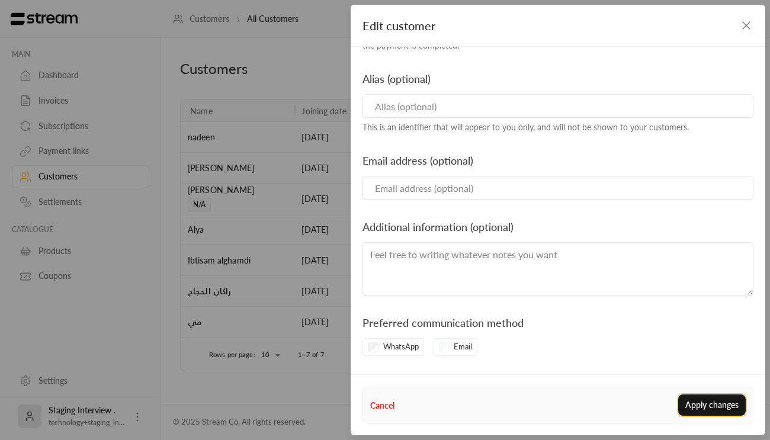
click at [706, 406] on button "Apply changes" at bounding box center [712, 405] width 68 height 21
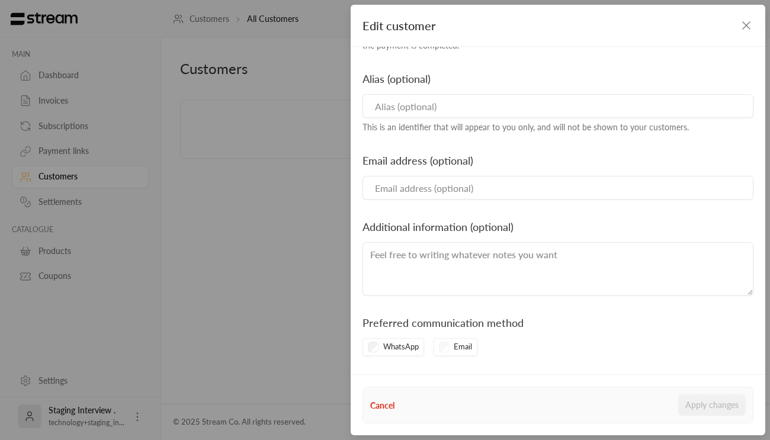
type input "nadeen"
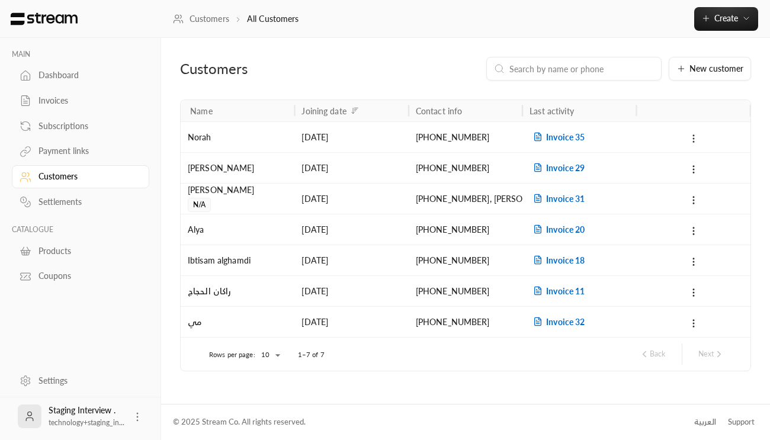
click at [693, 133] on icon at bounding box center [693, 138] width 11 height 11
click at [680, 100] on div at bounding box center [385, 220] width 770 height 440
click at [696, 71] on span "New customer" at bounding box center [717, 69] width 54 height 8
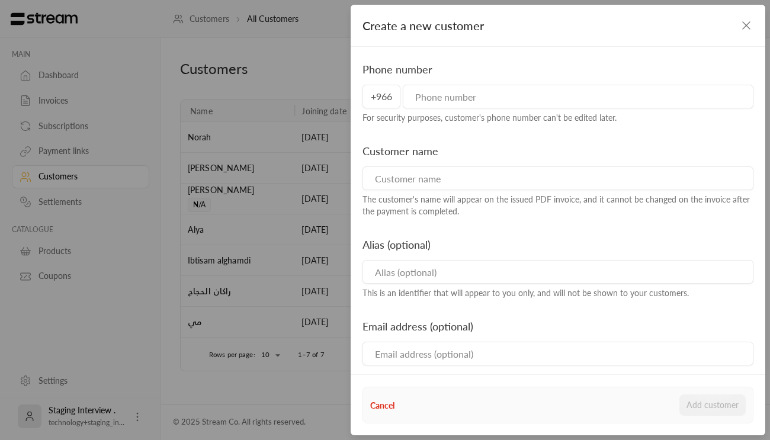
click at [748, 17] on div "Create a new customer" at bounding box center [558, 26] width 415 height 42
click at [749, 18] on icon "button" at bounding box center [746, 25] width 14 height 14
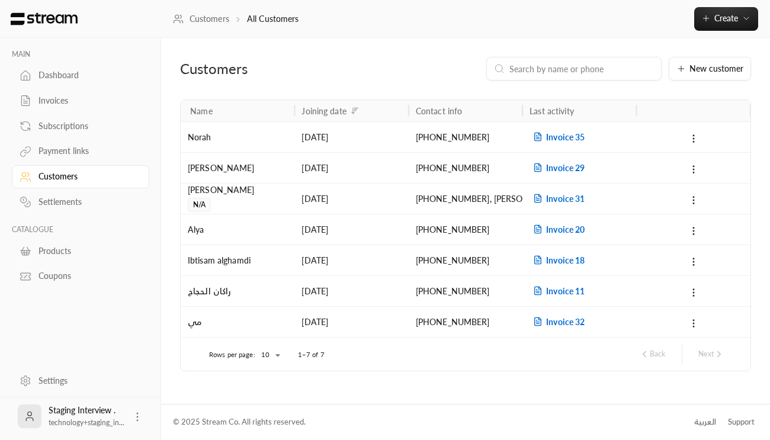
click at [51, 249] on div "Products" at bounding box center [87, 251] width 96 height 12
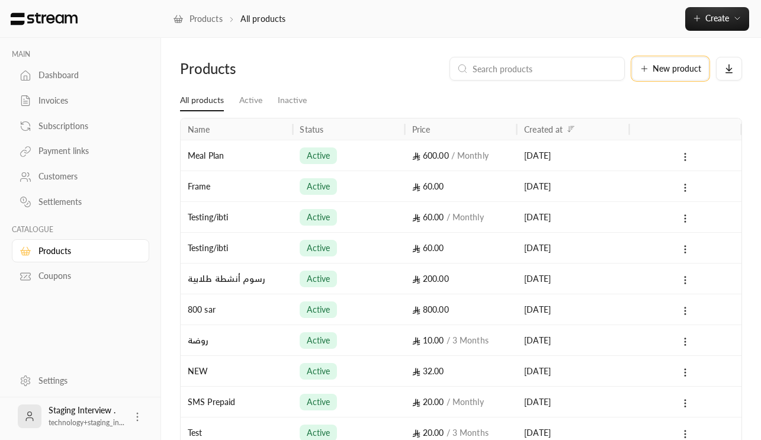
click at [676, 74] on button "New product" at bounding box center [670, 69] width 77 height 24
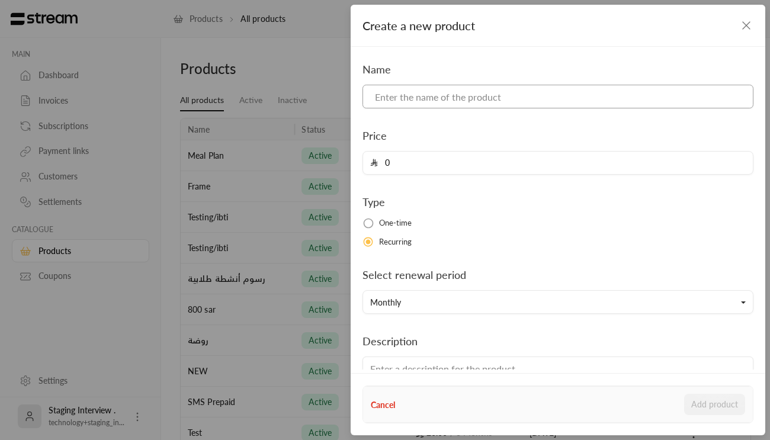
click at [434, 97] on input at bounding box center [558, 97] width 391 height 24
click at [584, 123] on div "Name Price 0 Type One-time Recurring Select renewal period Monthly Description …" at bounding box center [558, 241] width 403 height 361
click at [743, 26] on icon "button" at bounding box center [746, 25] width 14 height 14
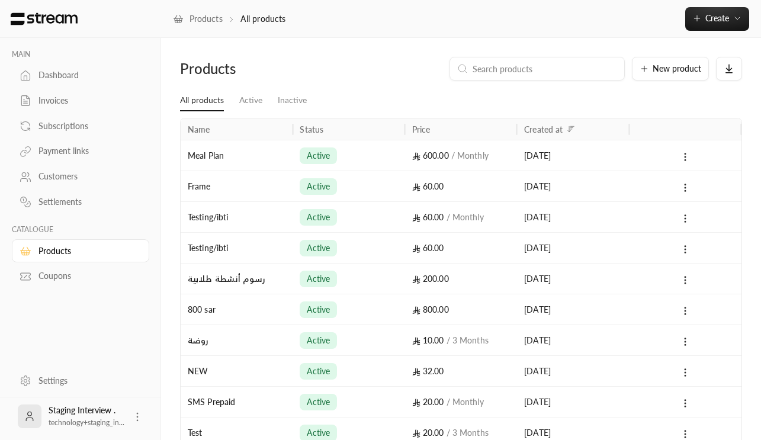
click at [69, 274] on div "Coupons" at bounding box center [87, 276] width 96 height 12
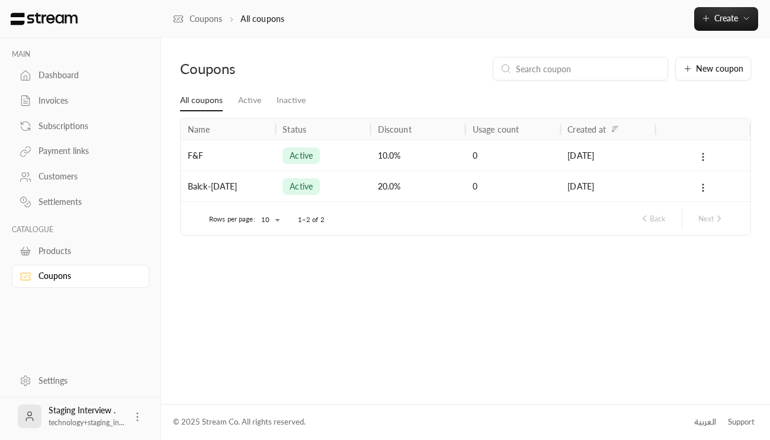
click at [69, 206] on div "Settlements" at bounding box center [87, 202] width 96 height 12
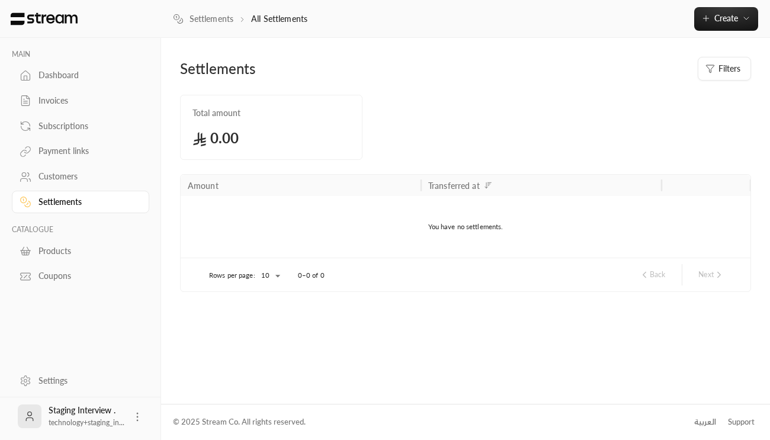
click at [65, 182] on div "Customers" at bounding box center [87, 177] width 96 height 12
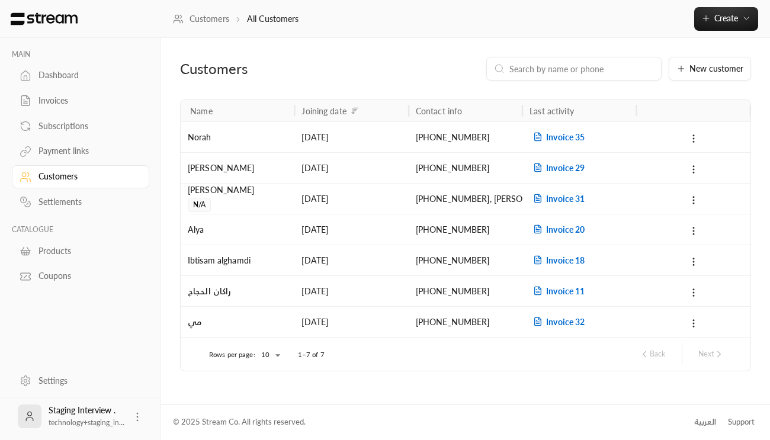
click at [66, 132] on div "Subscriptions" at bounding box center [87, 126] width 96 height 12
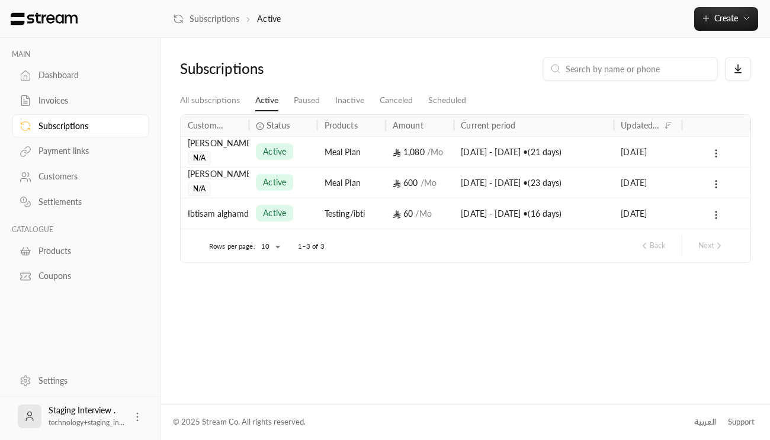
click at [71, 155] on div "Payment links" at bounding box center [87, 151] width 96 height 12
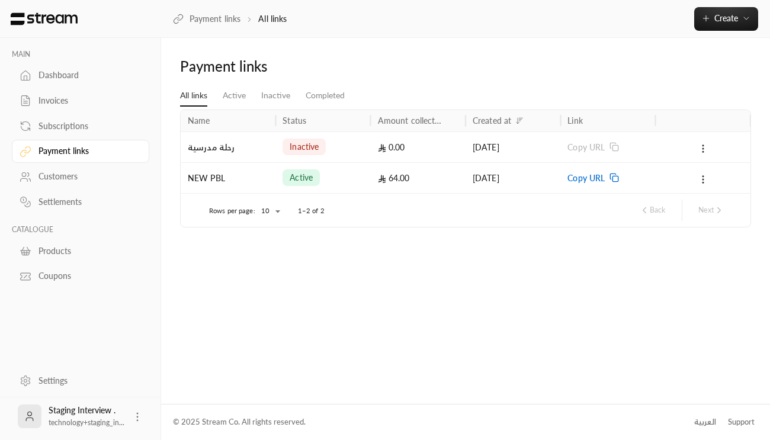
click at [59, 82] on link "Dashboard" at bounding box center [80, 75] width 137 height 23
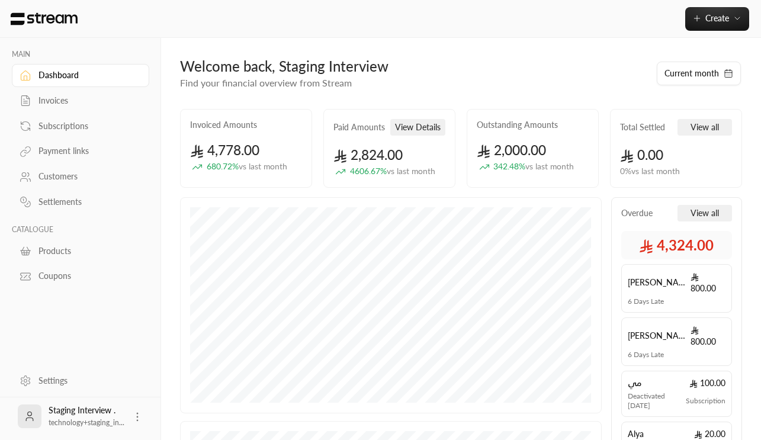
click at [58, 102] on div "Invoices" at bounding box center [87, 101] width 96 height 12
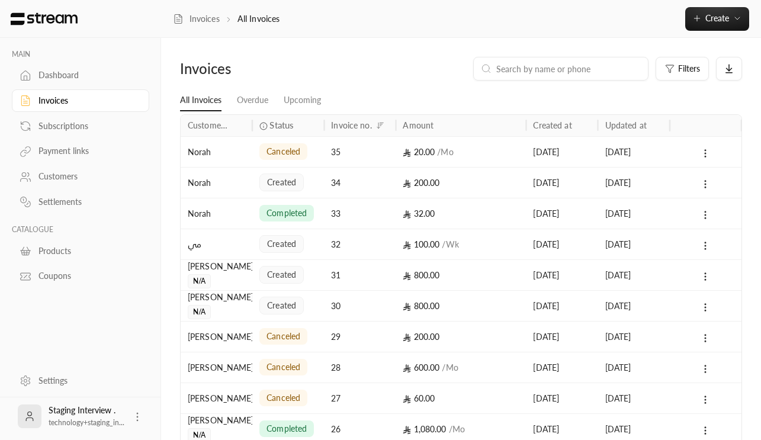
click at [89, 127] on div "Subscriptions" at bounding box center [87, 126] width 96 height 12
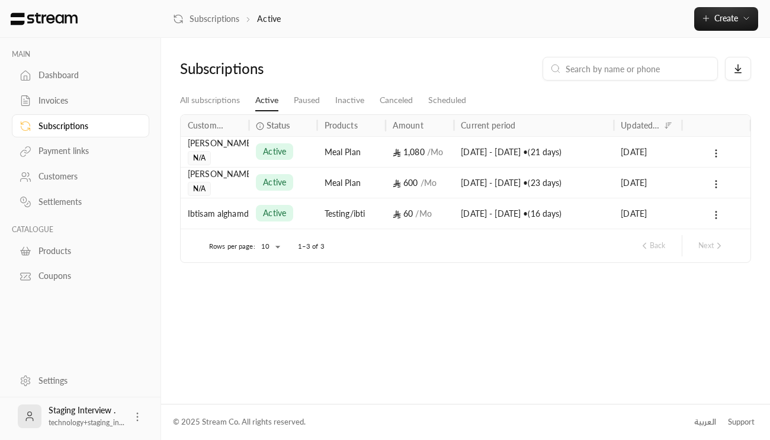
click at [68, 177] on div "Customers" at bounding box center [87, 177] width 96 height 12
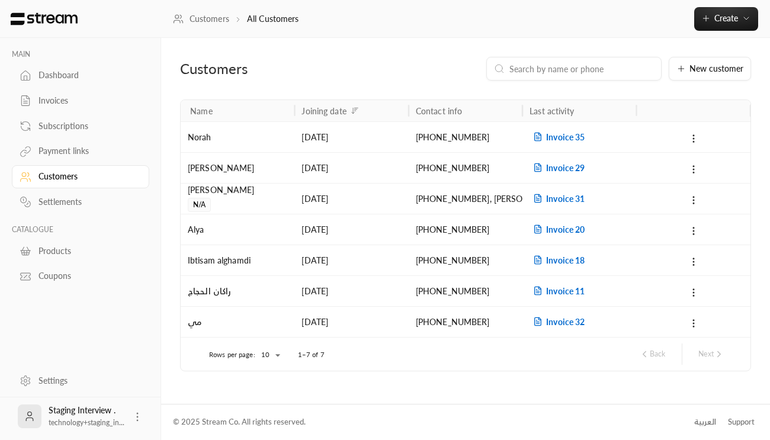
click at [79, 156] on div "Payment links" at bounding box center [87, 151] width 96 height 12
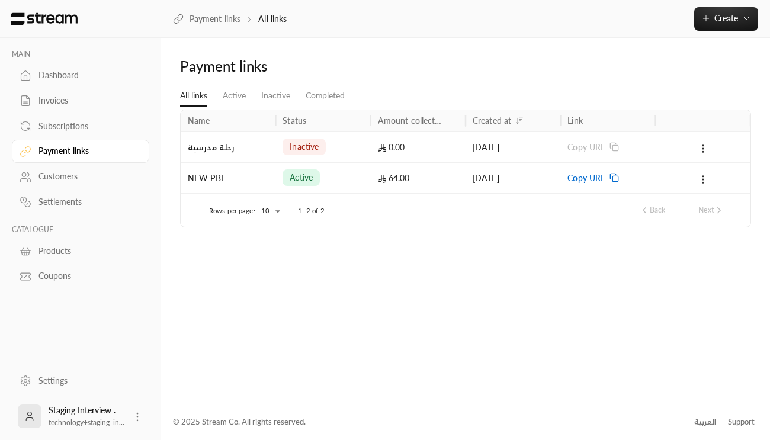
click at [75, 76] on div "Dashboard" at bounding box center [87, 75] width 96 height 12
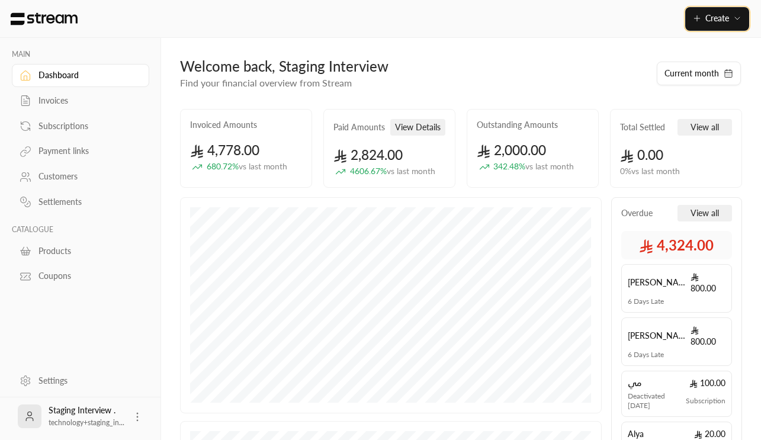
click at [722, 24] on button "Create" at bounding box center [717, 19] width 64 height 24
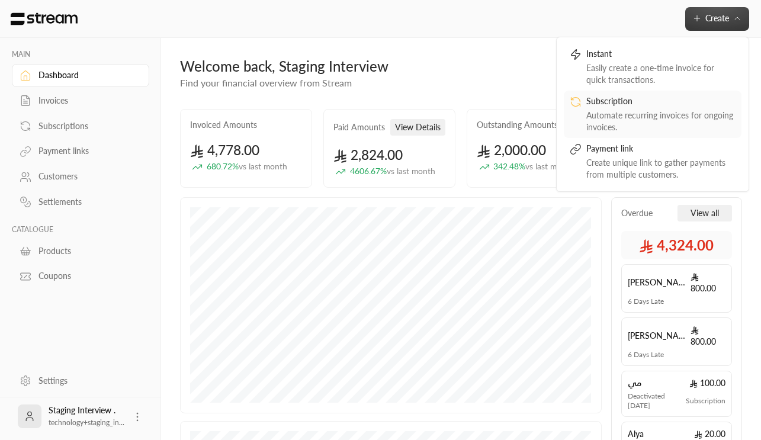
click at [646, 123] on div "Automate recurring invoices for ongoing invoices." at bounding box center [660, 122] width 149 height 24
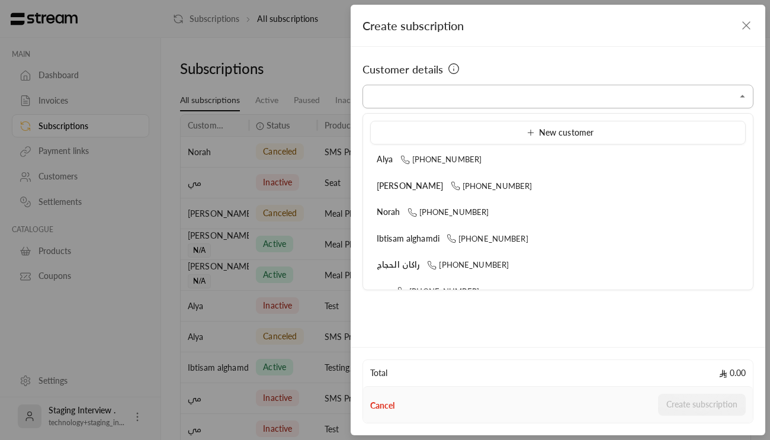
click at [513, 91] on input "Select customer" at bounding box center [558, 96] width 391 height 21
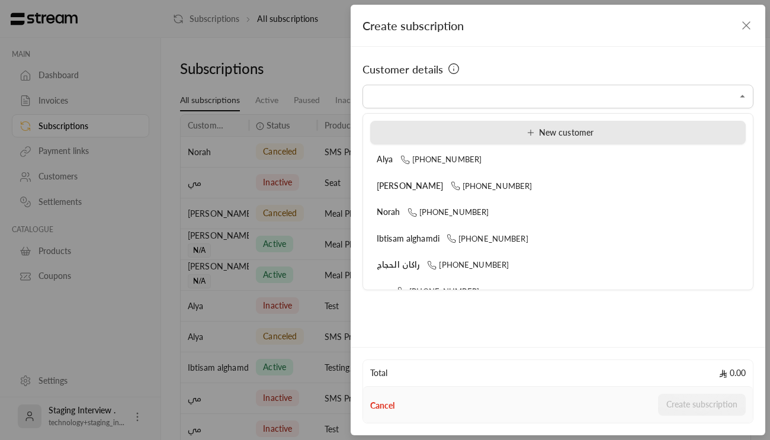
click at [562, 132] on span "New customer" at bounding box center [558, 132] width 71 height 10
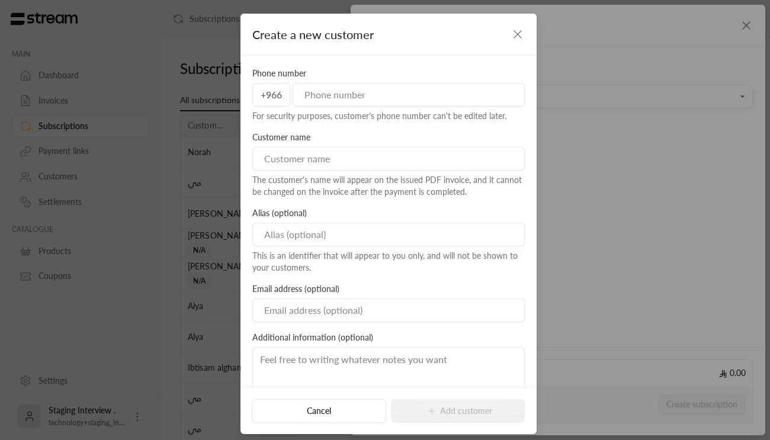
click at [518, 35] on icon "button" at bounding box center [518, 34] width 14 height 14
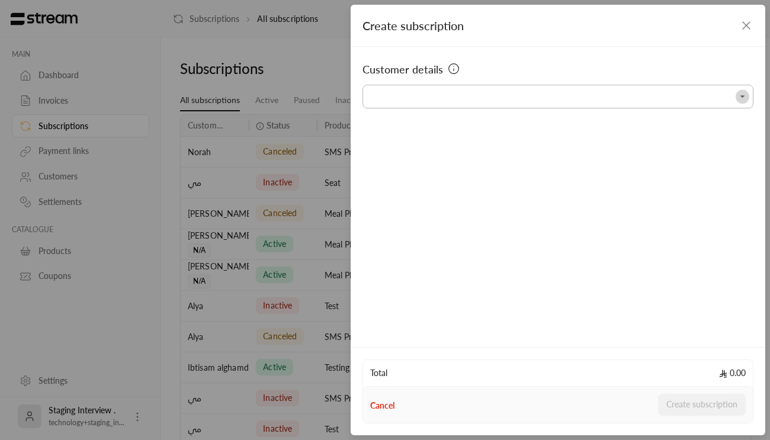
click at [738, 97] on icon "Open" at bounding box center [743, 97] width 12 height 12
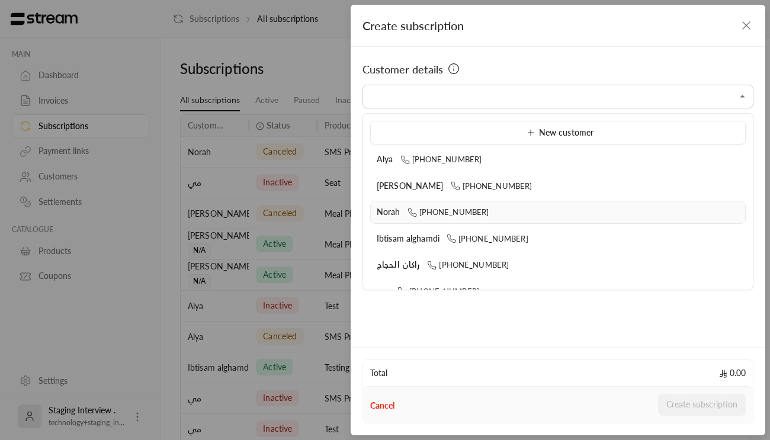
click at [494, 207] on div "Norah [PHONE_NUMBER]" at bounding box center [558, 212] width 363 height 12
type input "**********"
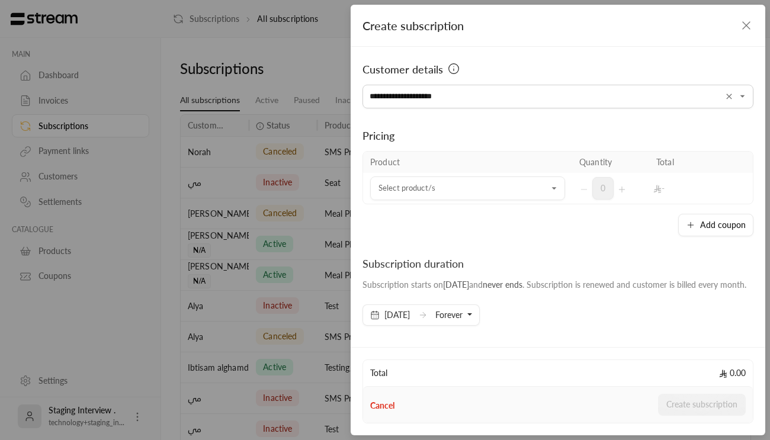
scroll to position [43, 0]
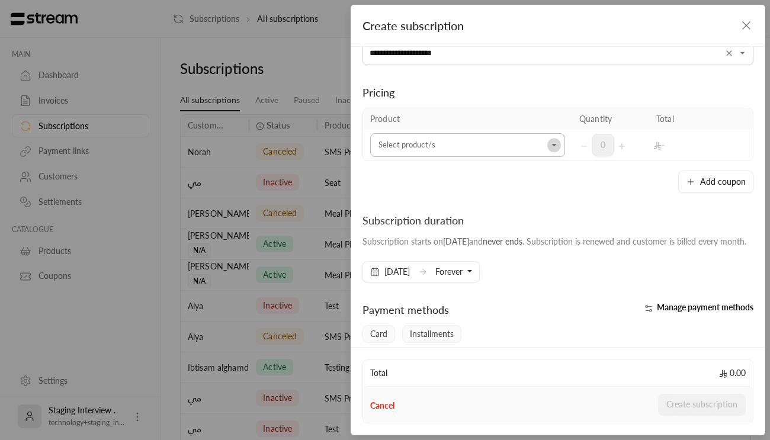
click at [549, 143] on icon "Open" at bounding box center [555, 145] width 12 height 12
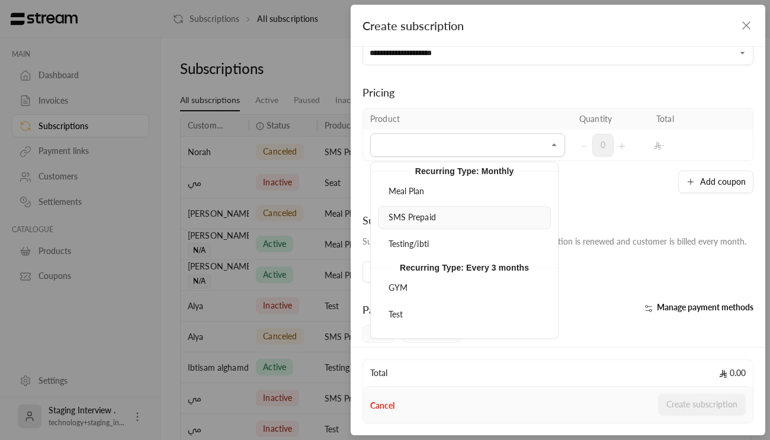
scroll to position [179, 0]
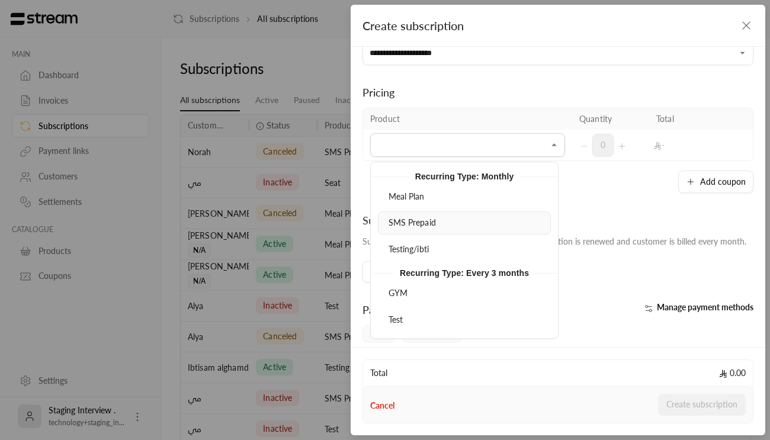
click at [461, 217] on div "SMS Prepaid" at bounding box center [464, 223] width 160 height 12
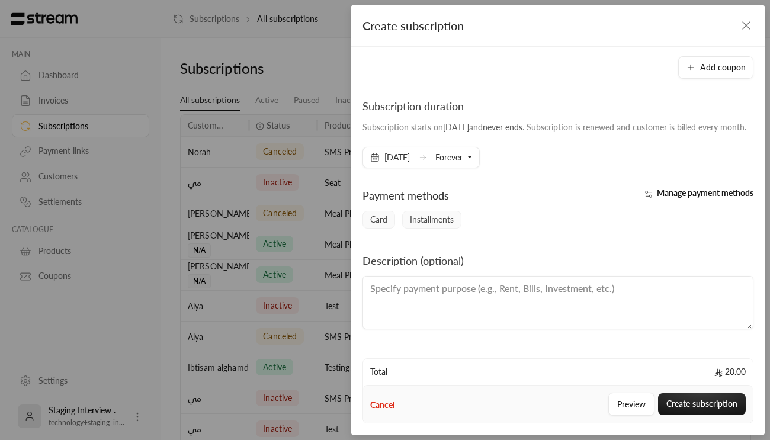
scroll to position [200, 0]
click at [385, 224] on span "Card" at bounding box center [379, 220] width 33 height 18
click at [474, 292] on textarea at bounding box center [558, 302] width 391 height 53
click at [389, 290] on textarea "pay school fees" at bounding box center [558, 302] width 391 height 53
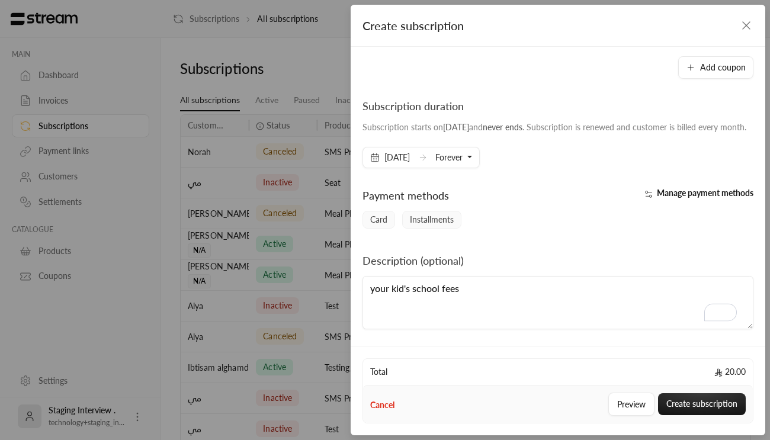
click at [467, 303] on textarea "your kid's school fees" at bounding box center [558, 302] width 391 height 53
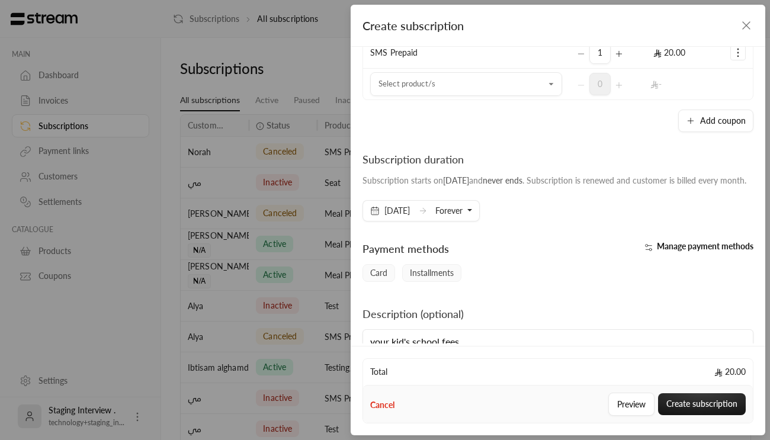
scroll to position [200, 0]
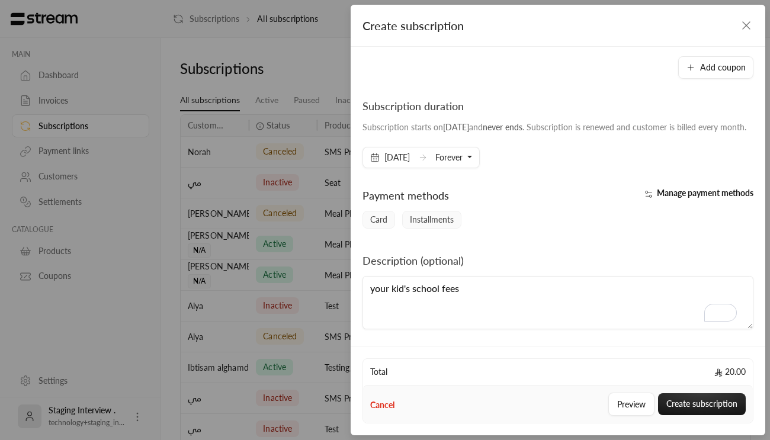
type textarea "your kid's school fees"
click at [657, 193] on span "Manage payment methods" at bounding box center [705, 193] width 97 height 10
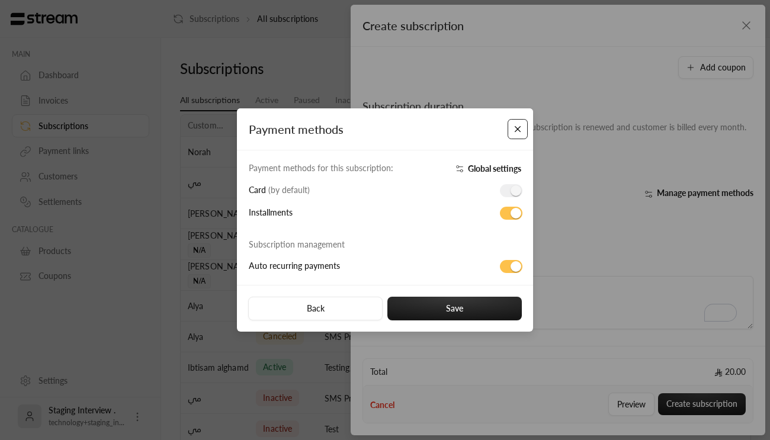
click at [521, 131] on button "Close" at bounding box center [518, 129] width 21 height 21
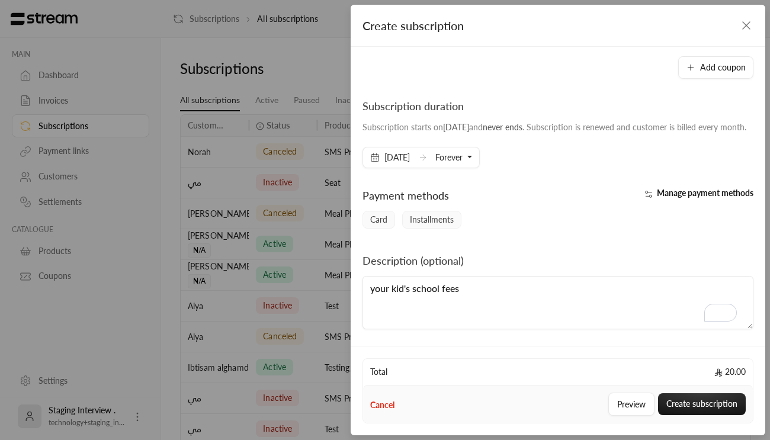
click at [744, 26] on icon "button" at bounding box center [746, 25] width 14 height 14
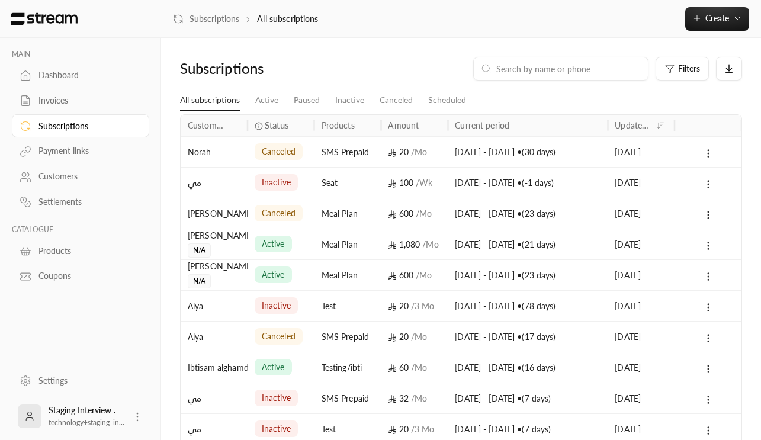
click at [52, 79] on div "Dashboard" at bounding box center [87, 75] width 96 height 12
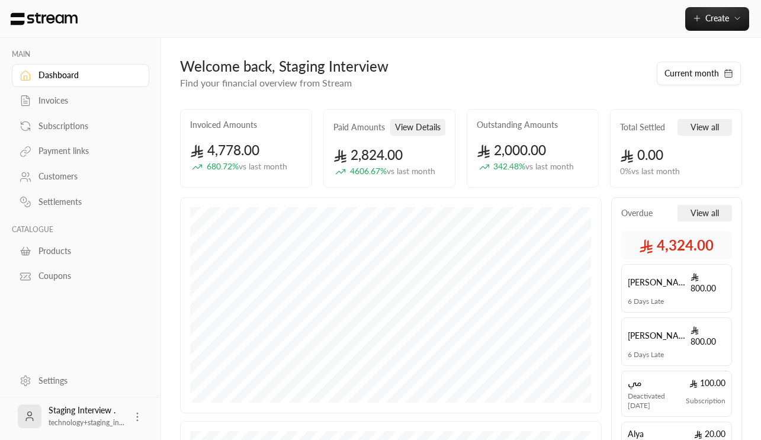
click at [60, 98] on div "Invoices" at bounding box center [87, 101] width 96 height 12
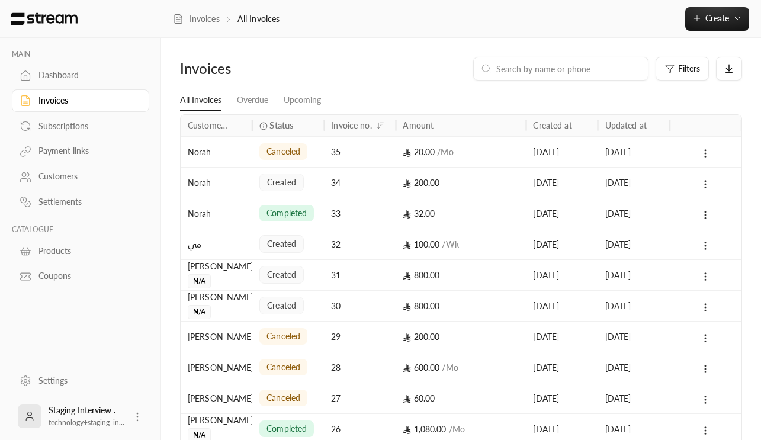
click at [66, 127] on div "Subscriptions" at bounding box center [87, 126] width 96 height 12
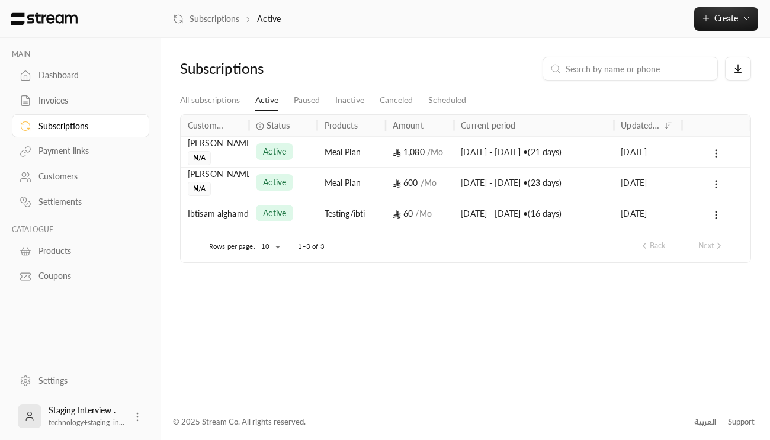
click at [66, 148] on div "Payment links" at bounding box center [87, 151] width 96 height 12
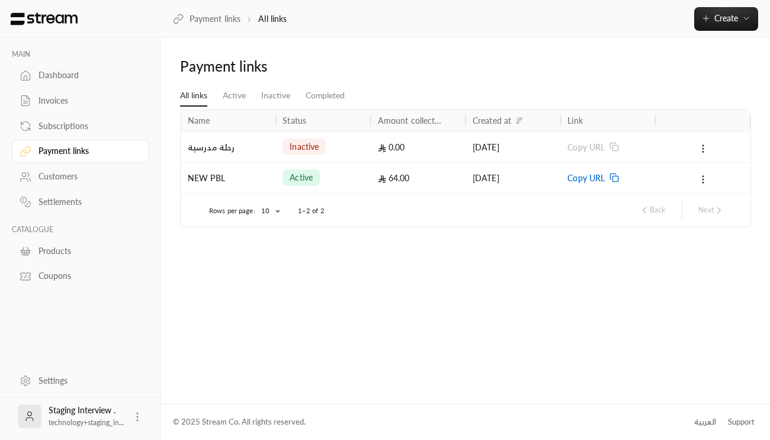
click at [73, 174] on div "Customers" at bounding box center [87, 177] width 96 height 12
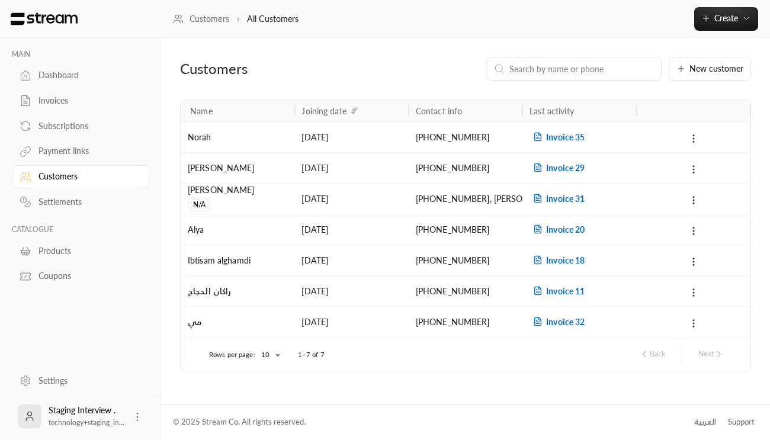
click at [78, 205] on div "Settlements" at bounding box center [87, 202] width 96 height 12
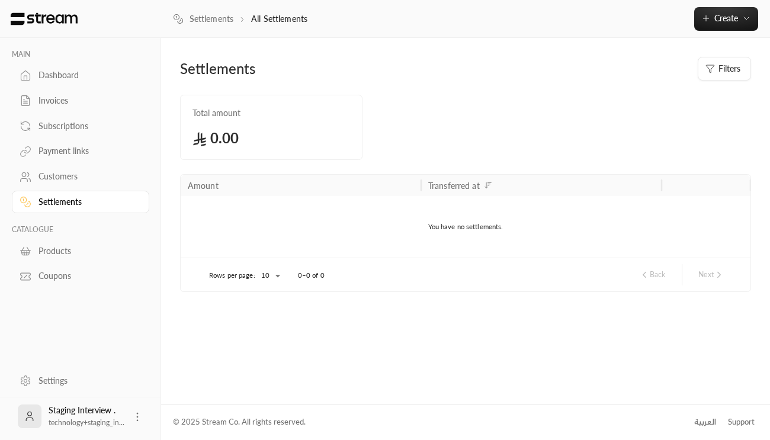
click at [706, 422] on div "العربية" at bounding box center [705, 422] width 22 height 12
